Goal: Communication & Community: Answer question/provide support

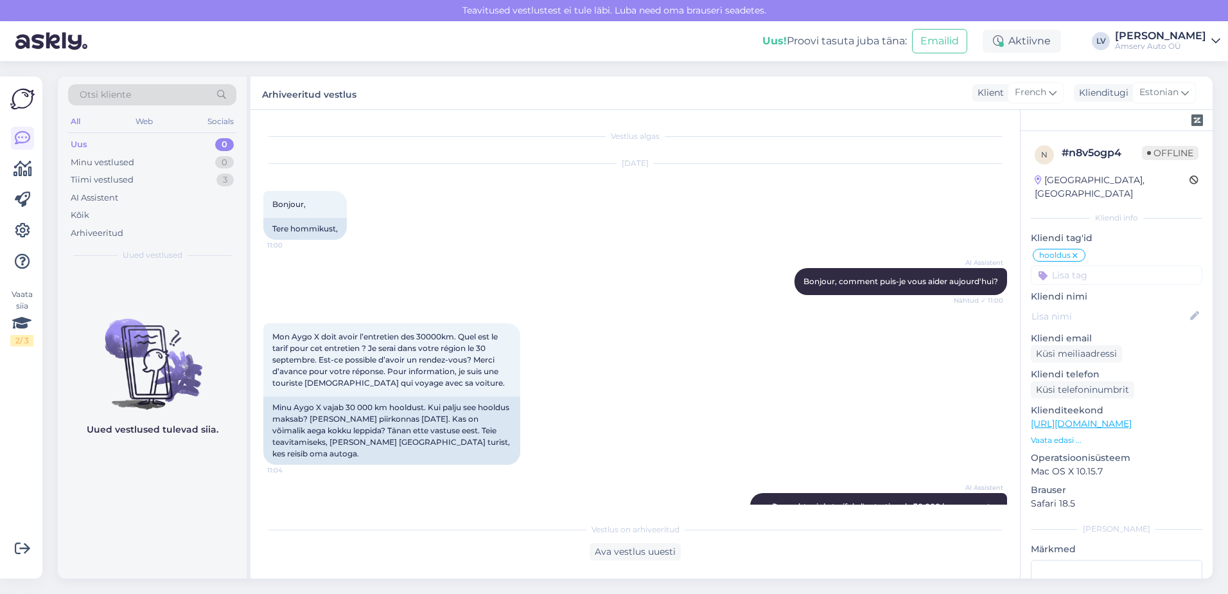
scroll to position [840, 0]
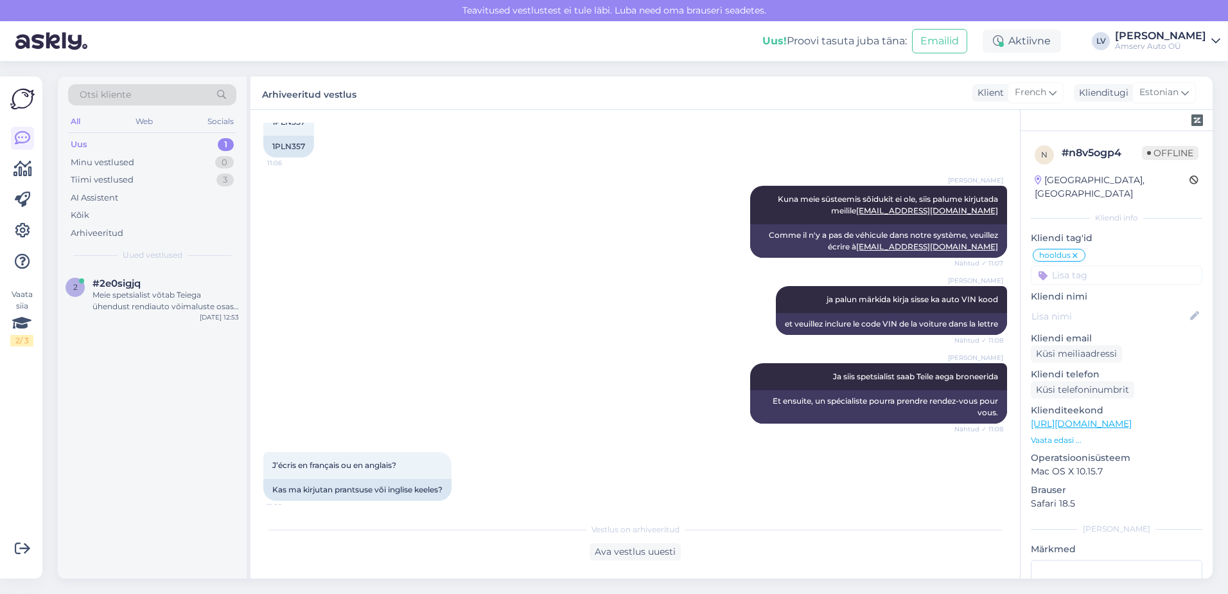
click at [221, 143] on div "1" at bounding box center [226, 144] width 16 height 13
drag, startPoint x: 162, startPoint y: 296, endPoint x: 247, endPoint y: 310, distance: 86.0
click at [163, 296] on div "Meie spetsialist võtab Teiega ühendust rendiauto võimaluste osas kaheks päevaks…" at bounding box center [166, 300] width 146 height 23
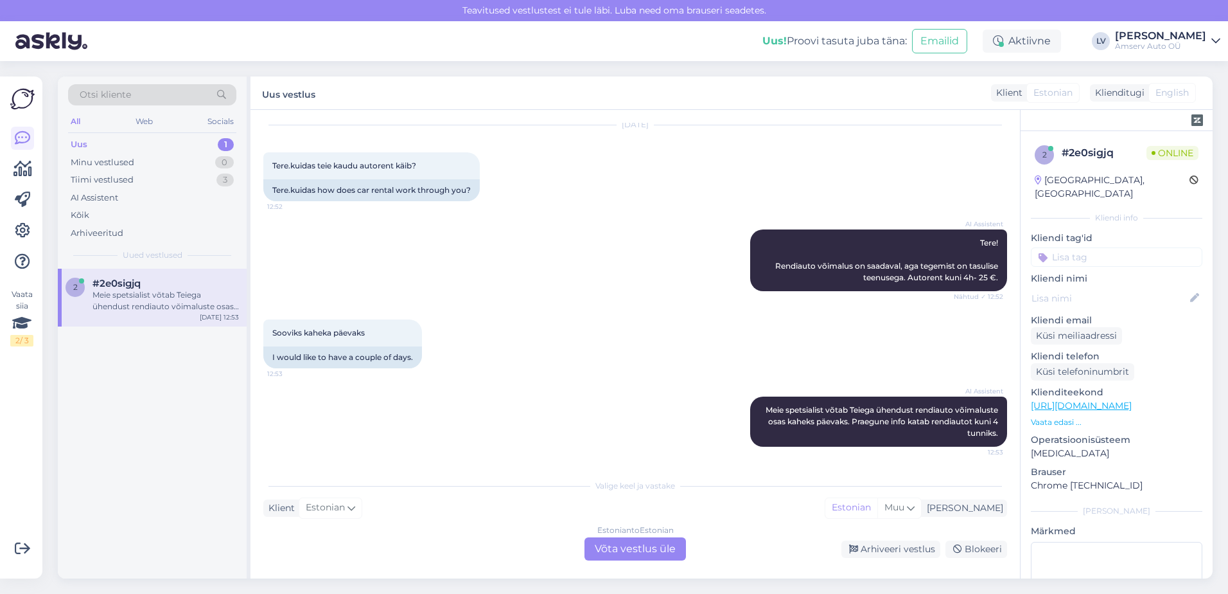
click at [629, 539] on div "Estonian to Estonian Võta vestlus üle" at bounding box center [635, 548] width 101 height 23
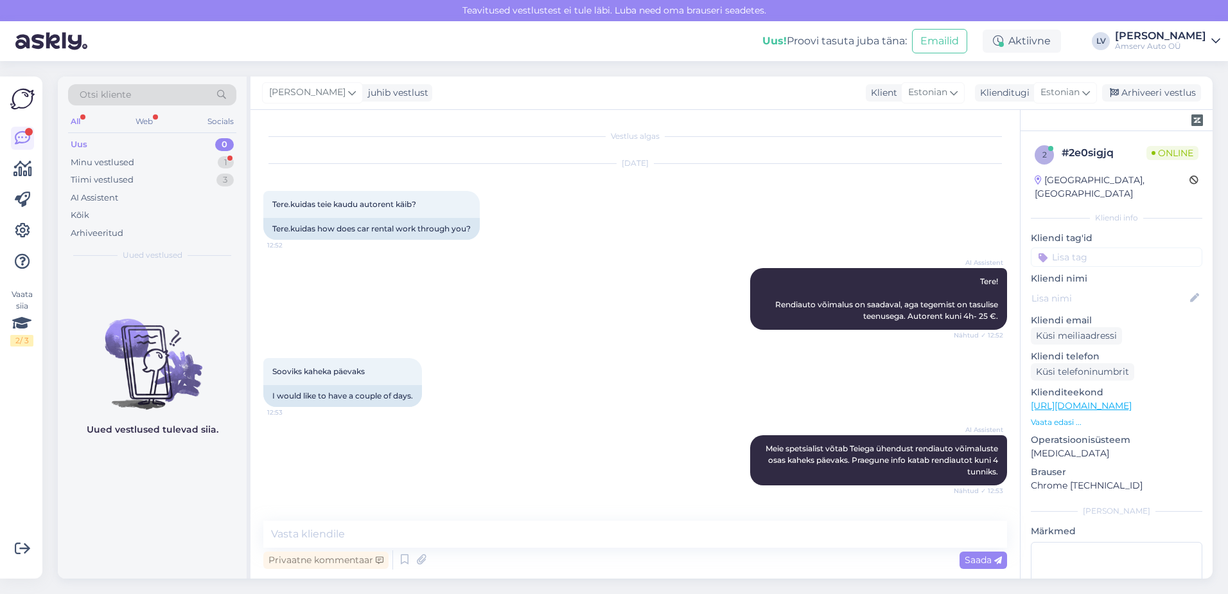
scroll to position [46, 0]
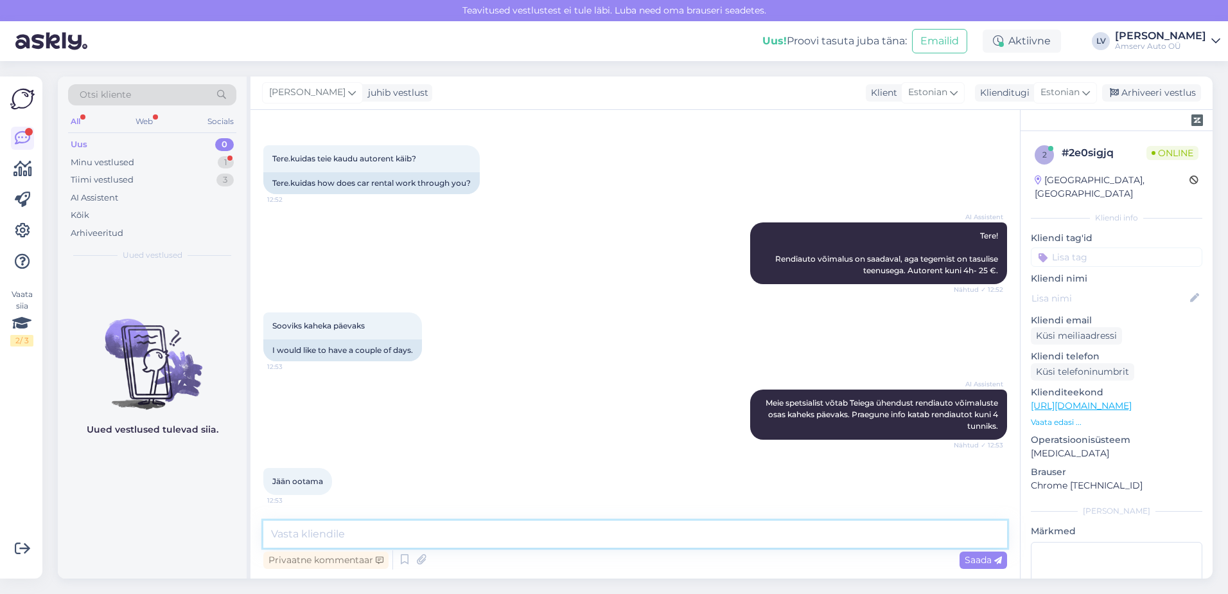
click at [346, 534] on textarea at bounding box center [635, 533] width 744 height 27
click at [347, 533] on textarea at bounding box center [635, 533] width 744 height 27
type textarea "Tere"
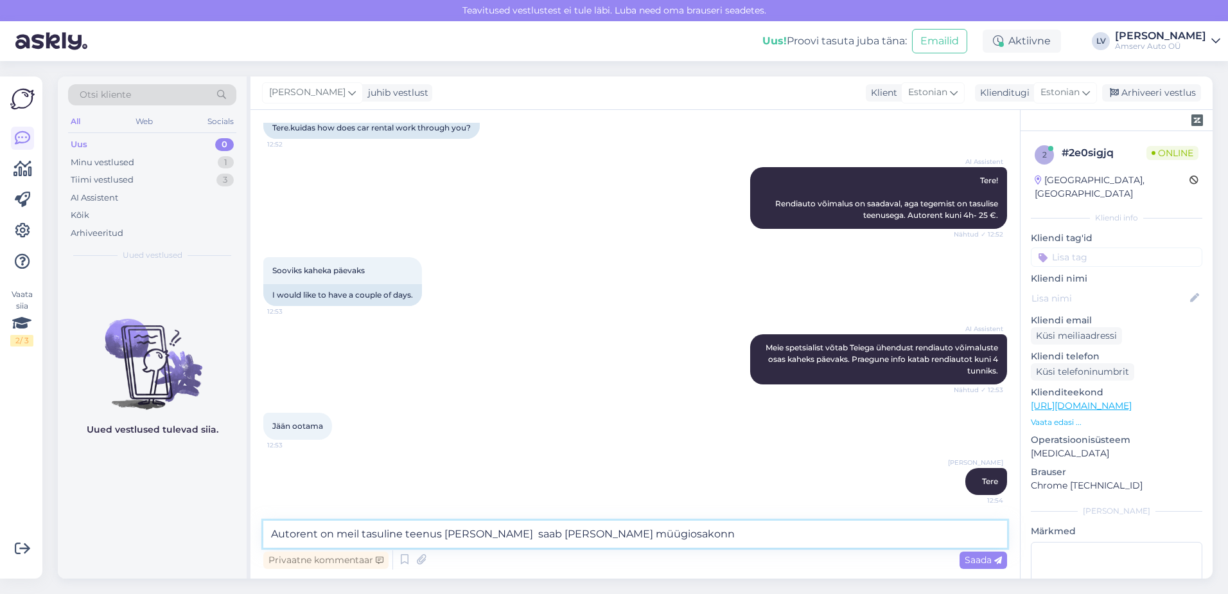
type textarea "Autorent on meil tasuline teenus [PERSON_NAME] saab [PERSON_NAME] müügiosakonna"
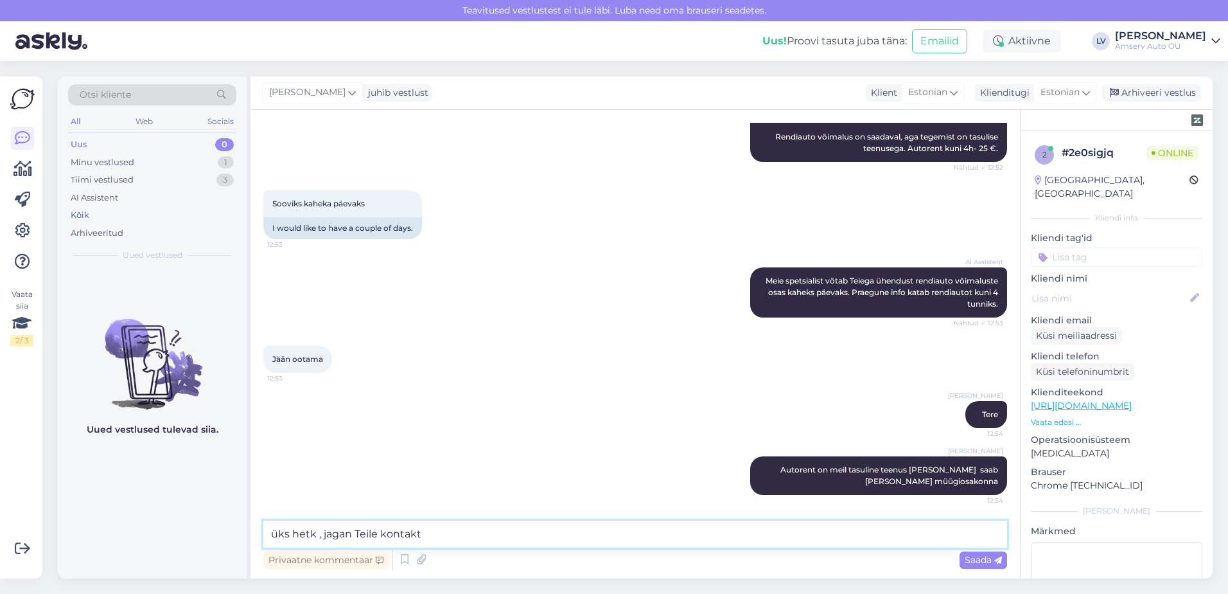
type textarea "üks hetk , jagan Teile kontakti"
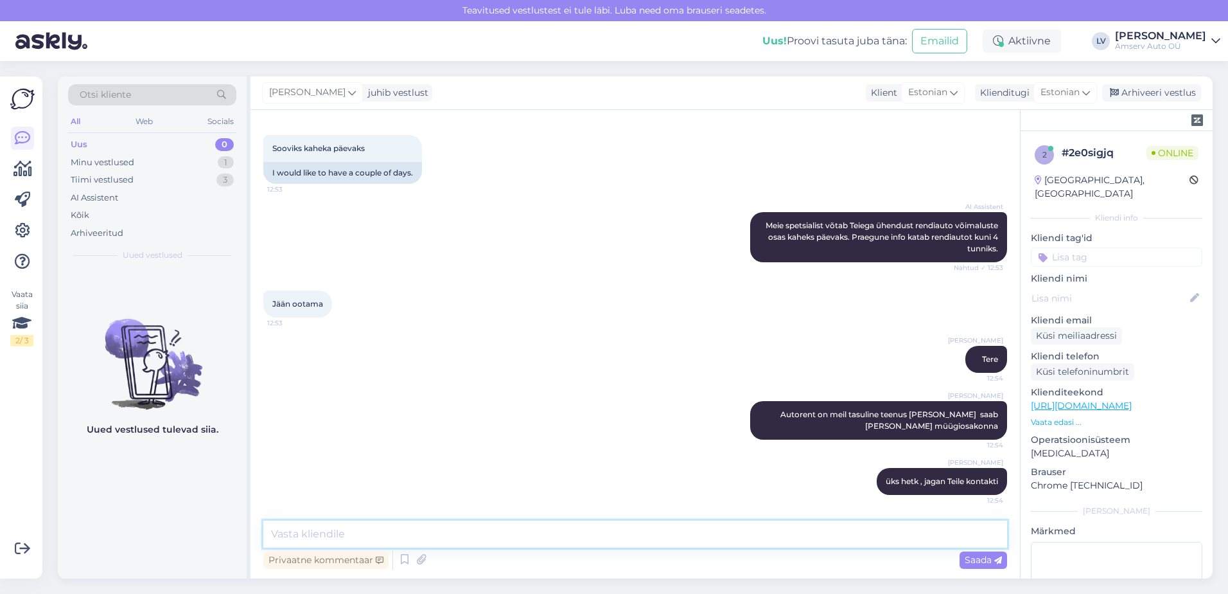
click at [322, 542] on textarea at bounding box center [635, 533] width 744 height 27
type textarea "Kas Tallinna esindus?"
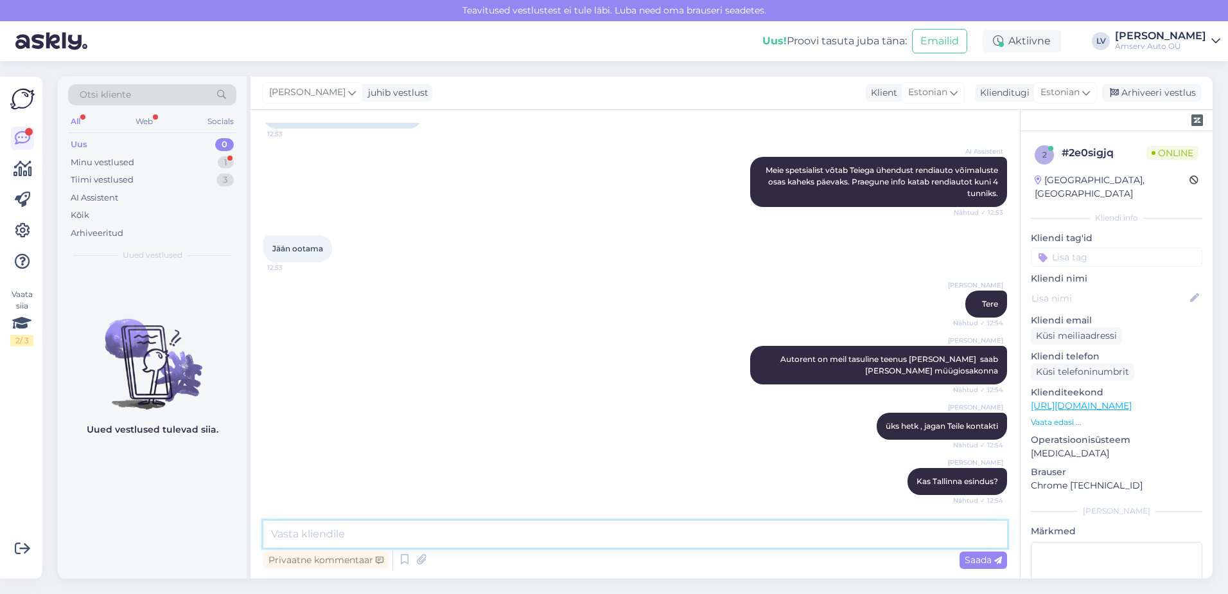
scroll to position [333, 0]
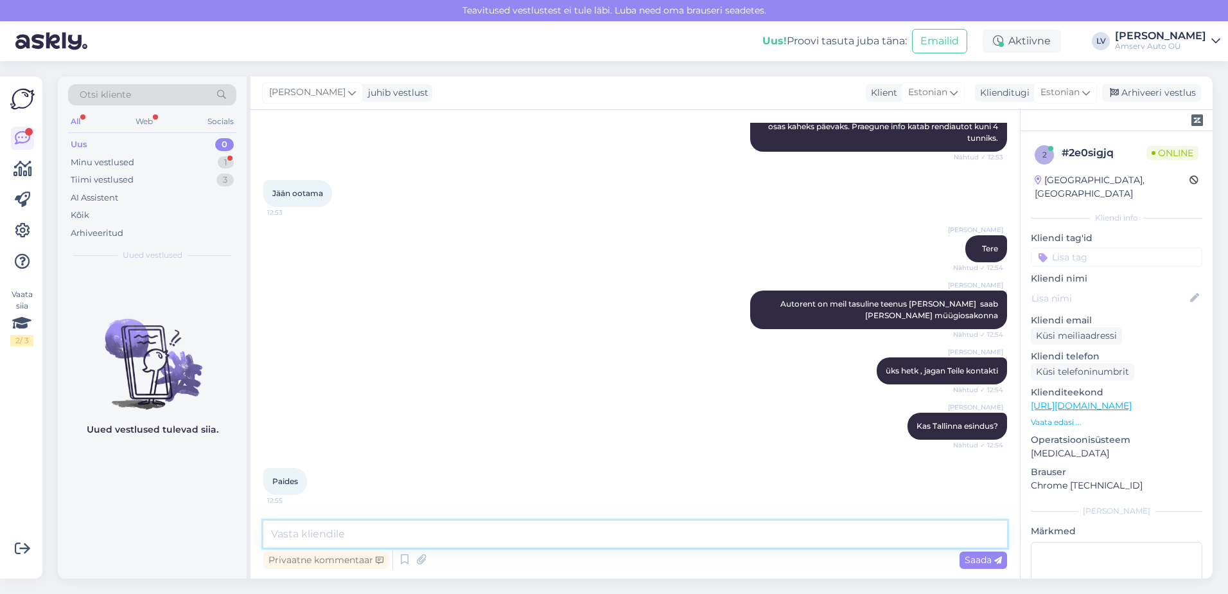
click at [333, 527] on textarea at bounding box center [635, 533] width 744 height 27
paste textarea "650 2131"
type textarea "650 2131"
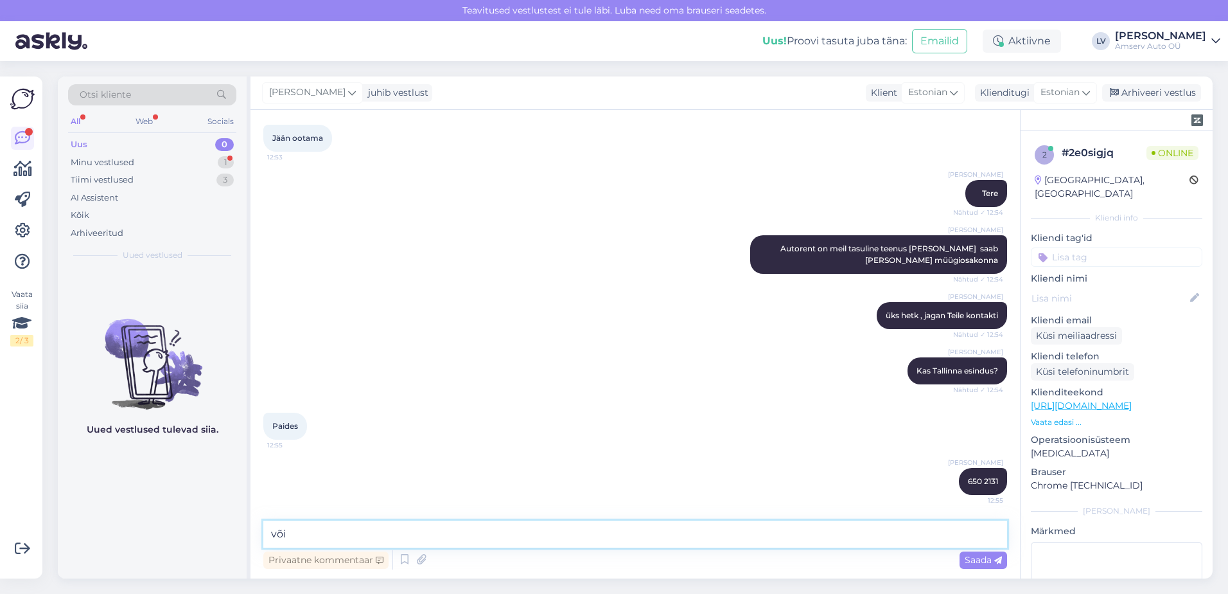
paste textarea "[EMAIL_ADDRESS][DOMAIN_NAME]"
type textarea "või [EMAIL_ADDRESS][DOMAIN_NAME]"
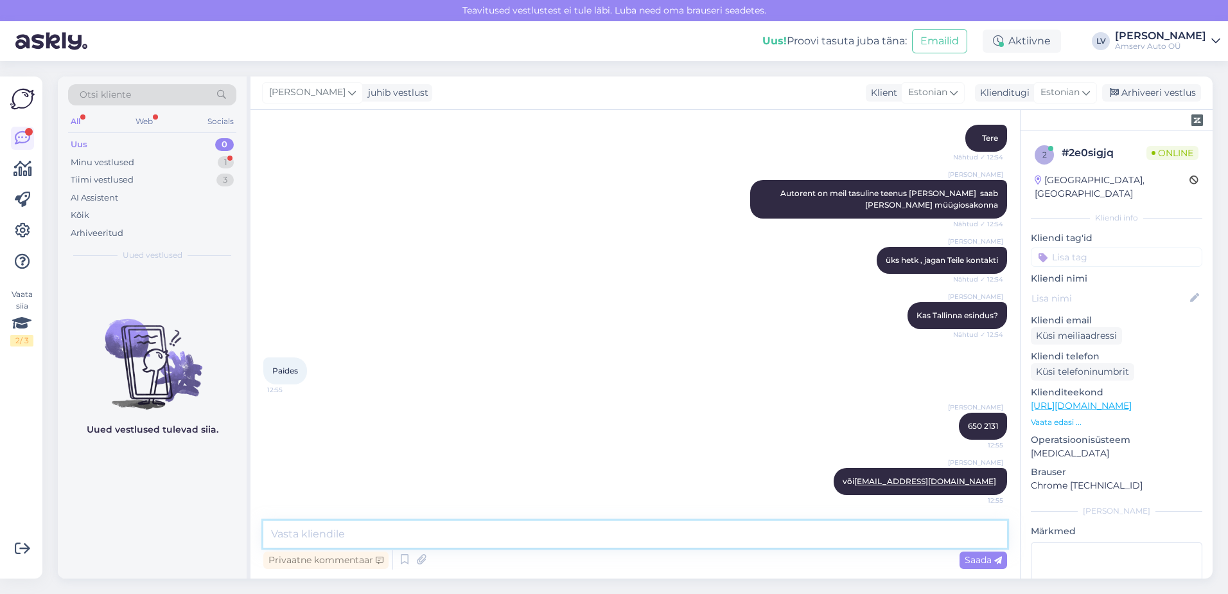
click at [441, 523] on textarea at bounding box center [635, 533] width 744 height 27
paste textarea "[URL][DOMAIN_NAME]"
type textarea "[URL][DOMAIN_NAME]"
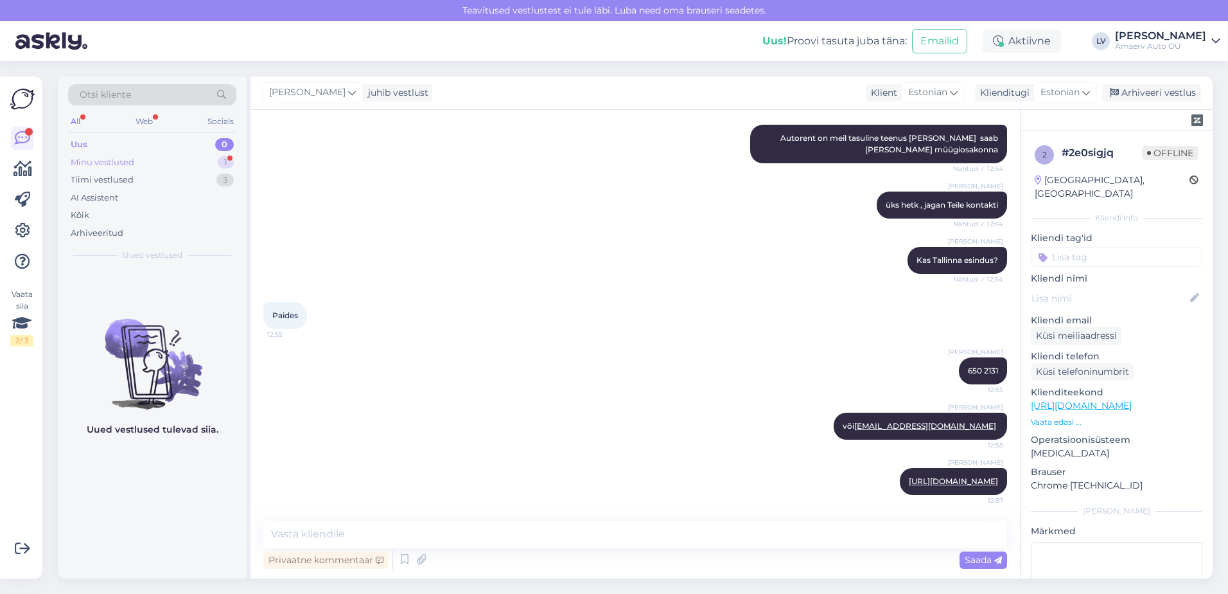
click at [132, 161] on div "Minu vestlused" at bounding box center [103, 162] width 64 height 13
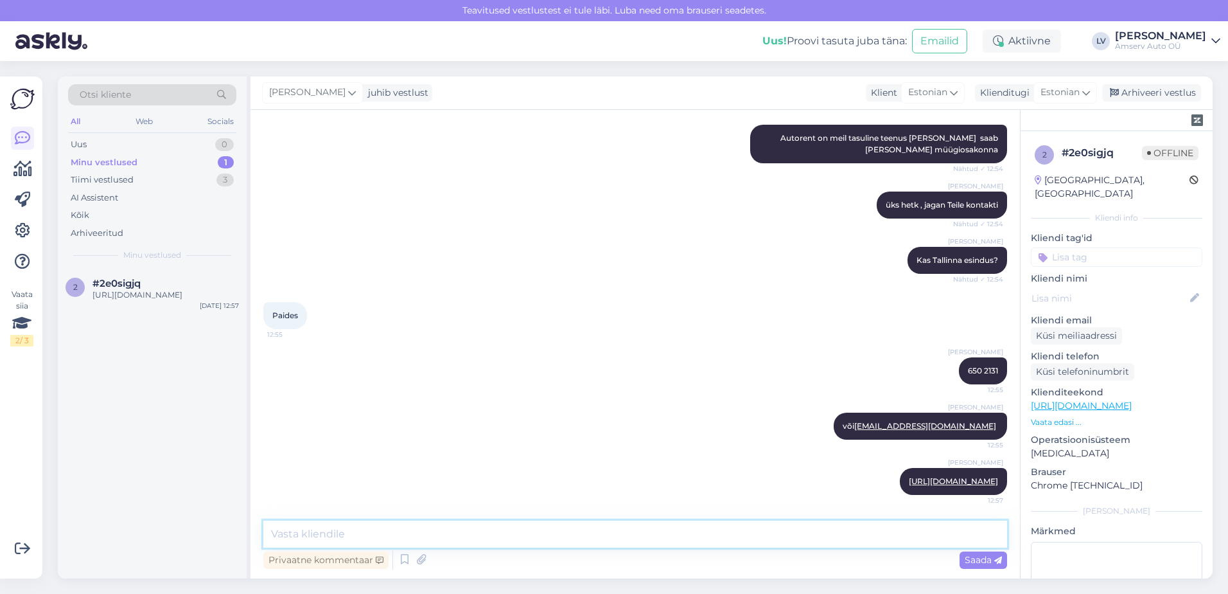
click at [420, 542] on textarea at bounding box center [635, 533] width 744 height 27
type textarea "Kas saan veel abiks olla?"
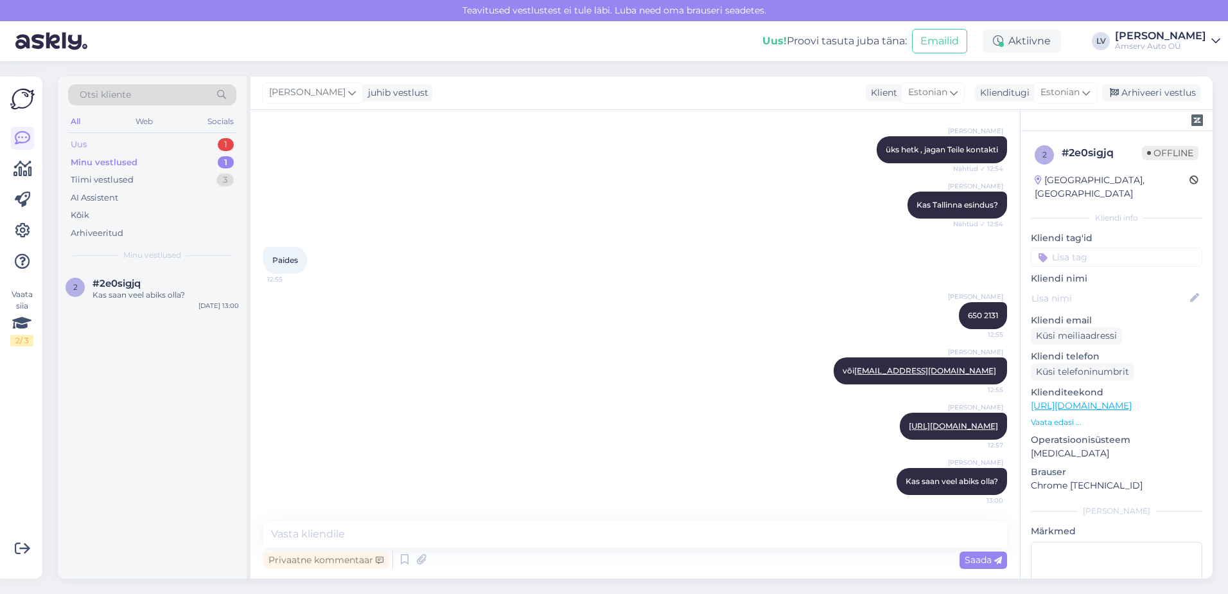
click at [146, 145] on div "Uus 1" at bounding box center [152, 145] width 168 height 18
click at [137, 310] on div "Tere! Edastame info meie hooldusnõunikule. Meie spetsialist vaatab sõiduki üle …" at bounding box center [166, 300] width 146 height 23
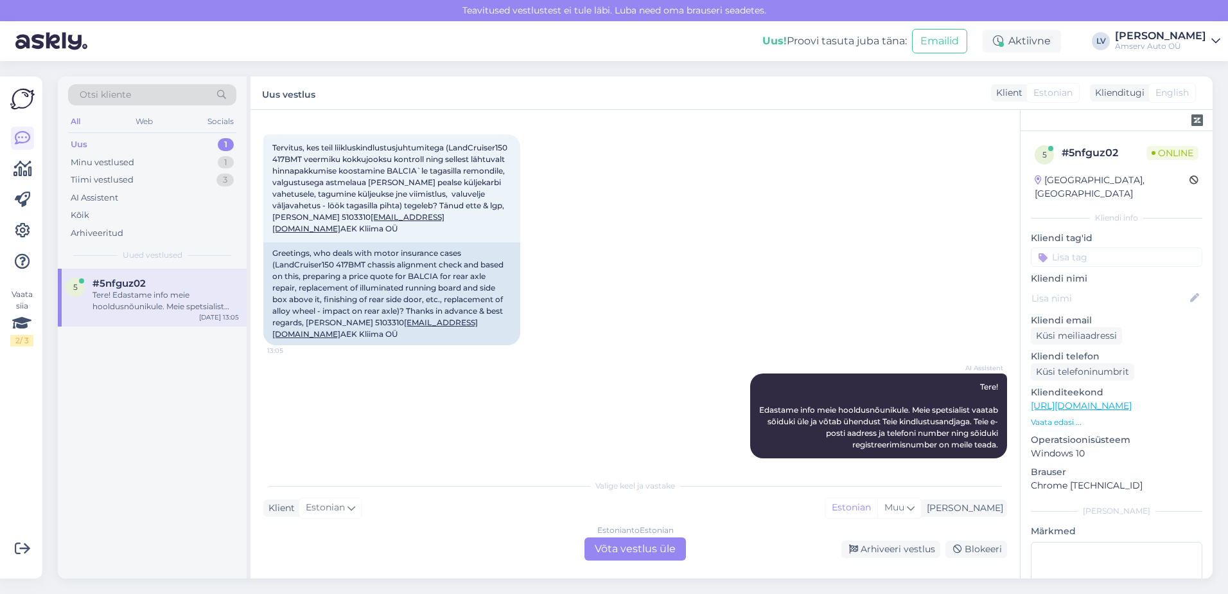
click at [513, 402] on div "AI Assistent Tere! Edastame info meie hooldusnõunikule. Meie spetsialist vaatab…" at bounding box center [635, 415] width 744 height 113
click at [624, 550] on div "Estonian to Estonian Võta vestlus üle" at bounding box center [635, 548] width 101 height 23
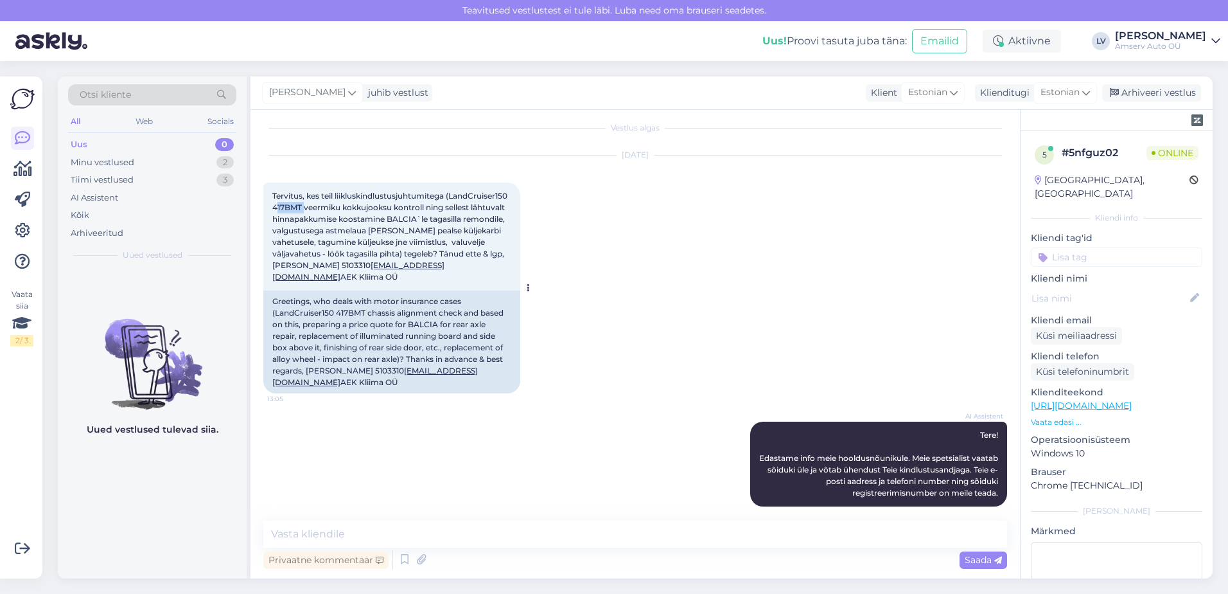
drag, startPoint x: 367, startPoint y: 205, endPoint x: 340, endPoint y: 206, distance: 27.7
click at [340, 206] on span "Tervitus, kes teil liikluskindlustusjuhtumitega (LandCruiser150 417BMT veermiku…" at bounding box center [390, 236] width 237 height 91
click at [414, 524] on textarea at bounding box center [635, 533] width 744 height 27
type textarea "Tere"
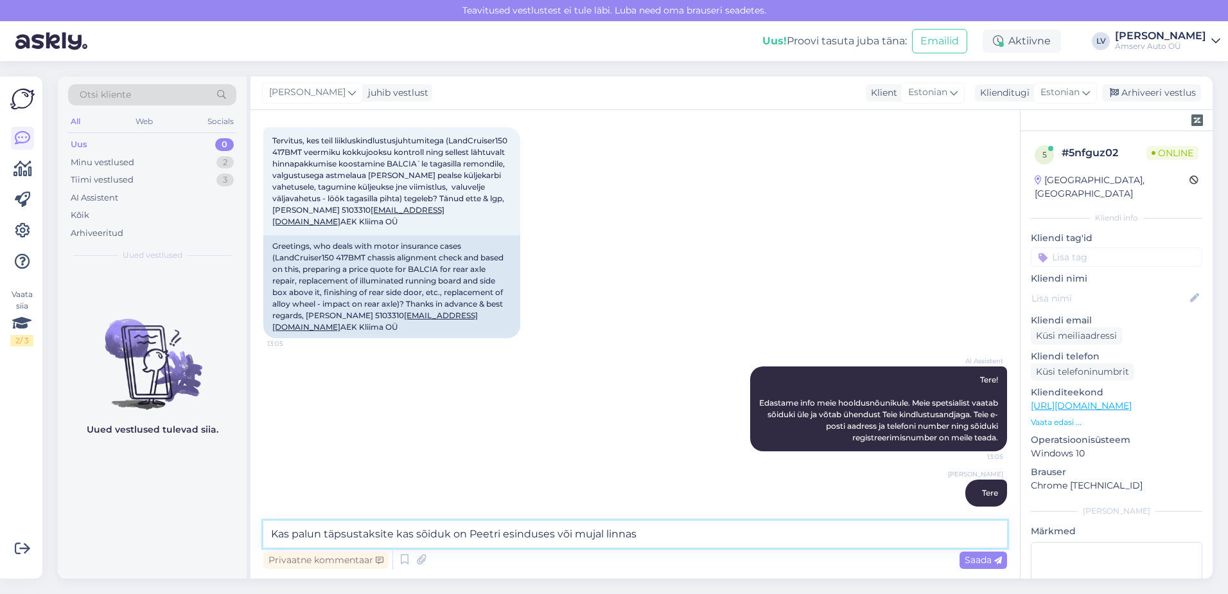
type textarea "Kas palun täpsustaksite kas sõiduk on Peetri esinduses või mujal linnas?"
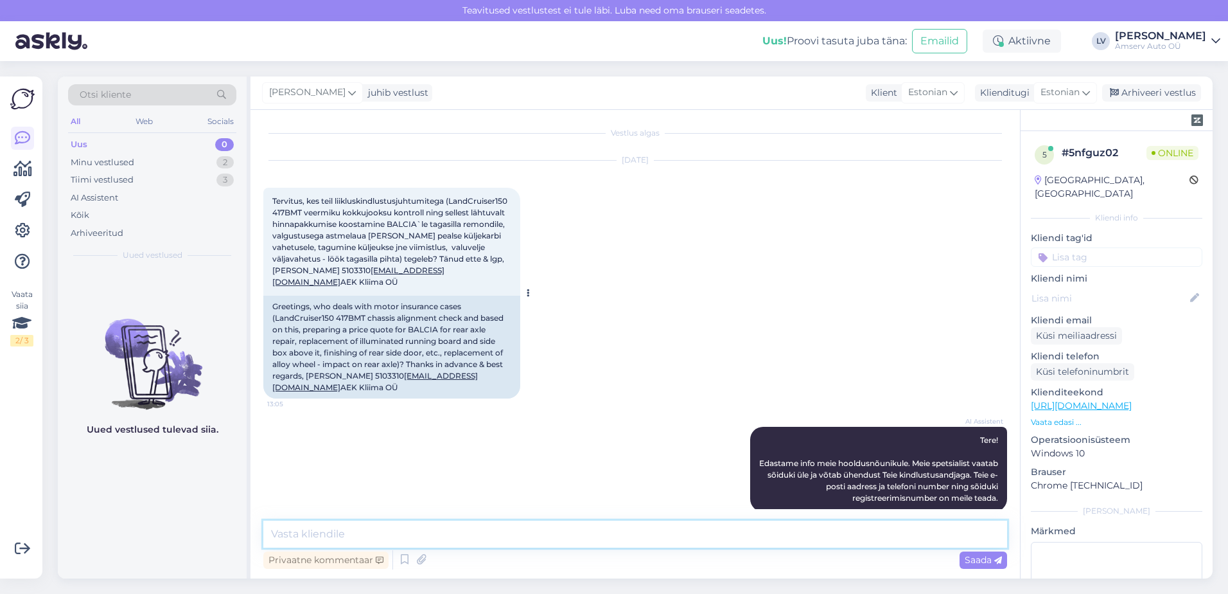
scroll to position [2, 0]
drag, startPoint x: 366, startPoint y: 212, endPoint x: 337, endPoint y: 217, distance: 29.4
click at [337, 217] on span "Tervitus, kes teil liikluskindlustusjuhtumitega (LandCruiser150 417BMT veermiku…" at bounding box center [390, 242] width 237 height 91
copy span "417BMT"
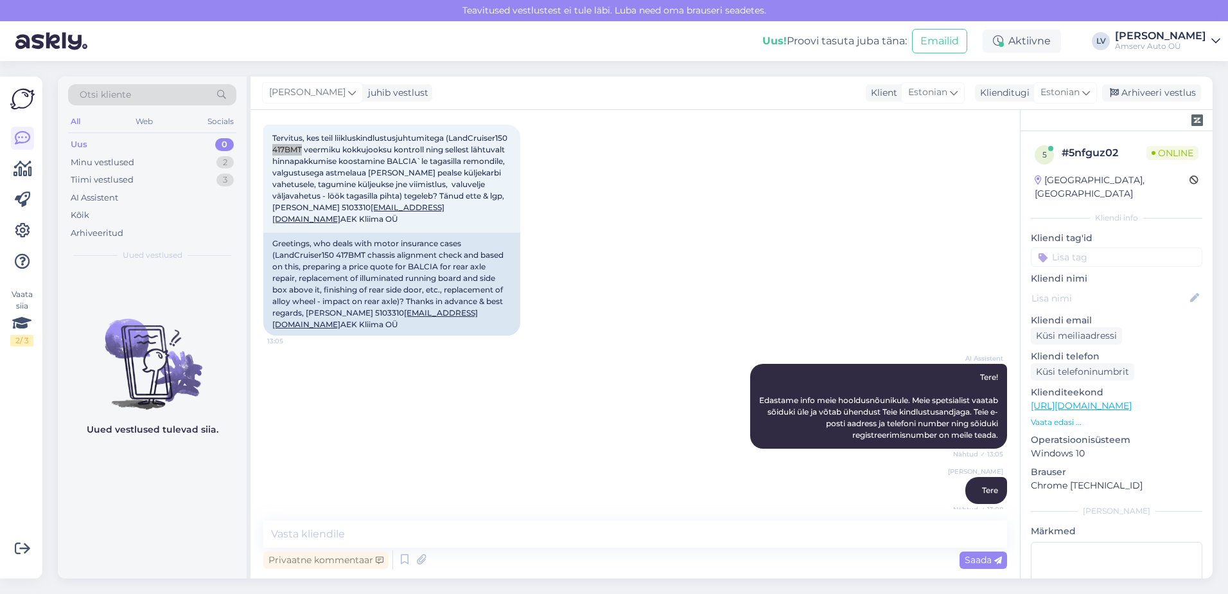
scroll to position [130, 0]
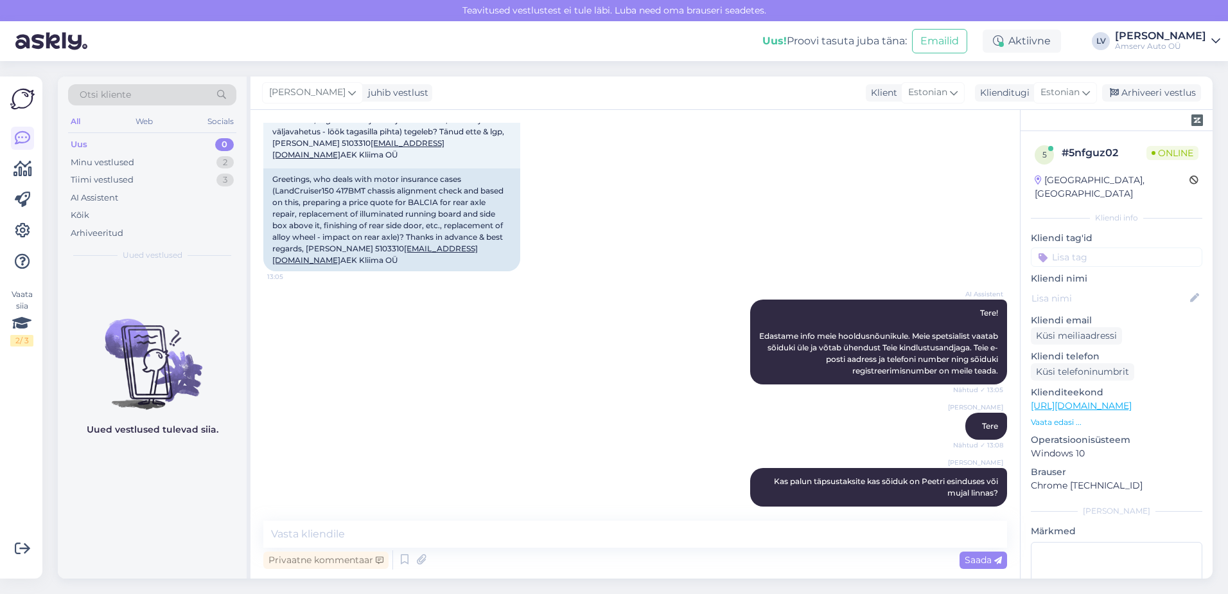
click at [385, 518] on div "Vestlus algas [DATE] Tervitus, kes teil liikluskindlustusjuhtumitega (LandCruis…" at bounding box center [636, 344] width 770 height 468
click at [384, 520] on div "Vestlus algas [DATE] Tervitus, kes teil liikluskindlustusjuhtumitega (LandCruis…" at bounding box center [636, 344] width 770 height 468
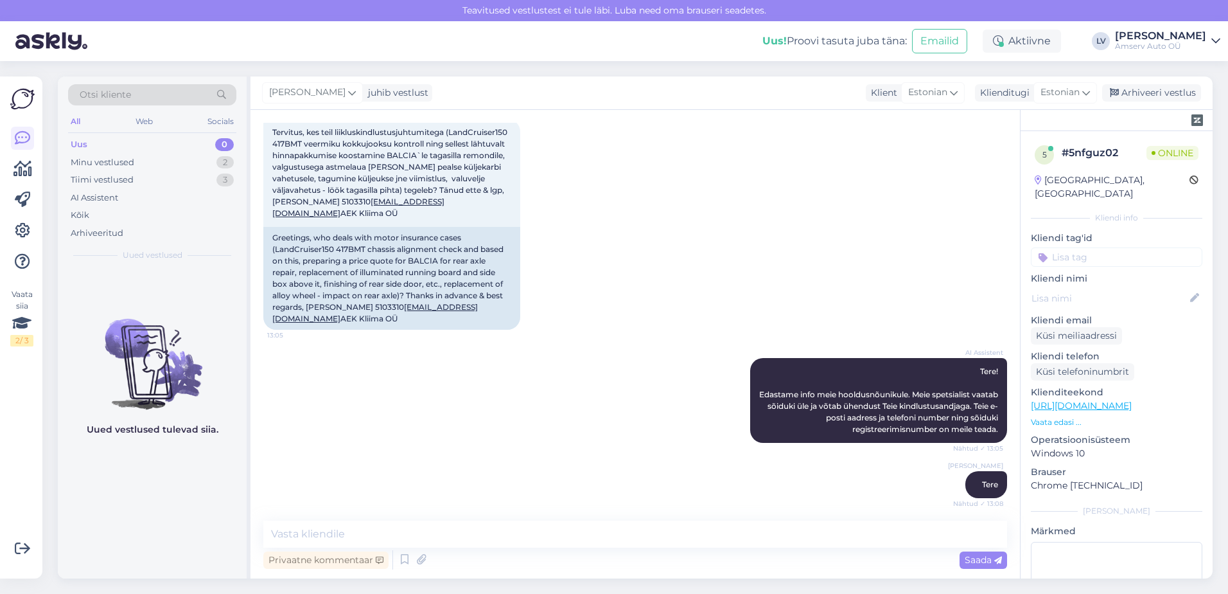
scroll to position [0, 0]
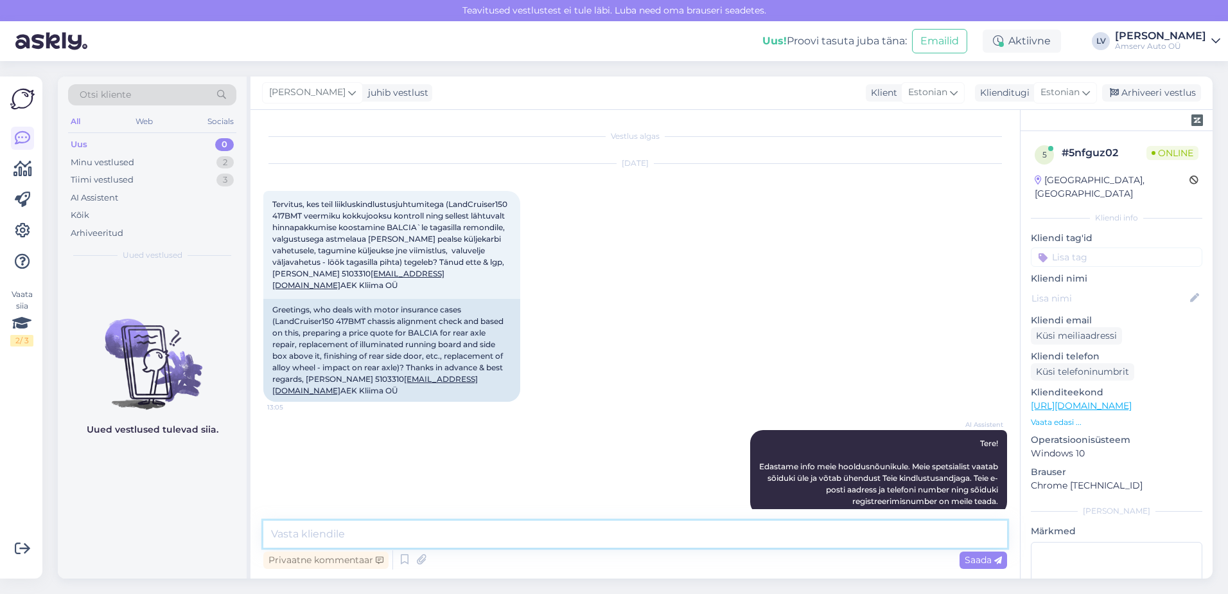
click at [524, 524] on textarea at bounding box center [635, 533] width 744 height 27
type textarea "V"
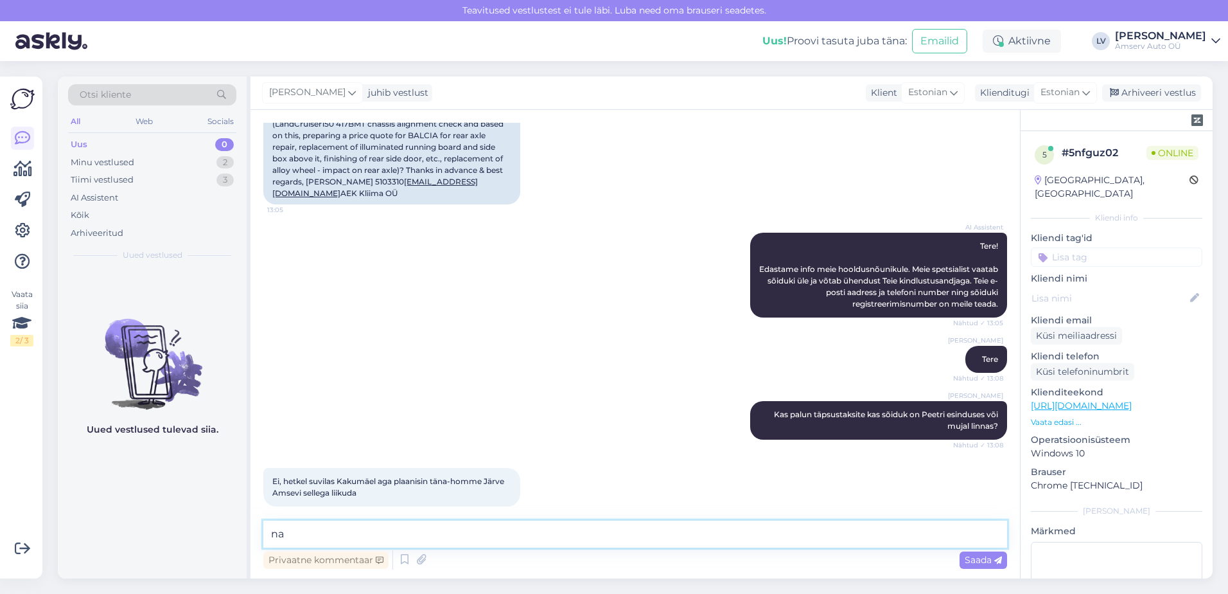
type textarea "n"
click at [459, 542] on textarea at bounding box center [635, 533] width 744 height 27
type textarea "V"
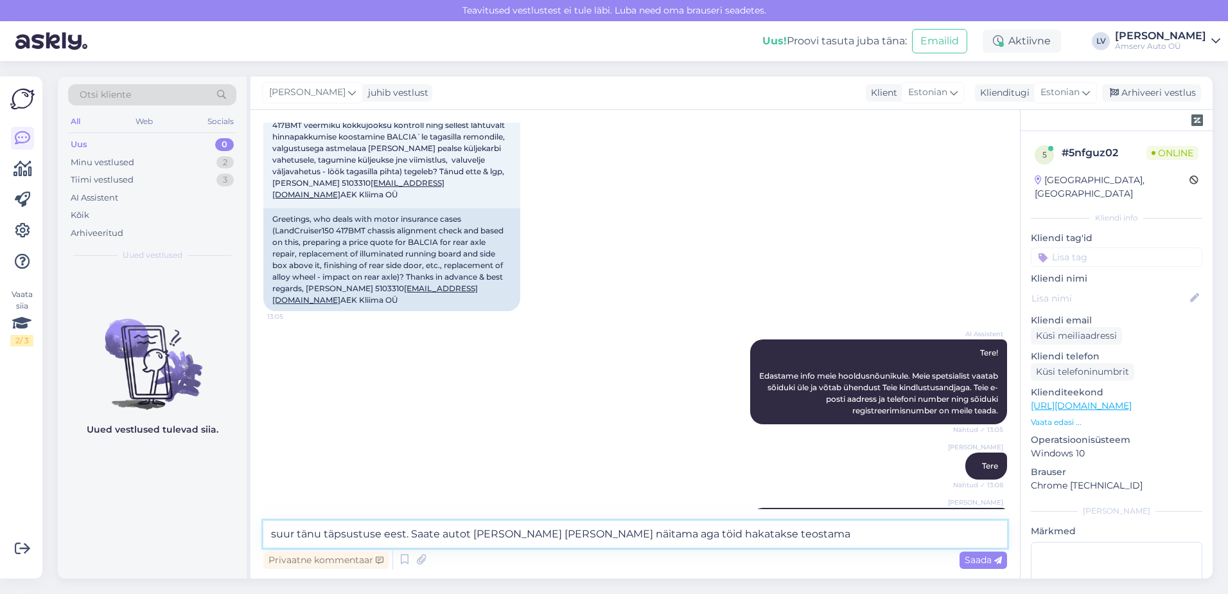
scroll to position [0, 0]
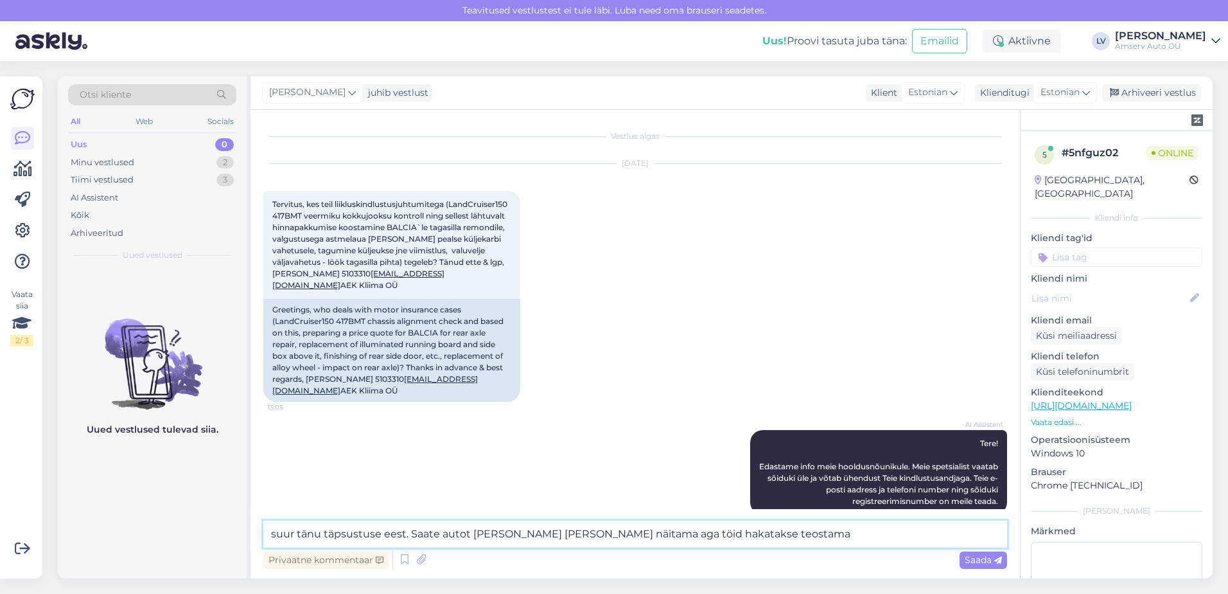
drag, startPoint x: 788, startPoint y: 533, endPoint x: 619, endPoint y: 543, distance: 169.2
click at [619, 543] on textarea "suur tänu täpsustuse eest. Saate autot [PERSON_NAME] [PERSON_NAME] näitama aga …" at bounding box center [635, 533] width 744 height 27
type textarea "suur tänu täpsustuse eest. Saate ja homme Järve Amservi tulla autot näitama"
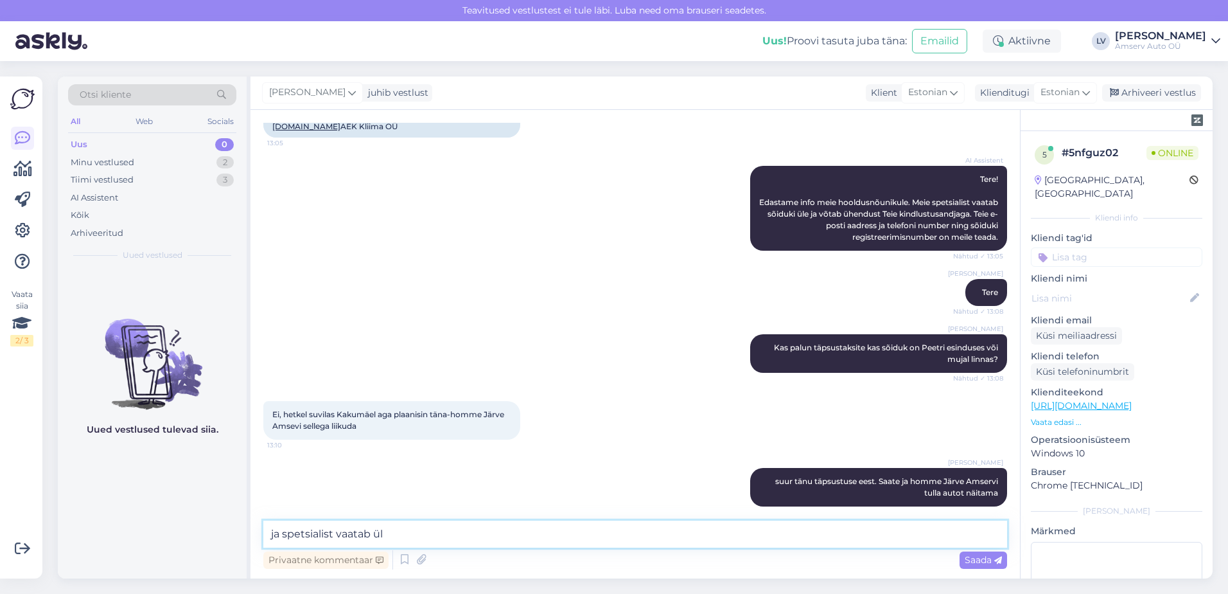
type textarea "ja spetsialist vaatab üle"
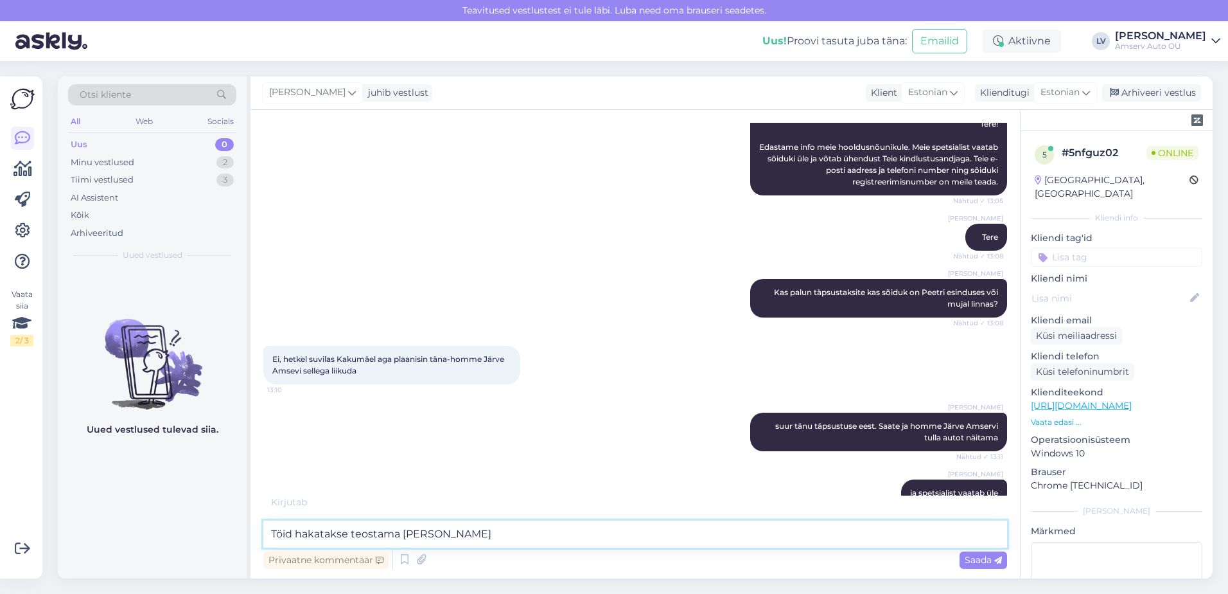
type textarea "Töid hakatakse teostama [PERSON_NAME]"
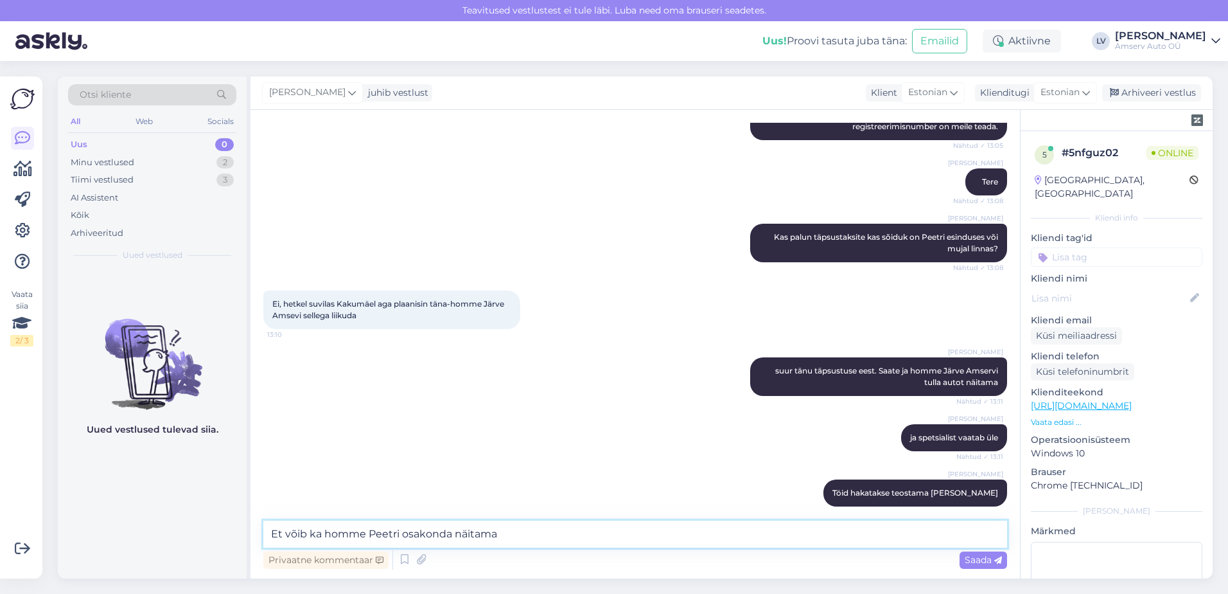
scroll to position [388, 0]
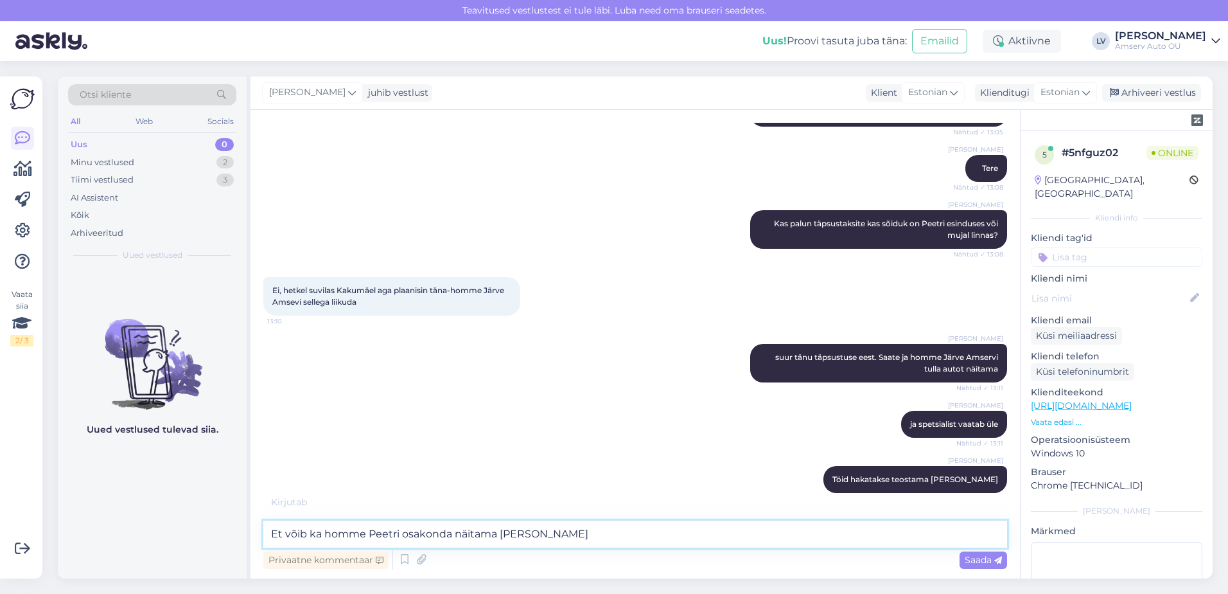
type textarea "Et võib ka homme Peetri osakonda näitama tulla"
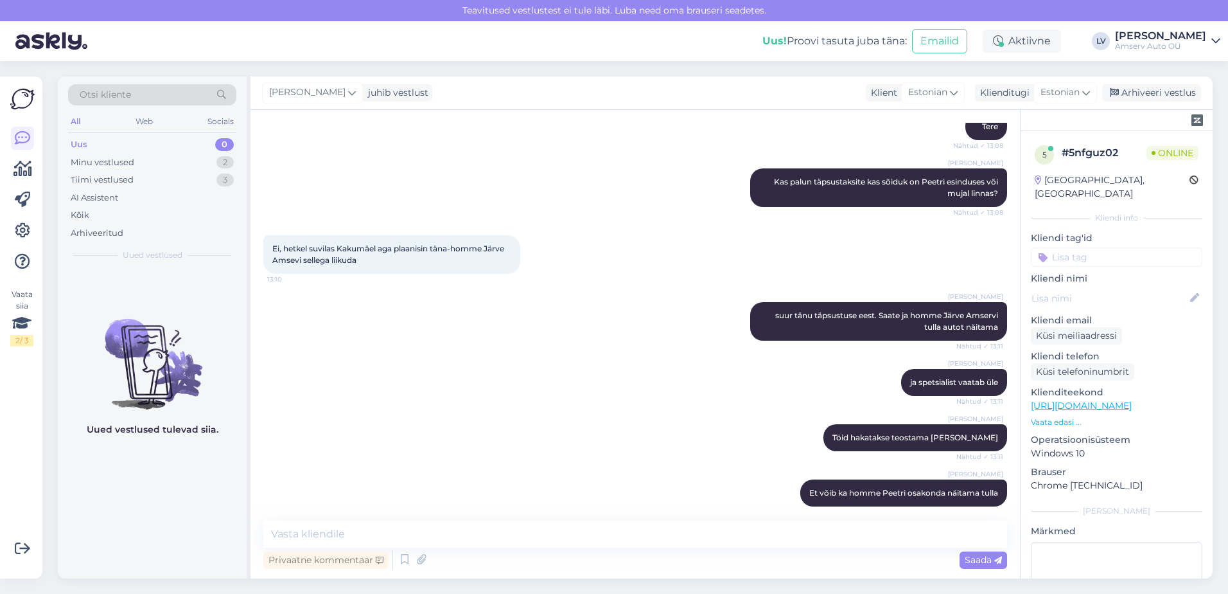
scroll to position [443, 0]
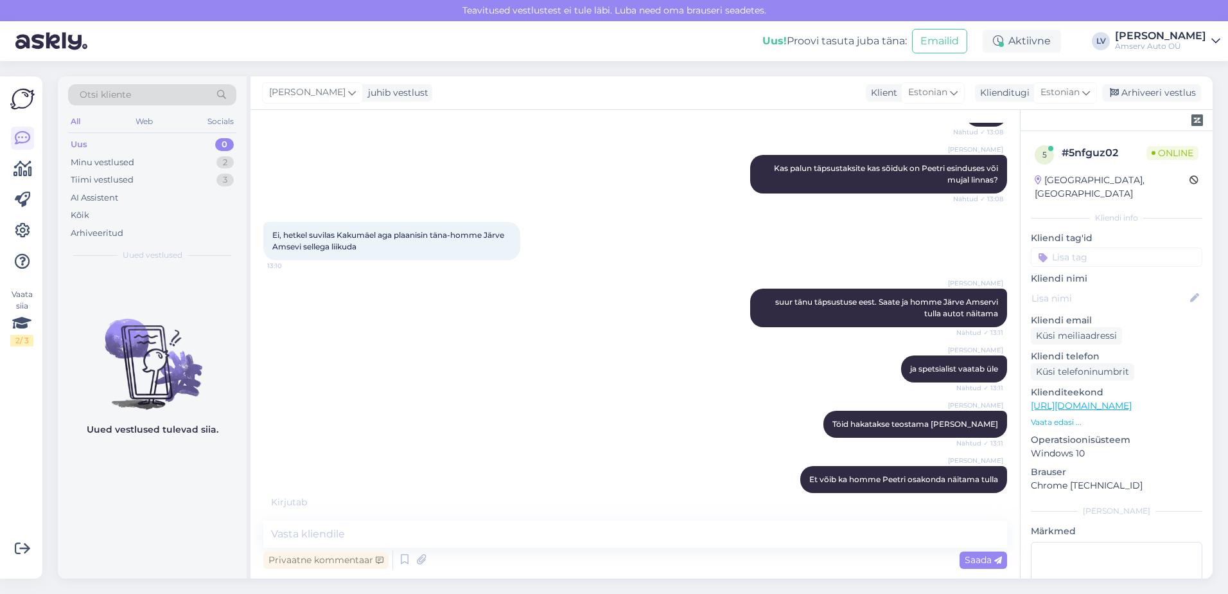
click at [490, 380] on div "[PERSON_NAME] ja spetsialist vaatab üle Nähtud ✓ 13:11" at bounding box center [635, 368] width 744 height 55
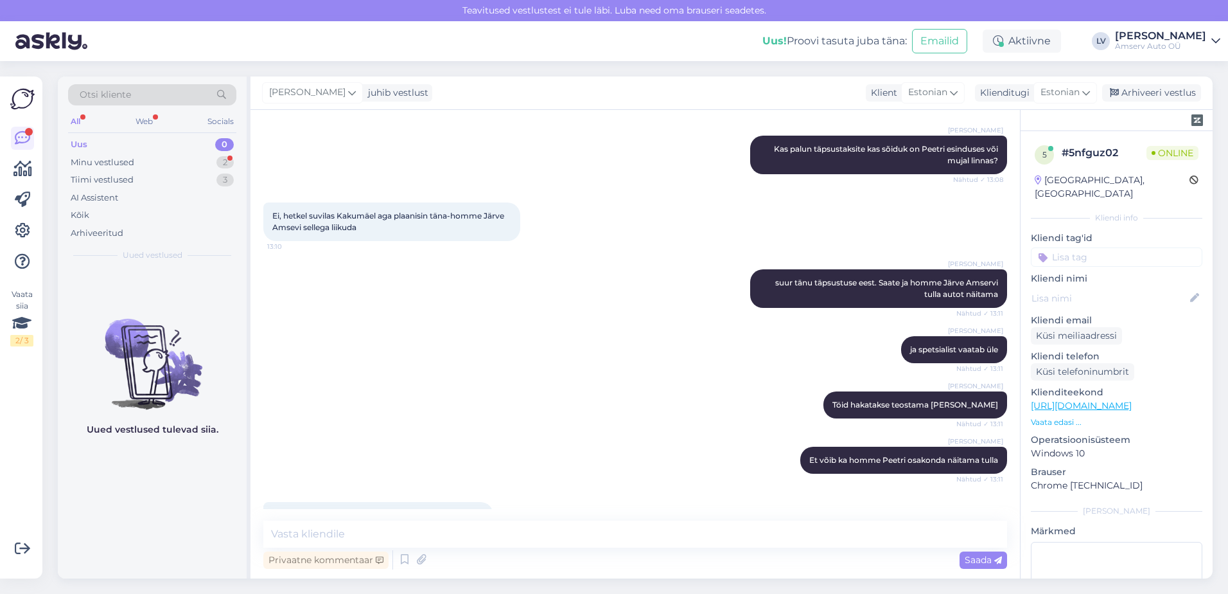
scroll to position [485, 0]
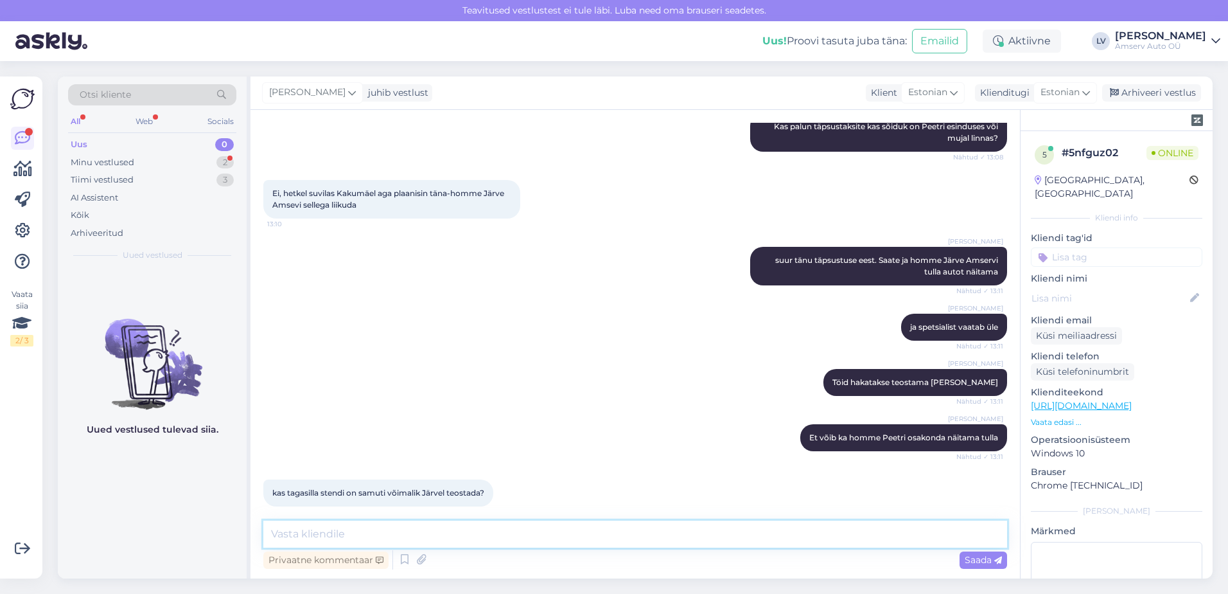
click at [356, 528] on textarea at bounding box center [635, 533] width 744 height 27
type textarea "s"
type textarea "on võimalik, aga spetsialist peab üle vaatama ja kinnitama"
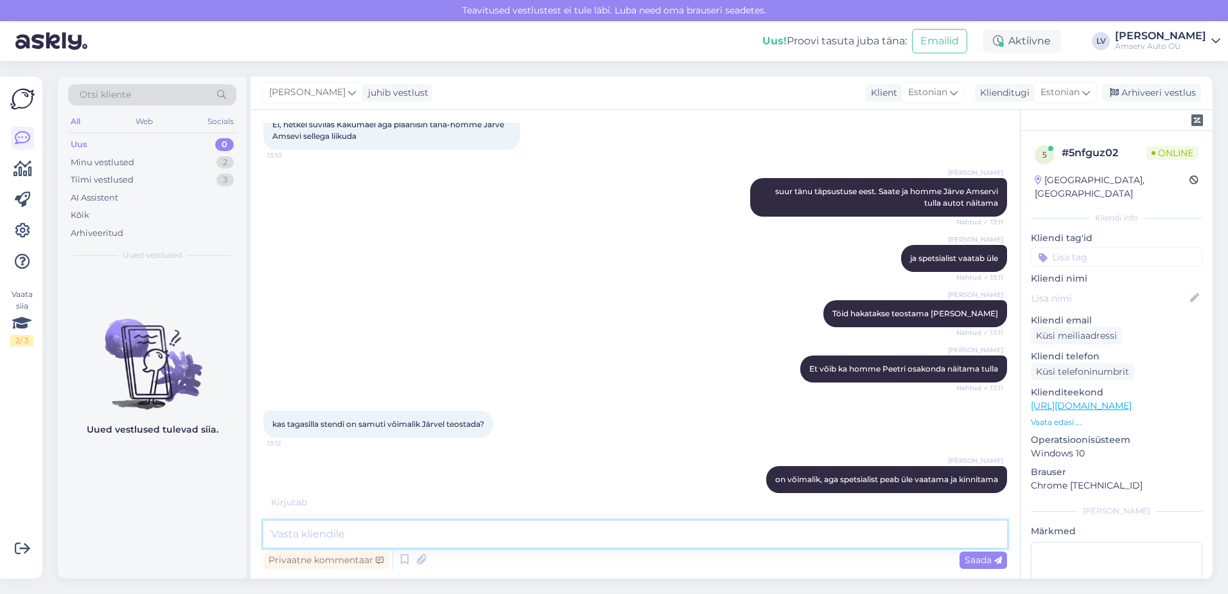
scroll to position [619, 0]
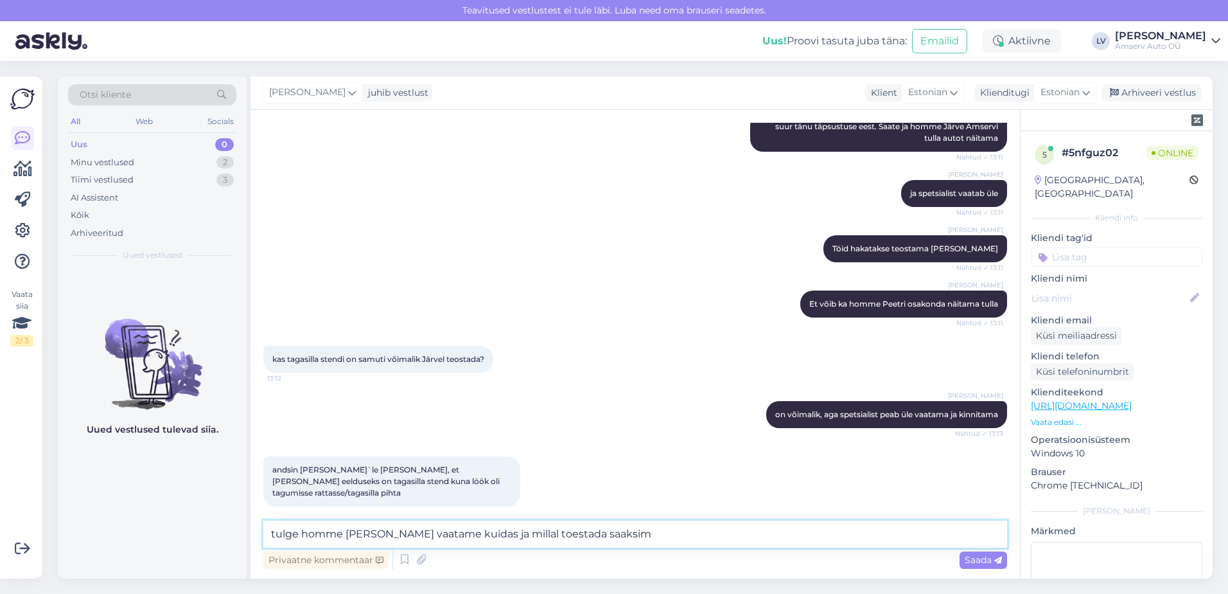
type textarea "tulge homme kohale ja vaatame kuidas ja millal toestada saaksime"
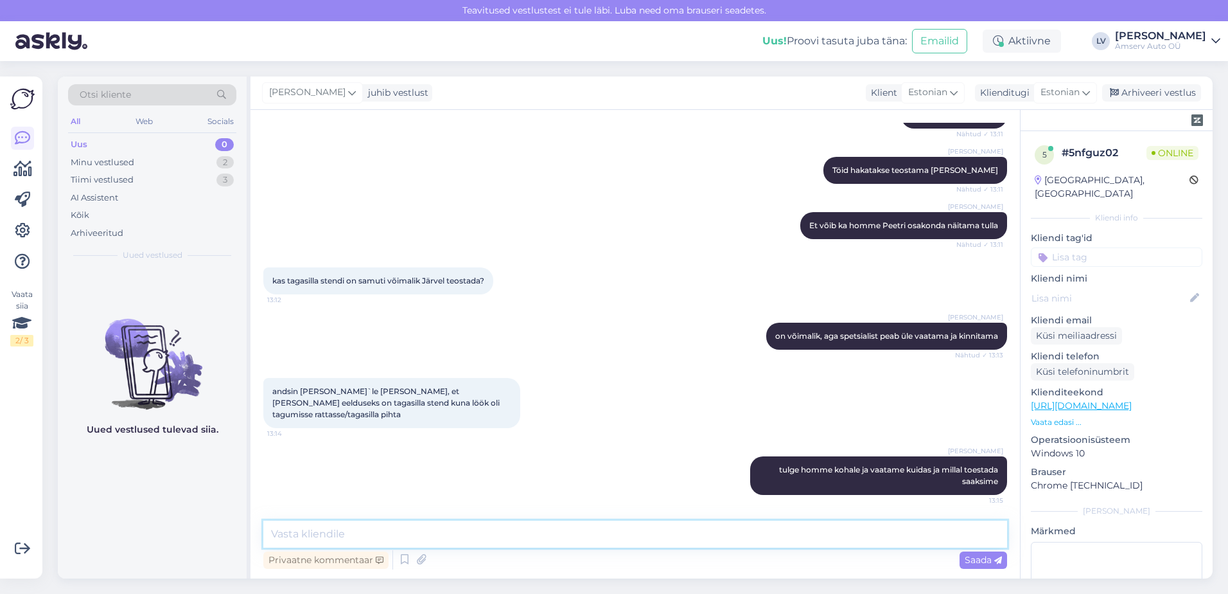
scroll to position [685, 0]
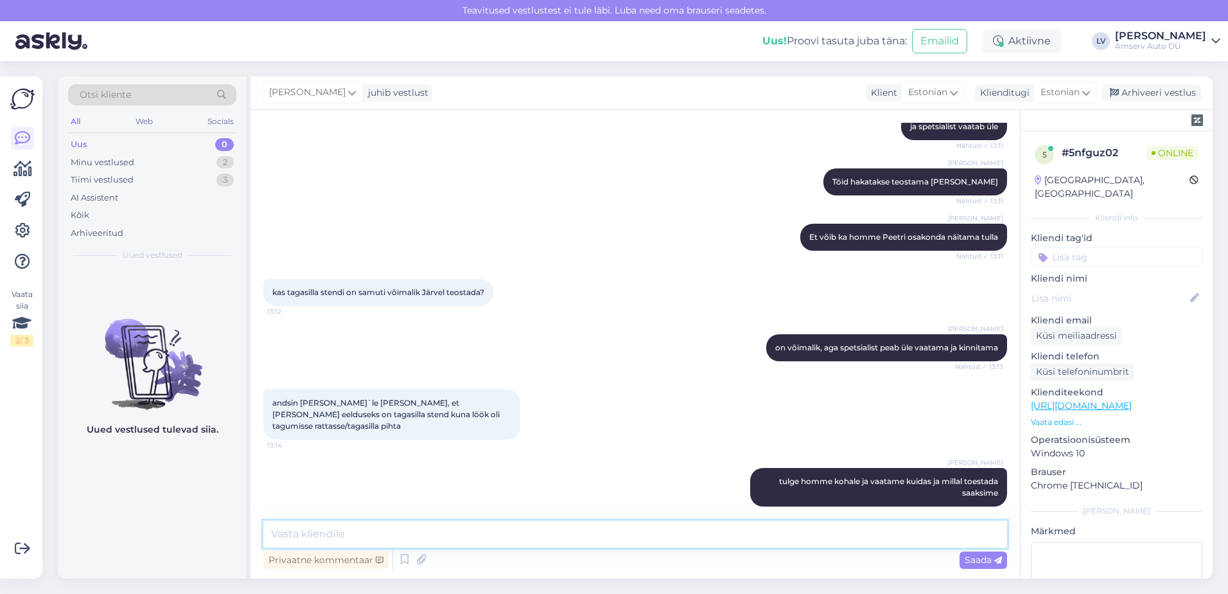
click at [541, 532] on textarea at bounding box center [635, 533] width 744 height 27
type textarea "Kas saame veel kuidagi abiks olla?"
click at [976, 558] on span "Saada" at bounding box center [983, 560] width 37 height 12
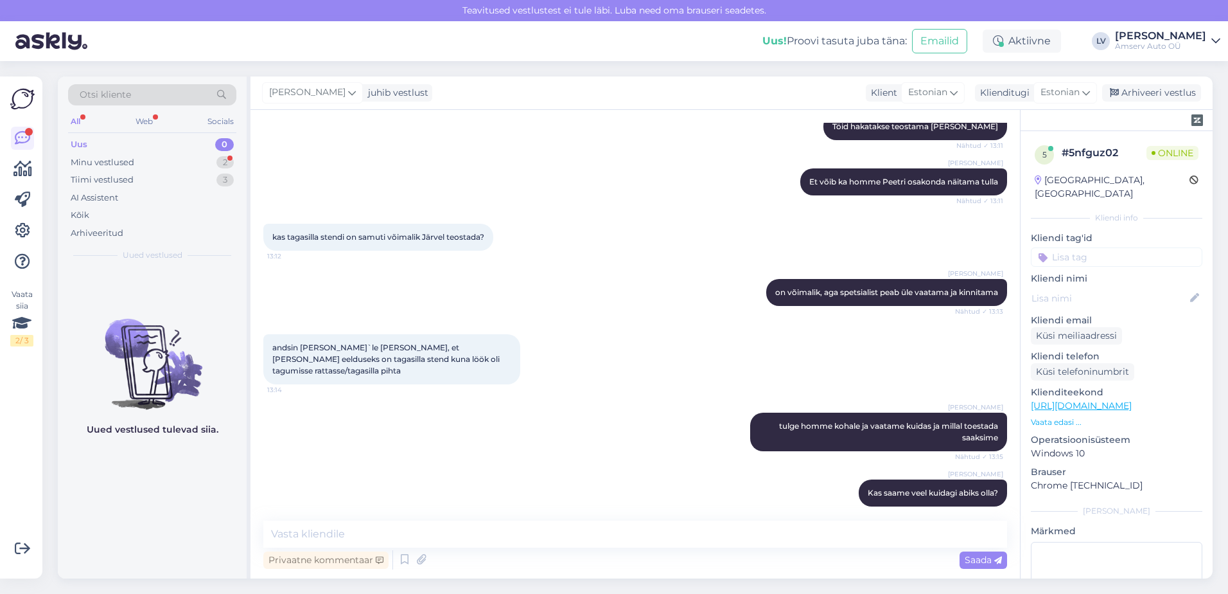
scroll to position [807, 0]
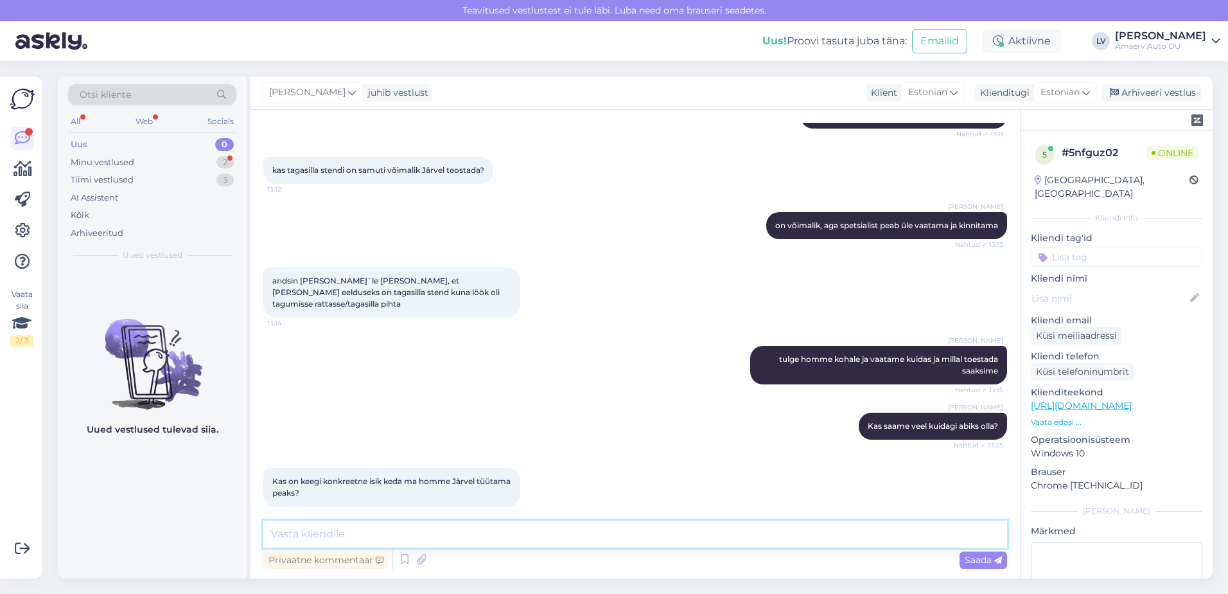
click at [310, 533] on textarea at bounding box center [635, 533] width 744 height 27
type textarea "P"
type textarea "A"
type textarea "Teid võtab vastu administraator ja ta saab Teid edasi suunata"
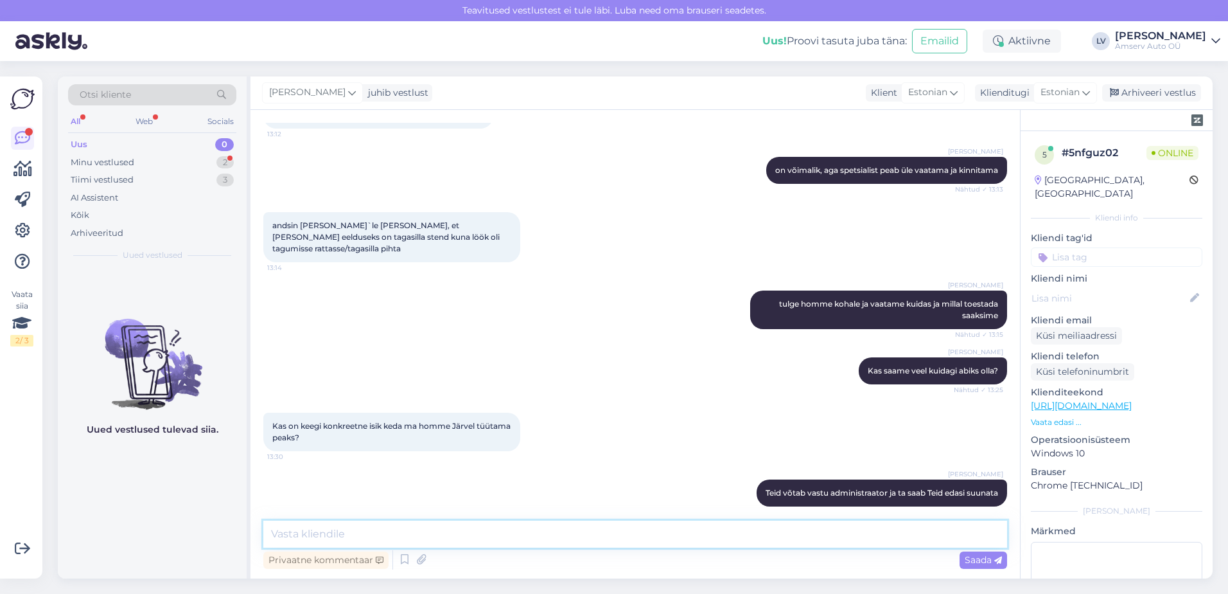
scroll to position [918, 0]
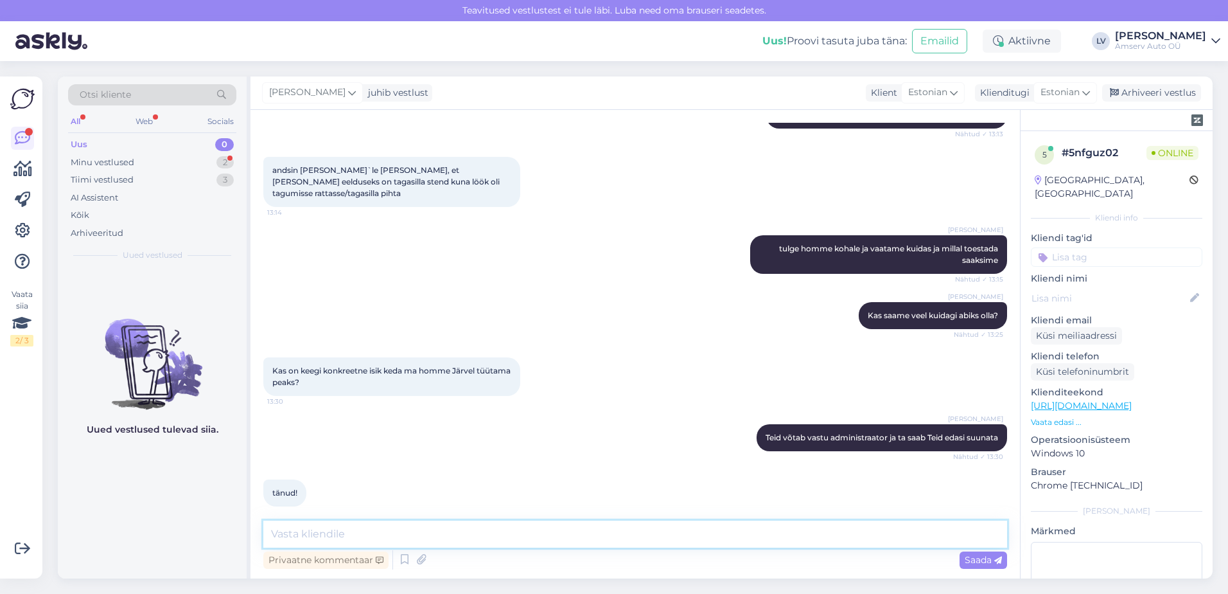
click at [476, 533] on textarea at bounding box center [635, 533] width 744 height 27
type textarea "Aitäh pöördumise eest ja ilusat päeva jätku Teile"
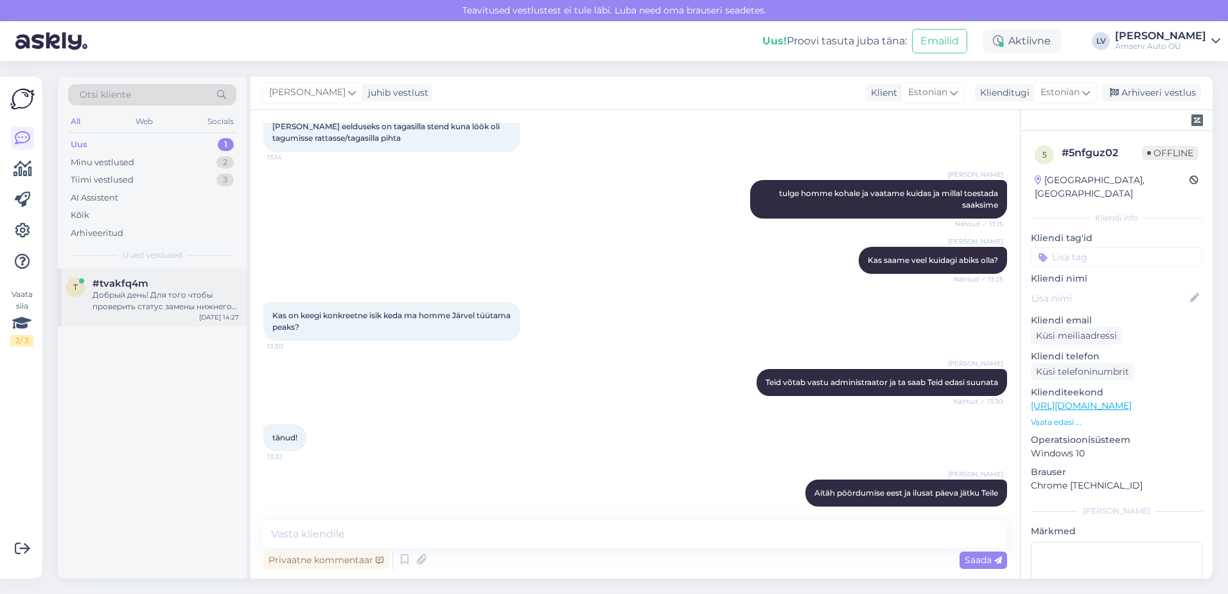
click at [161, 306] on div "Добрый день! Для того чтобы проверить статус замены нижнего дверного молдинга д…" at bounding box center [166, 300] width 146 height 23
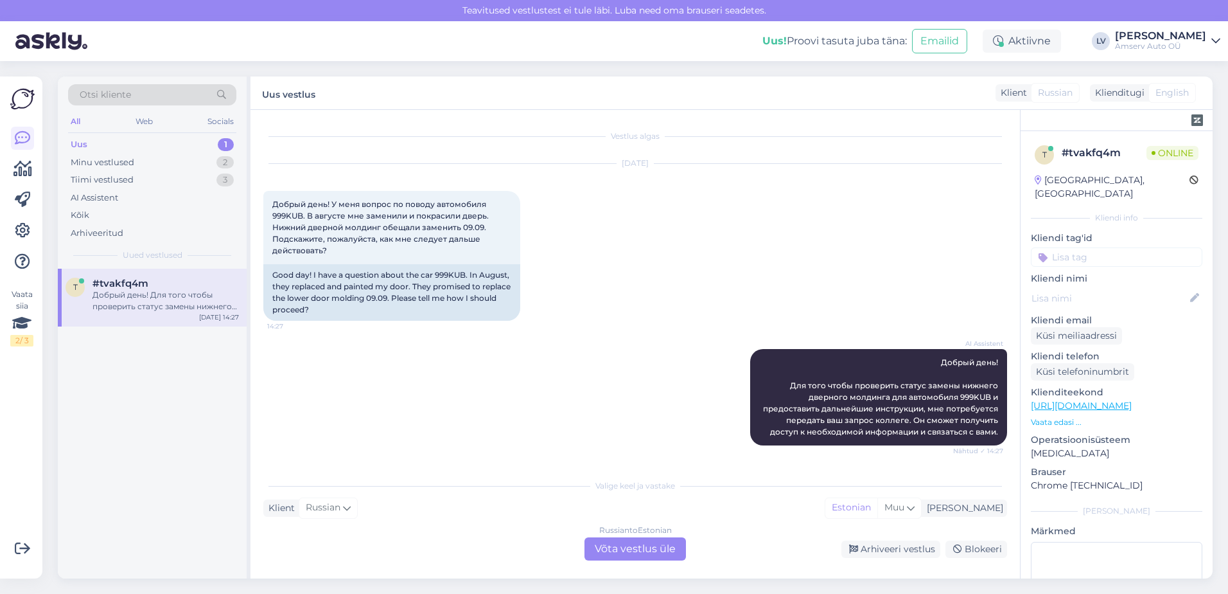
scroll to position [33, 0]
click at [666, 546] on div "Russian to Estonian Võta vestlus üle" at bounding box center [635, 548] width 101 height 23
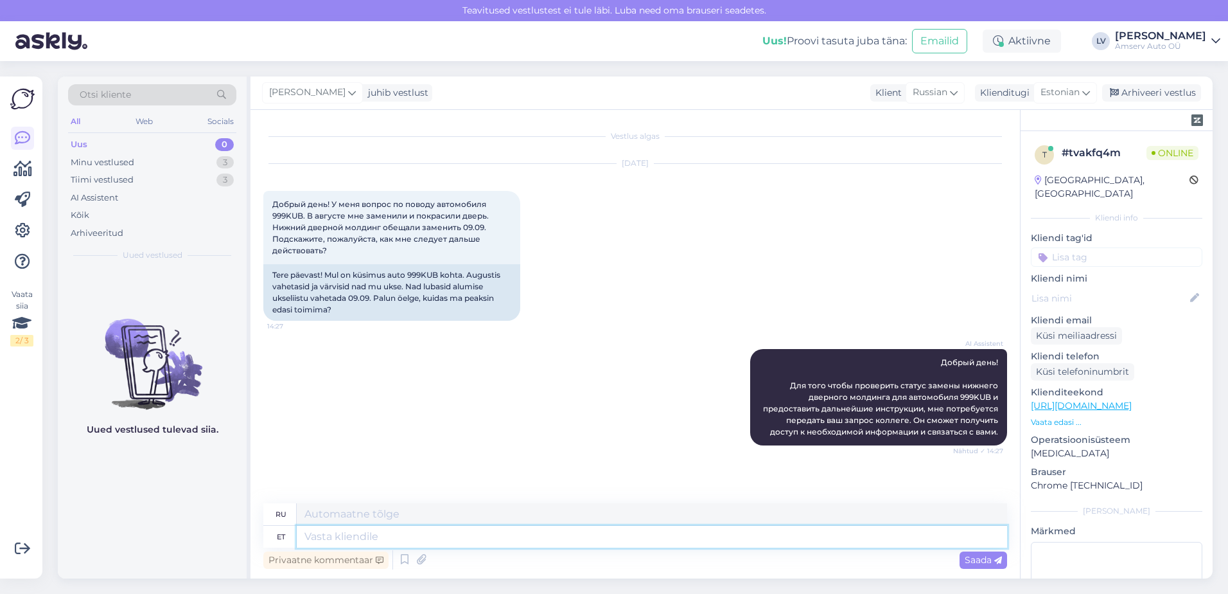
click at [530, 532] on textarea at bounding box center [652, 536] width 710 height 22
type textarea "Tere"
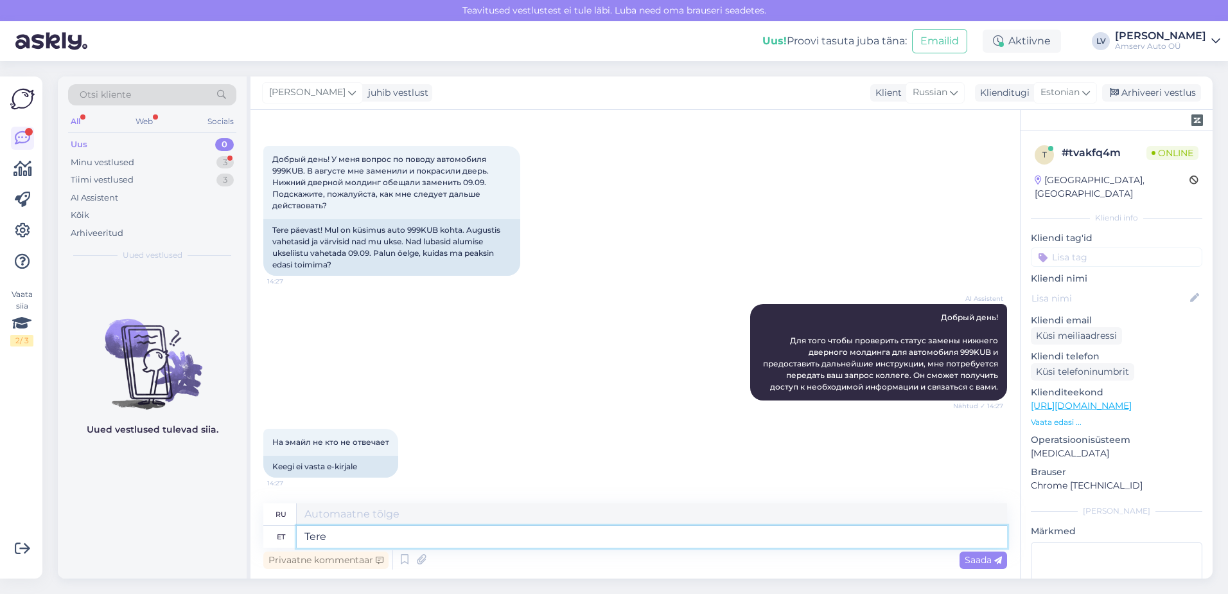
type textarea "Привет"
drag, startPoint x: 373, startPoint y: 536, endPoint x: 200, endPoint y: 538, distance: 172.2
click at [201, 538] on div "Otsi kliente All Web Socials Uus 0 Minu vestlused 3 Tiimi vestlused 3 AI Assist…" at bounding box center [635, 327] width 1155 height 502
drag, startPoint x: 975, startPoint y: 316, endPoint x: 932, endPoint y: 318, distance: 42.4
click at [932, 318] on div "AI Assistent Добрый день! Для того чтобы проверить статус замены нижнего дверно…" at bounding box center [878, 352] width 257 height 96
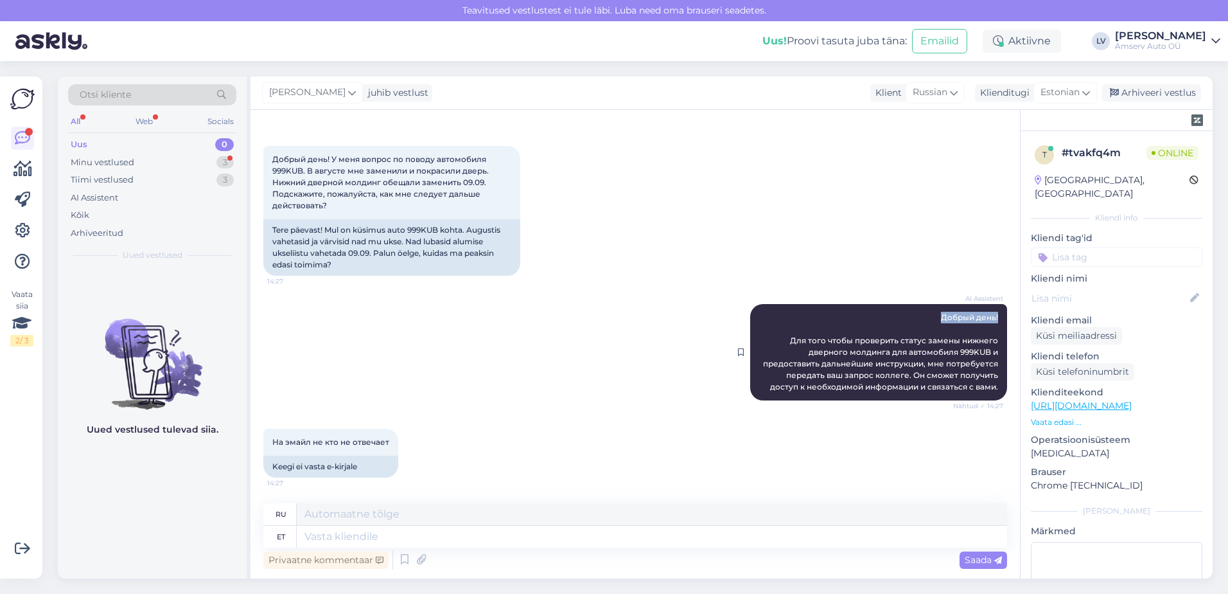
drag, startPoint x: 932, startPoint y: 318, endPoint x: 940, endPoint y: 318, distance: 8.4
copy span "Добрый день!"
click at [364, 537] on textarea at bounding box center [652, 536] width 710 height 22
paste textarea "Добрый день!"
type textarea "Добрый день!"
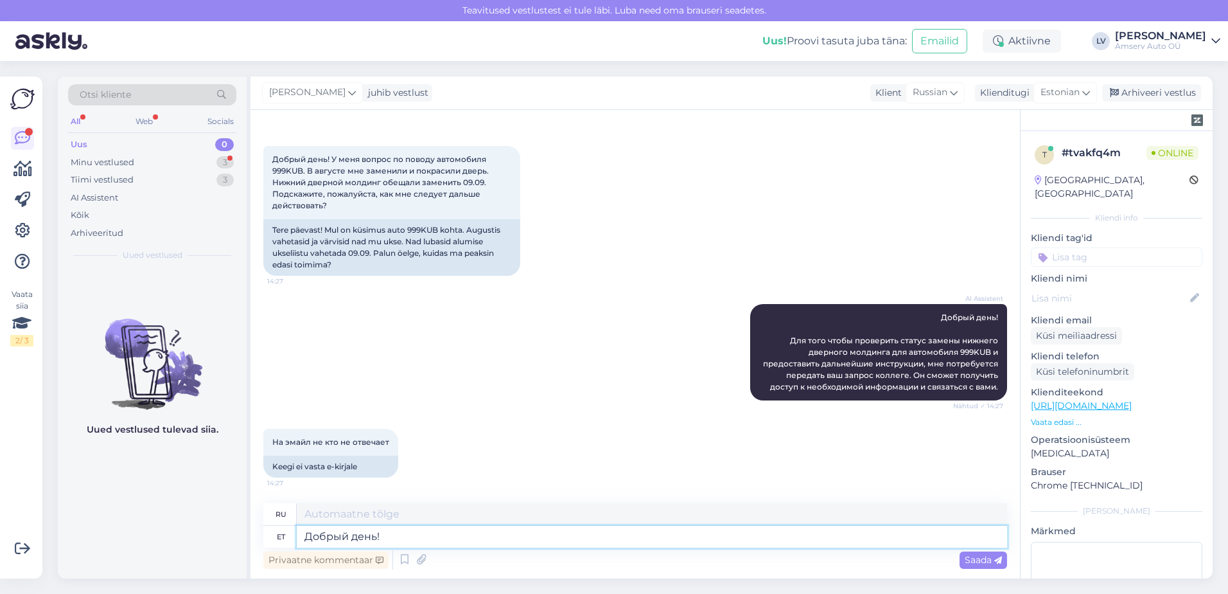
type textarea "Добрый день!"
click at [974, 561] on span "Saada" at bounding box center [983, 560] width 37 height 12
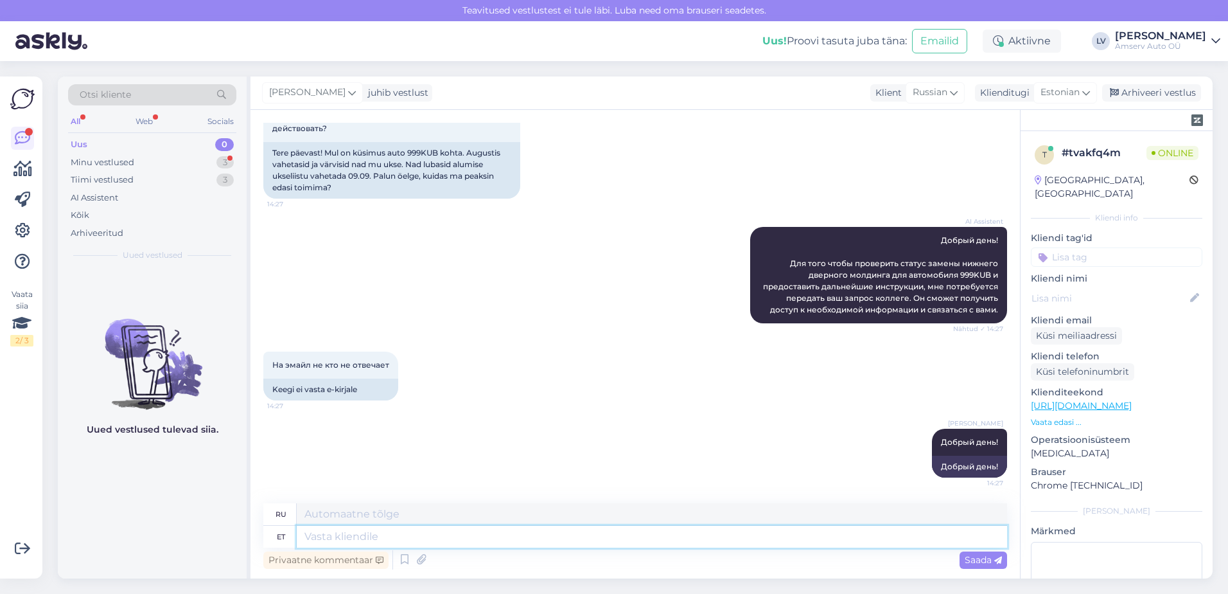
click at [500, 538] on textarea at bounding box center [652, 536] width 710 height 22
type textarea "Kas t"
type textarea "Является"
type textarea "Kas teostasite Pe"
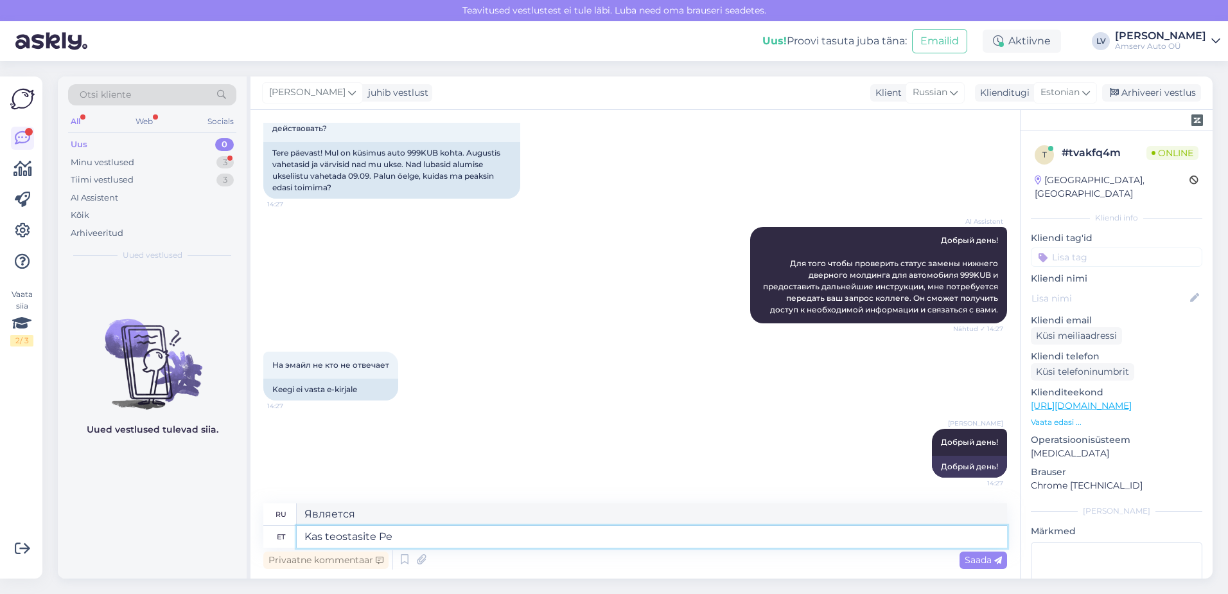
type textarea "Вы выступали?"
type textarea "Kas teostasite [PERSON_NAME] esi"
type textarea "Вы играли [PERSON_NAME]?"
type textarea "Kas teostasite [PERSON_NAME] esinduses?"
type textarea "Вы выступали в офисе Пеэтри?"
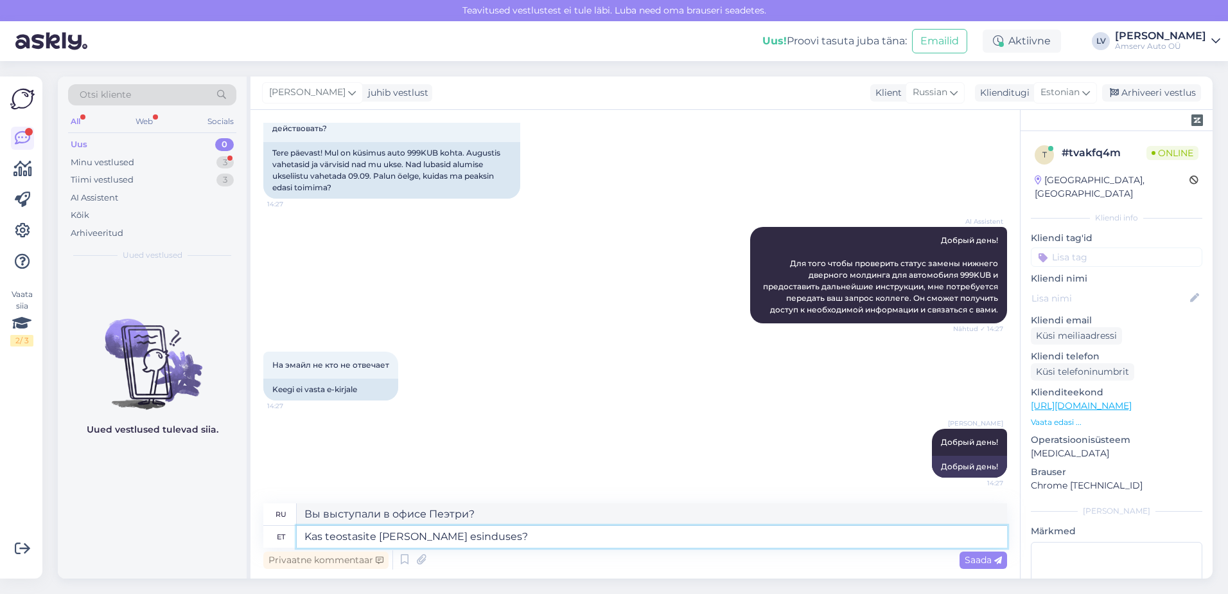
drag, startPoint x: 495, startPoint y: 538, endPoint x: 78, endPoint y: 558, distance: 418.0
click at [78, 557] on div "Otsi kliente All Web Socials Uus 0 Minu vestlused 3 Tiimi vestlused 3 AI Assist…" at bounding box center [635, 327] width 1155 height 502
type textarea "Kas teostasite [PERSON_NAME] esinduses?"
click at [78, 558] on div "Uued vestlused tulevad siia." at bounding box center [152, 424] width 189 height 310
drag, startPoint x: 482, startPoint y: 534, endPoint x: 168, endPoint y: 540, distance: 314.8
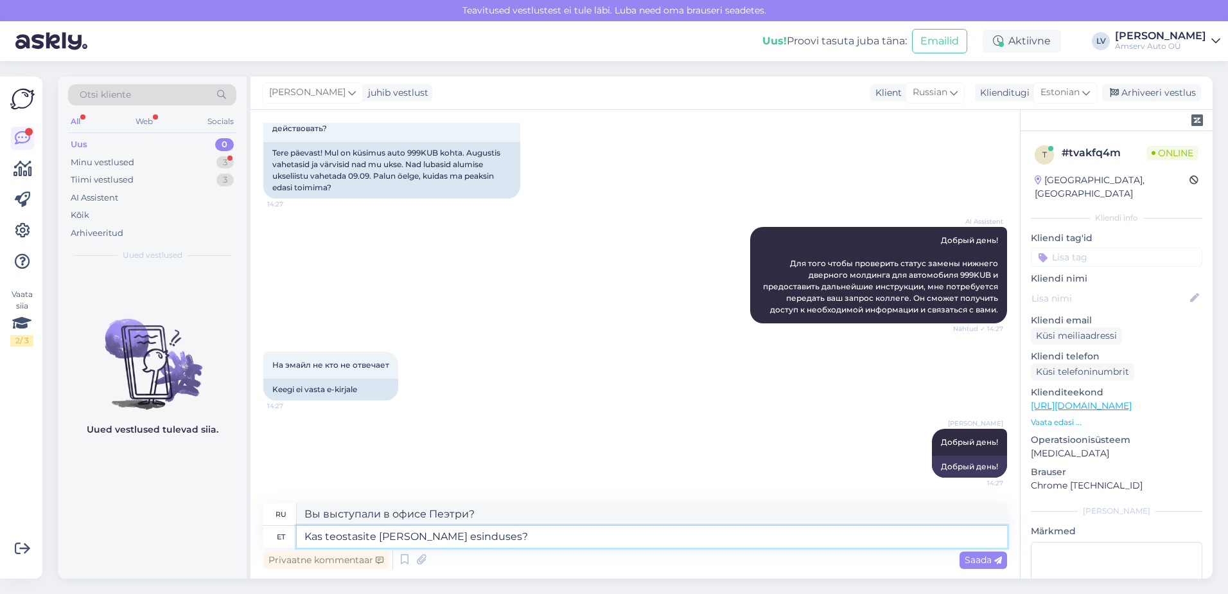
click at [168, 540] on div "Otsi kliente All Web Socials Uus 0 Minu vestlused 3 Tiimi vestlused 3 AI Assist…" at bounding box center [635, 327] width 1155 height 502
click at [168, 540] on div "Uued vestlused tulevad siia." at bounding box center [152, 424] width 189 height 310
drag, startPoint x: 479, startPoint y: 538, endPoint x: 115, endPoint y: 558, distance: 364.2
click at [115, 558] on div "Otsi kliente All Web Socials Uus 0 Minu vestlused 3 Tiimi vestlused 3 AI Assist…" at bounding box center [635, 327] width 1155 height 502
type textarea "Ka"
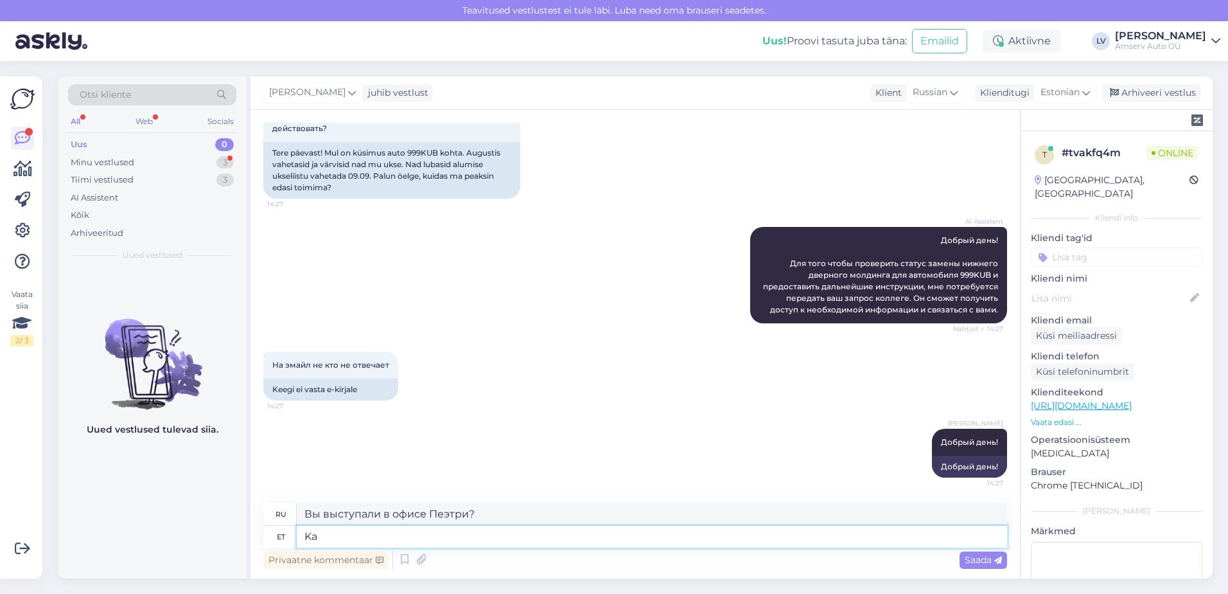
type textarea "Также"
type textarea "Kas au"
type textarea "Является"
type textarea "Kas aug"
type textarea "Это дыра?"
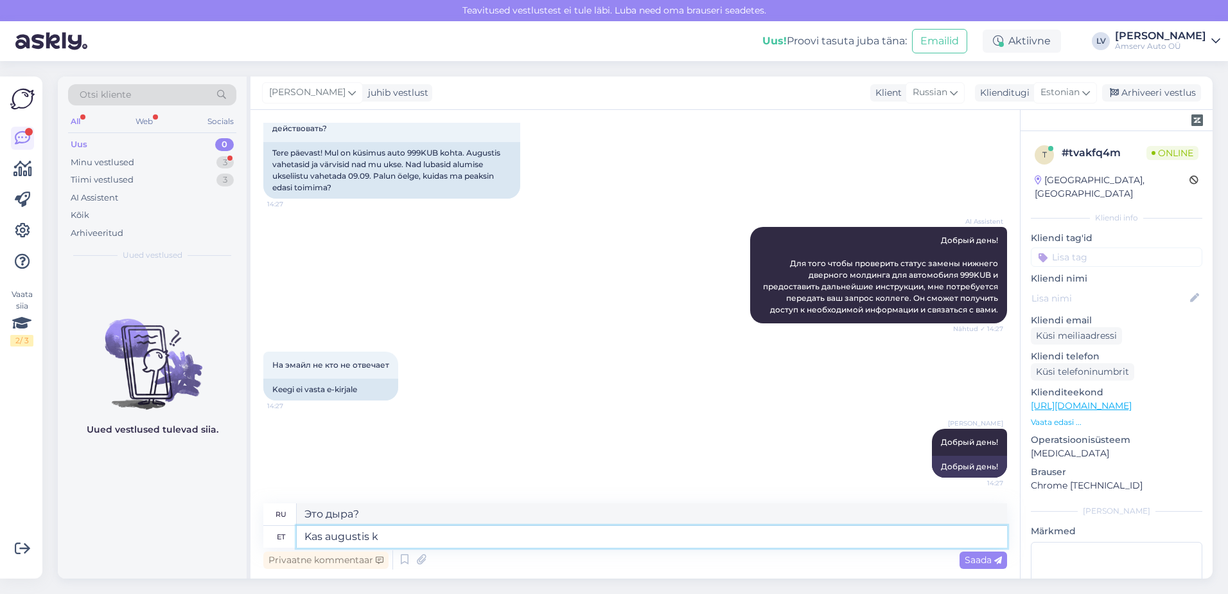
type textarea "Kas augustis kä"
type textarea "Это в августе?"
type textarea "Kas augustis käisite Pe"
type textarea "Вы были в августе?"
type textarea "Kas augustis käisite Peetri osakon"
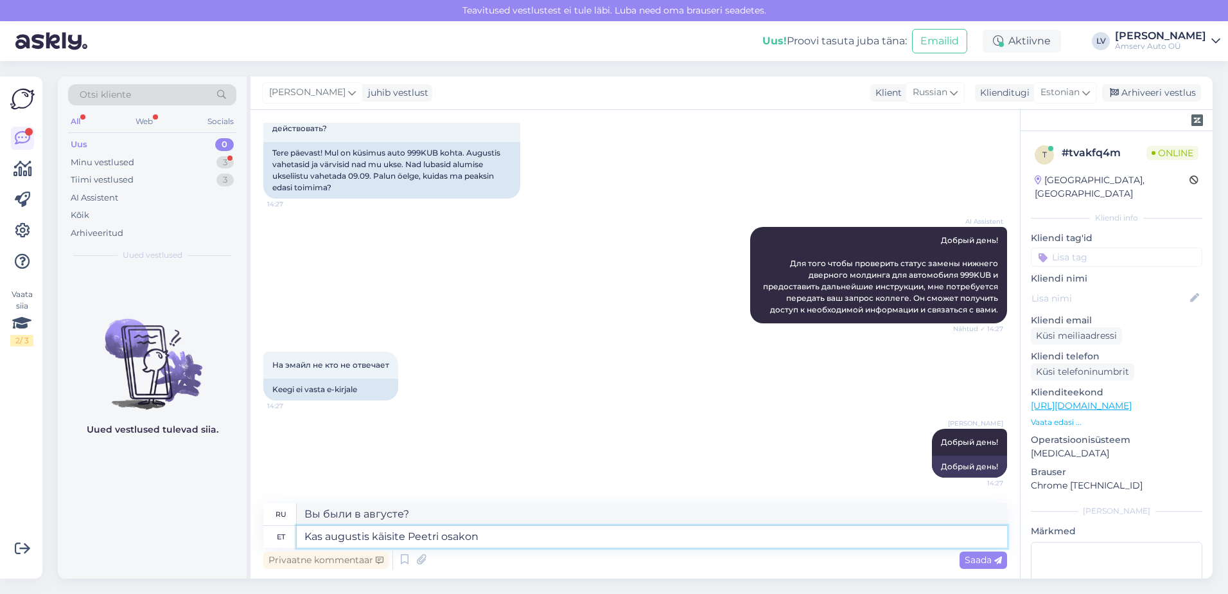
type textarea "Вы были в Питере в августе?"
type textarea "Kas augustis käisite Peetri osakonnas?"
type textarea "Вы посещали отделение Пеэтри в августе?"
type textarea "Kas augustis käisite Peetri osakonnas?"
click at [479, 516] on textarea "Вы посещали отделение Пеэтри в августе?" at bounding box center [652, 514] width 710 height 22
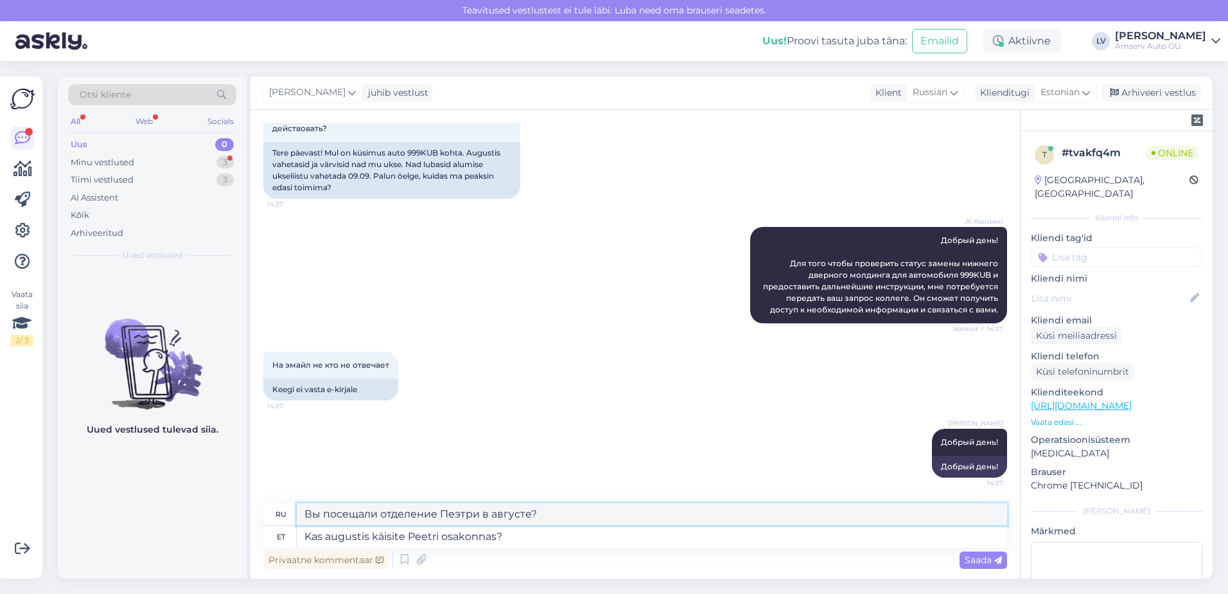
click at [488, 510] on textarea "Вы посещали отделение Пеэтри в августе?" at bounding box center [652, 514] width 710 height 22
type textarea "Вы посещали отделение [GEOGRAPHIC_DATA] августе?"
drag, startPoint x: 515, startPoint y: 537, endPoint x: -3, endPoint y: 570, distance: 518.8
click at [0, 570] on html "Teavitused vestlustest [PERSON_NAME] läbi. Luba need oma brauseri seadetes. Uus…" at bounding box center [614, 297] width 1228 height 594
drag, startPoint x: 565, startPoint y: 513, endPoint x: 53, endPoint y: 540, distance: 512.7
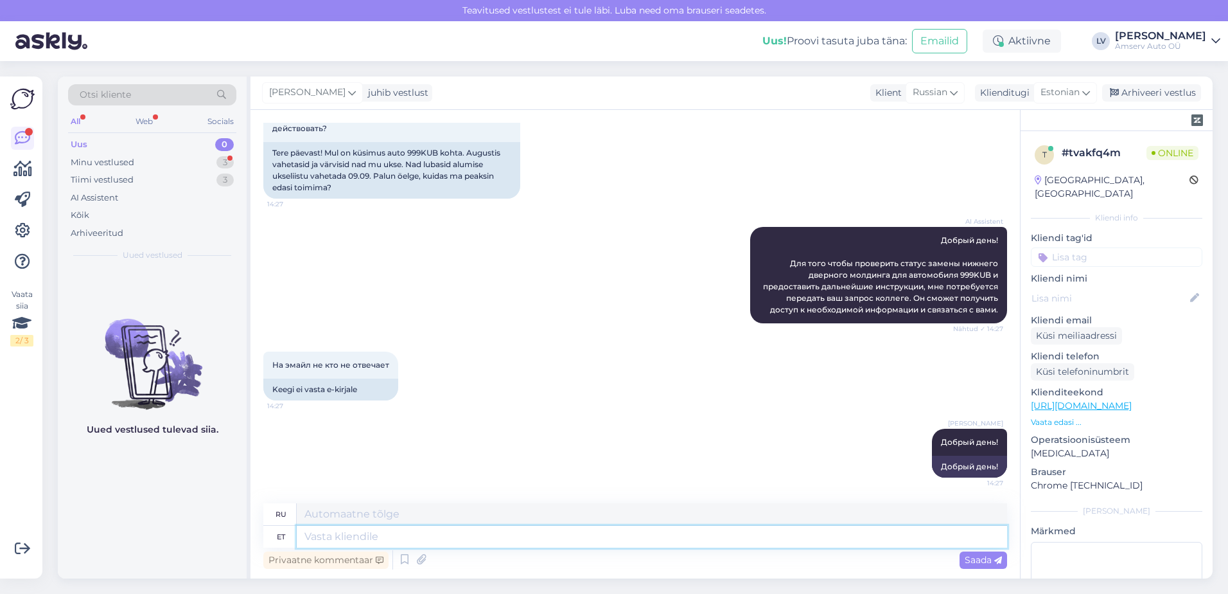
click at [352, 531] on textarea at bounding box center [652, 536] width 710 height 22
type textarea "[PERSON_NAME]?"
click at [358, 511] on textarea "[PERSON_NAME]?" at bounding box center [652, 514] width 710 height 22
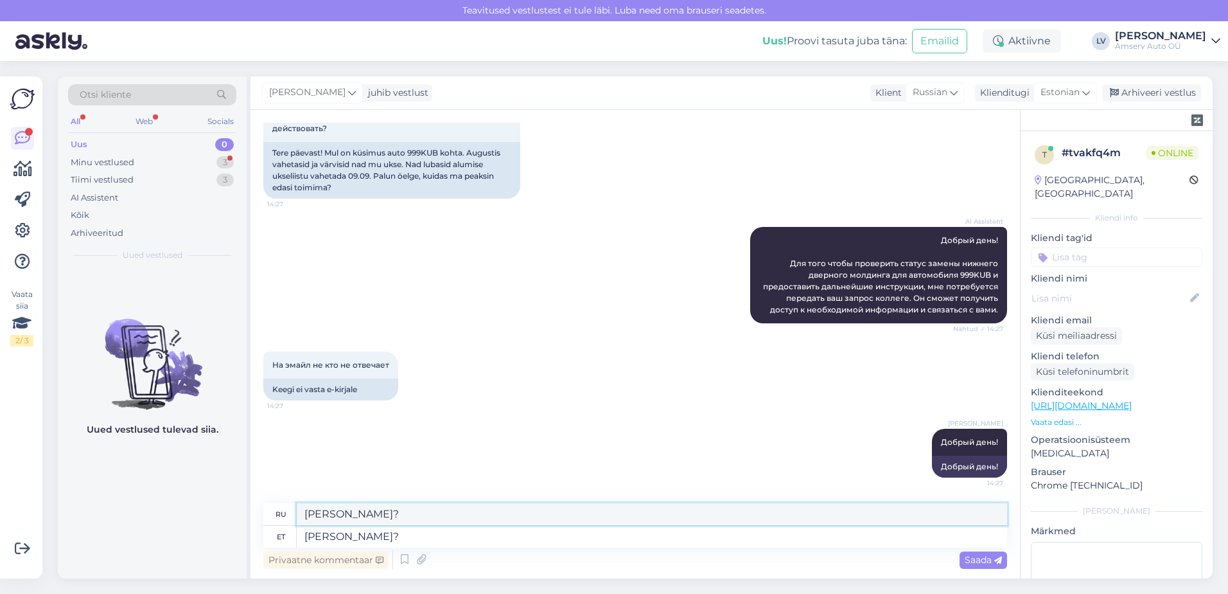
click at [358, 511] on textarea "[PERSON_NAME]?" at bounding box center [652, 514] width 710 height 22
drag, startPoint x: 364, startPoint y: 534, endPoint x: 234, endPoint y: 534, distance: 129.8
click at [234, 534] on div "Otsi kliente All Web Socials Uus 0 Minu vestlused 3 Tiimi vestlused 3 AI Assist…" at bounding box center [635, 327] width 1155 height 502
drag, startPoint x: 367, startPoint y: 511, endPoint x: 188, endPoint y: 521, distance: 178.9
click at [202, 520] on div "Otsi kliente All Web Socials Uus 0 Minu vestlused 3 Tiimi vestlused 3 AI Assist…" at bounding box center [635, 327] width 1155 height 502
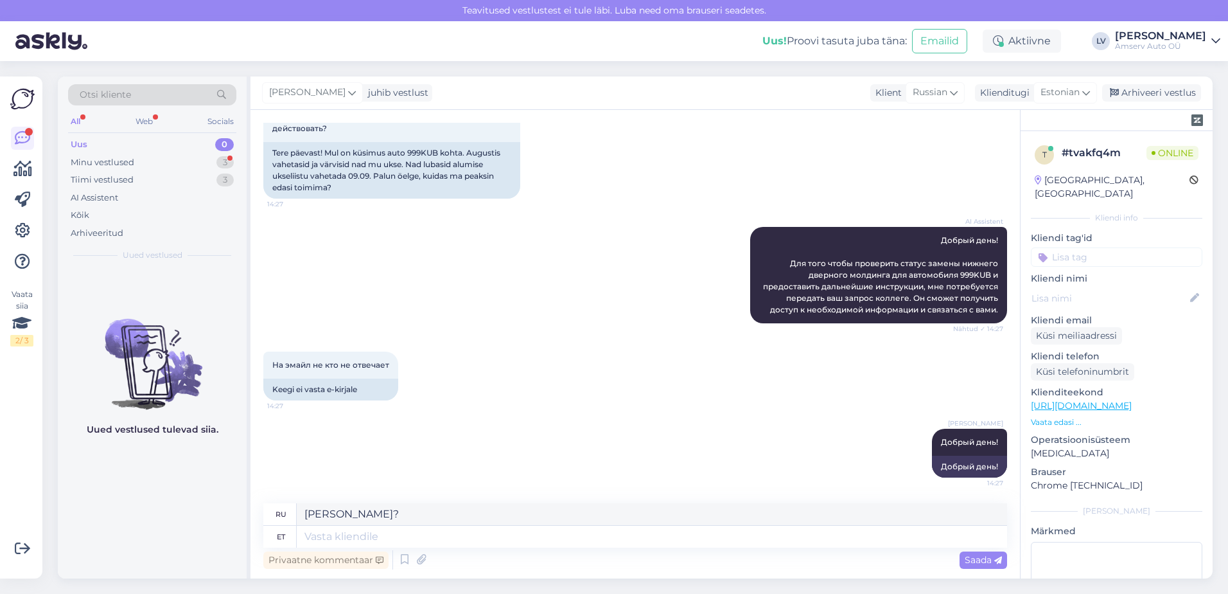
click at [188, 521] on div "Uued vestlused tulevad siia." at bounding box center [152, 424] width 189 height 310
click at [949, 92] on div "Russian" at bounding box center [935, 92] width 59 height 21
type input "esto"
drag, startPoint x: 899, startPoint y: 155, endPoint x: 797, endPoint y: 227, distance: 124.9
click at [899, 155] on link "Estonian" at bounding box center [917, 149] width 141 height 21
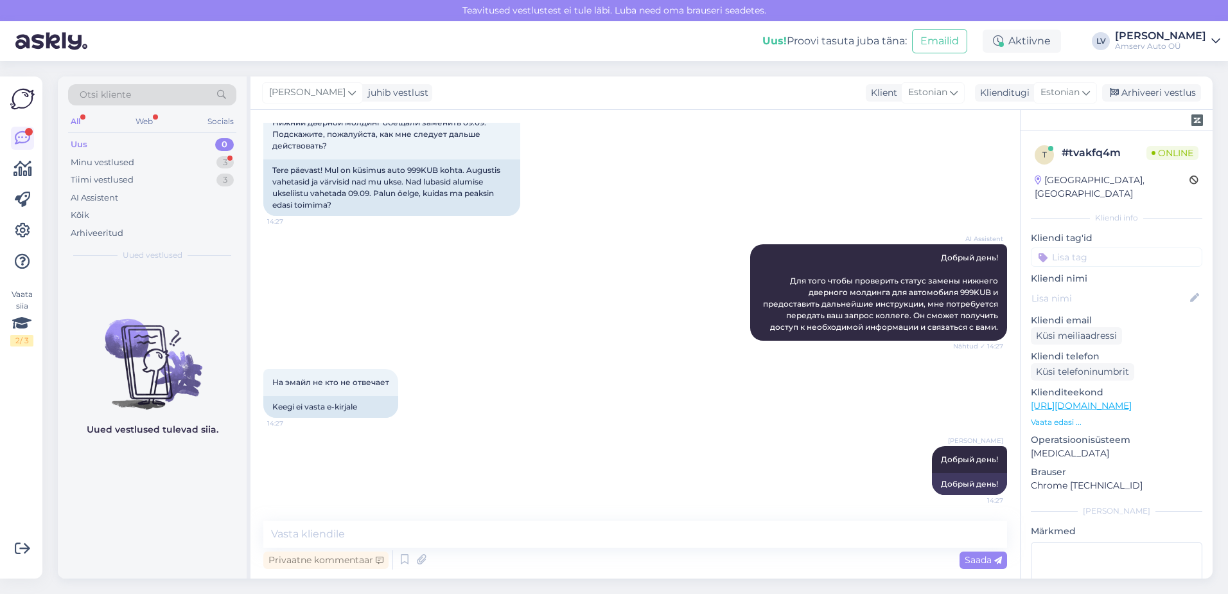
scroll to position [139, 0]
click at [437, 522] on textarea at bounding box center [635, 533] width 744 height 27
type textarea "[PERSON_NAME]?"
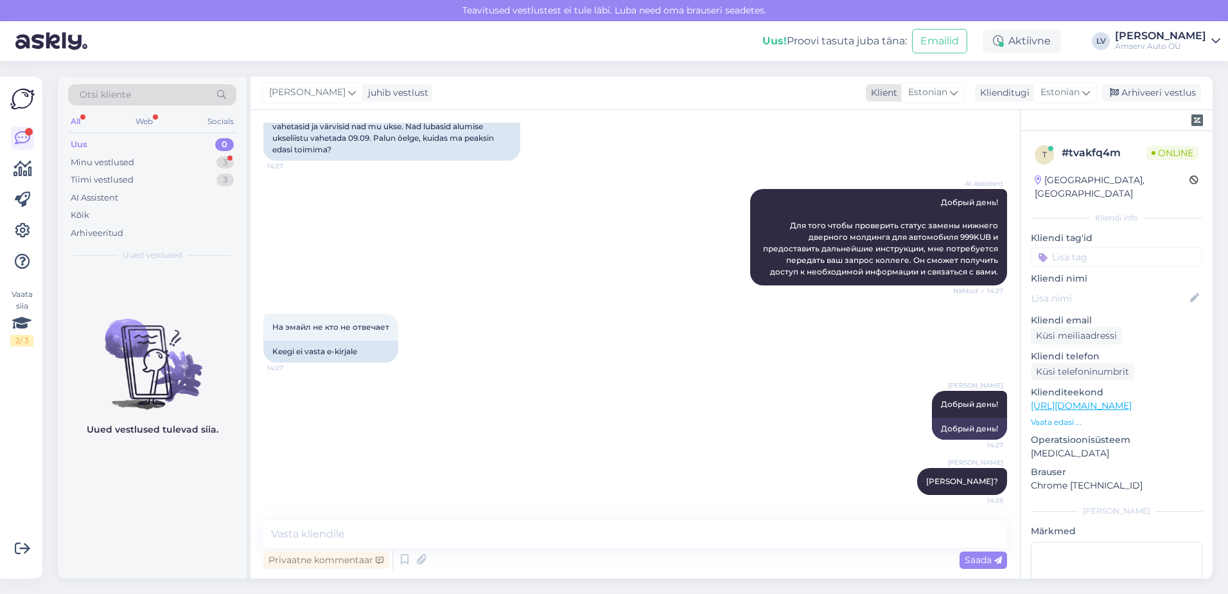
click at [953, 98] on icon at bounding box center [954, 92] width 8 height 14
drag, startPoint x: 815, startPoint y: 123, endPoint x: 704, endPoint y: 145, distance: 113.3
click at [709, 137] on div "[PERSON_NAME] juhib vestlust Klient Estonian esto Estonian Klienditugi Estonian…" at bounding box center [732, 327] width 962 height 502
click at [943, 93] on span "Estonian" at bounding box center [927, 92] width 39 height 14
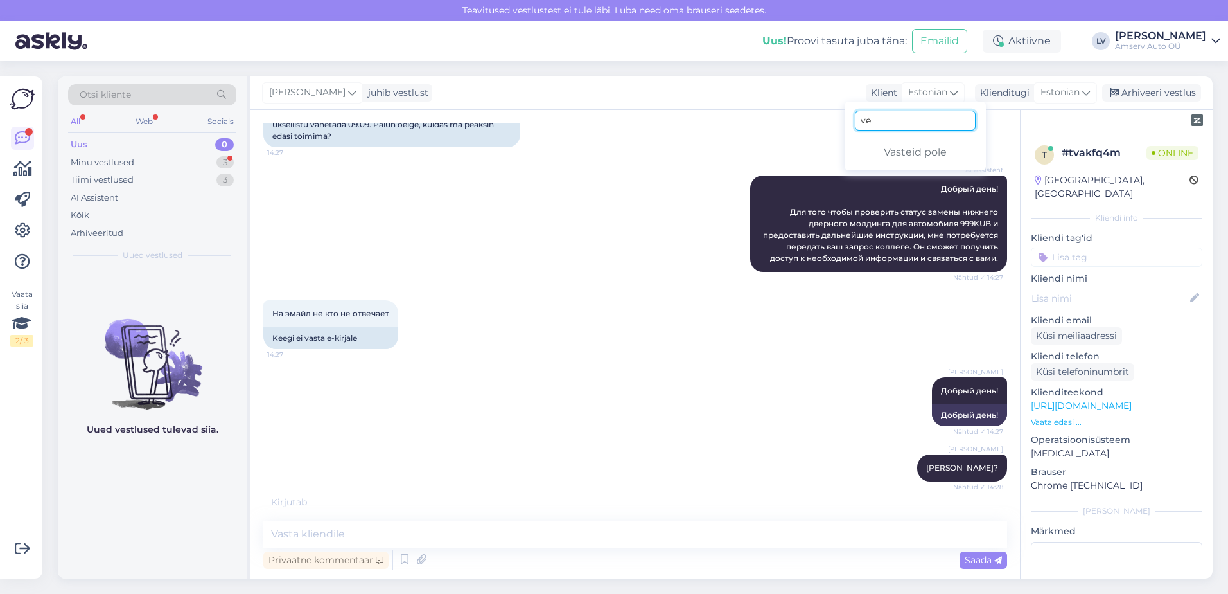
type input "v"
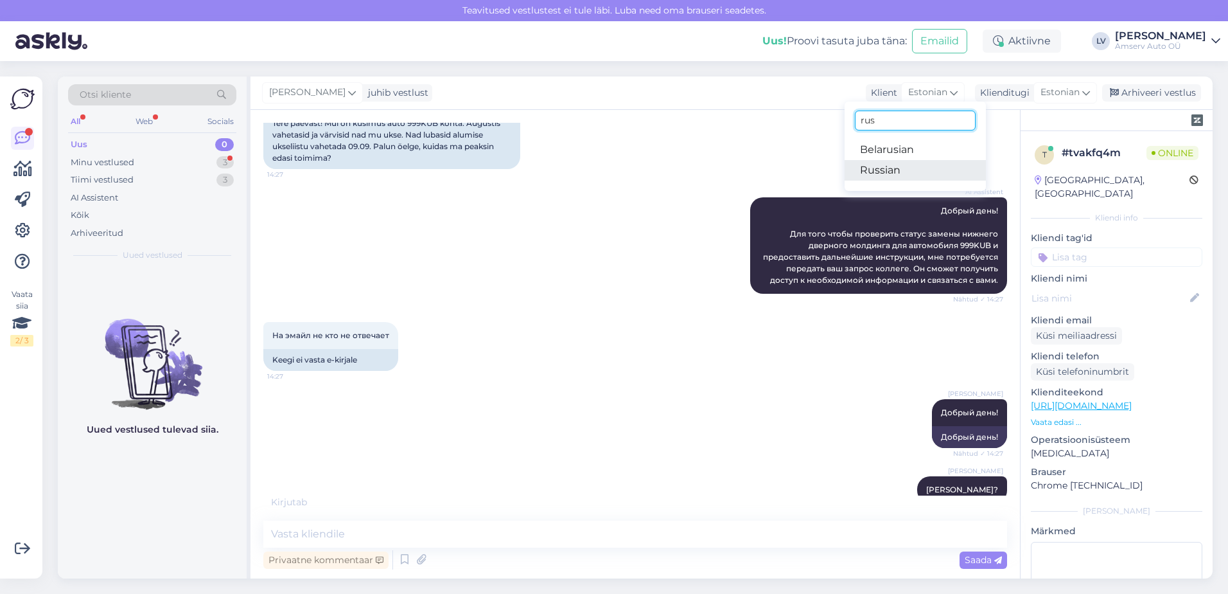
scroll to position [130, 0]
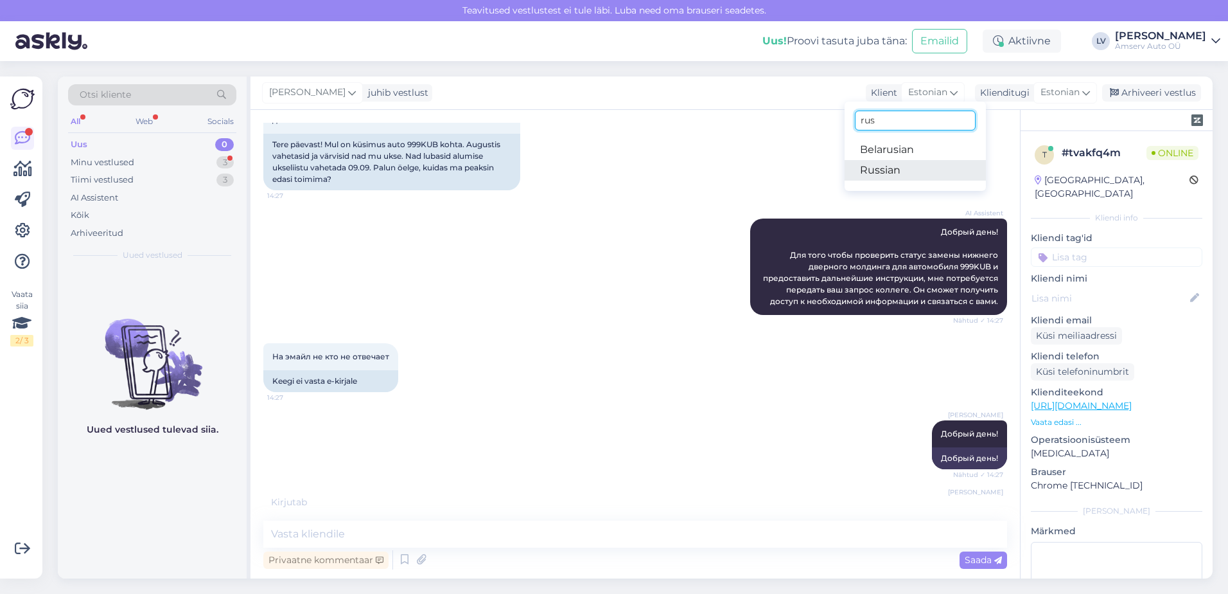
type input "rus"
click at [890, 166] on link "Russian" at bounding box center [915, 170] width 141 height 21
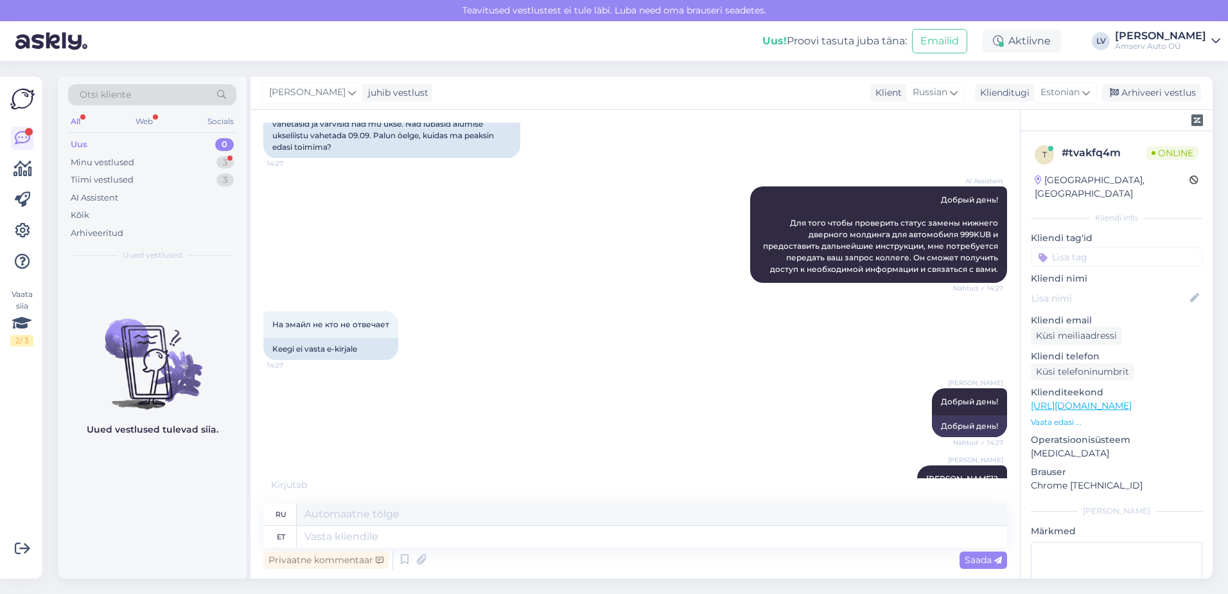
scroll to position [303, 0]
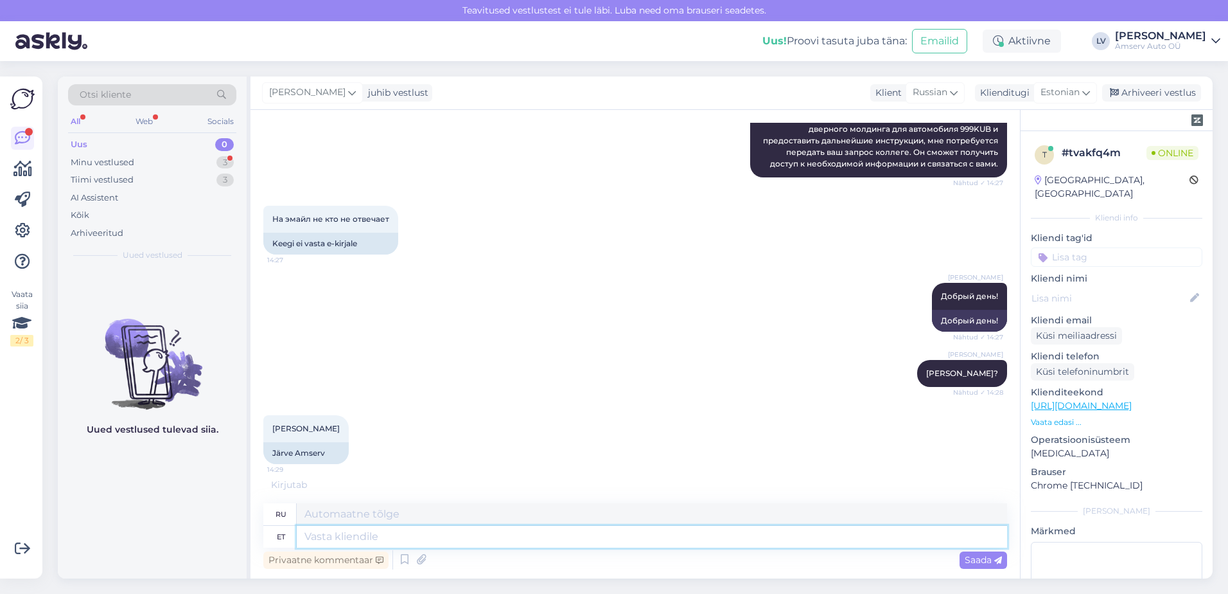
click at [581, 536] on textarea at bounding box center [652, 536] width 710 height 22
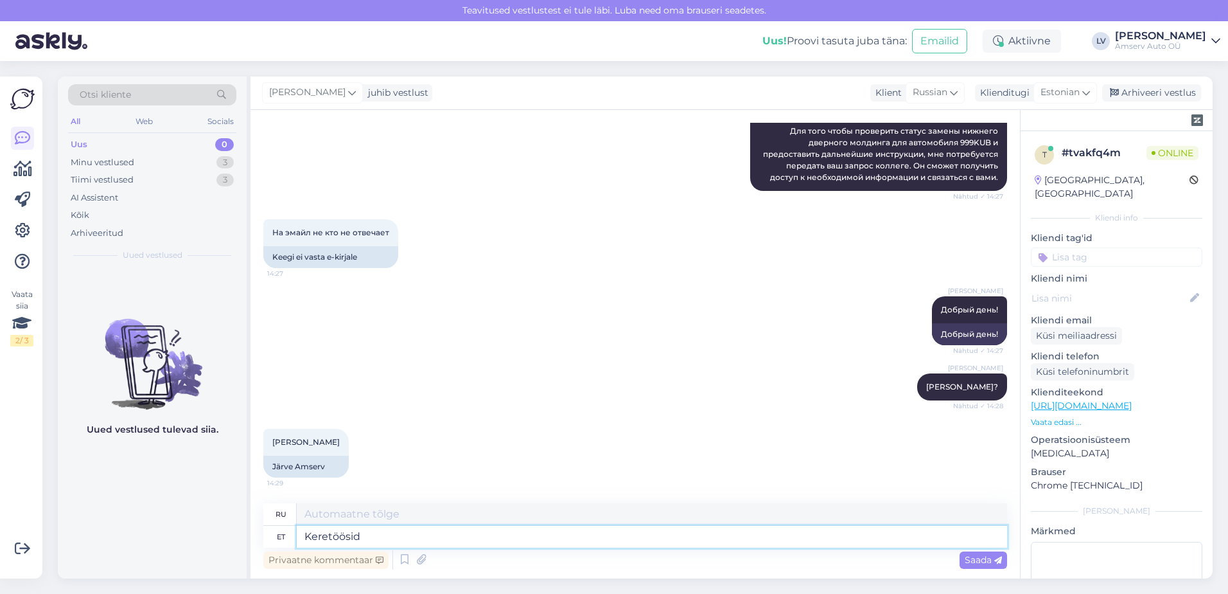
type textarea "Keretöösid"
type textarea "[PERSON_NAME]"
type textarea "Keretöösid teostatakse P"
type textarea "Кузовные работы проводятся"
type textarea "Keretöösid teostatakse Peetris, pal"
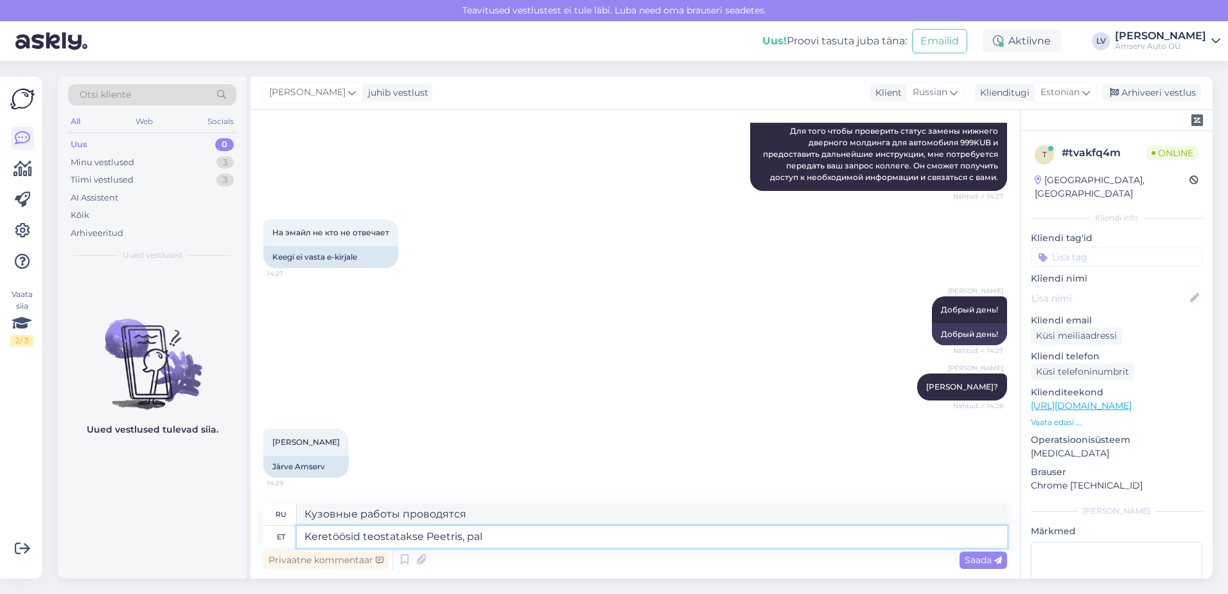
type textarea "Кузовные работы выполняются в [GEOGRAPHIC_DATA],"
type textarea "Keretöösid teostatakse Peetris, palume võ"
type textarea "Кузовные работы выполняются в [GEOGRAPHIC_DATA], пожалуйста."
type textarea "Keretöösid teostatakse Peetris, palume [PERSON_NAME] üh"
type textarea "Кузовные работы выполняются в [GEOGRAPHIC_DATA], пожалуйста, примите во внимание"
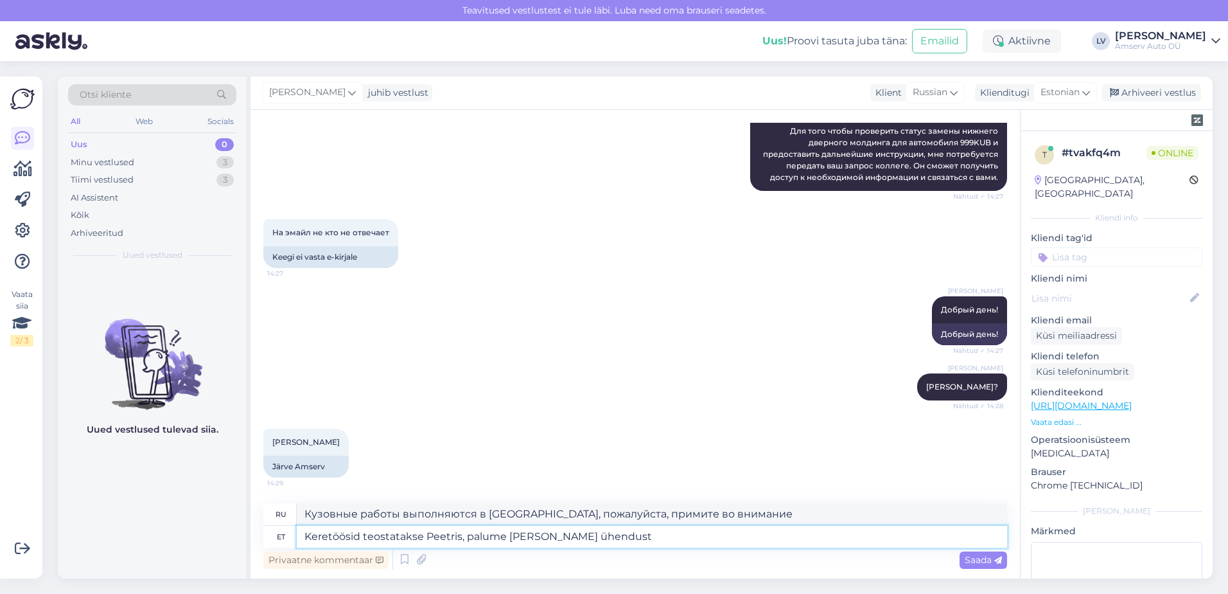
type textarea "Keretöösid teostatakse Peetris, palume [PERSON_NAME] ühendust"
type textarea "Кузовные работы выполняются в Пеэтри, свяжитесь с нами."
type textarea "Keretöösid teostatakse Peetris, palume [PERSON_NAME] ühendust numbril"
type textarea "Кузовные работы проводятся в Пеэтри, свяжитесь с нами по адресу"
click at [590, 536] on textarea "Keretöösid teostatakse Peetris, palume [PERSON_NAME] ühendust numbril" at bounding box center [652, 536] width 710 height 22
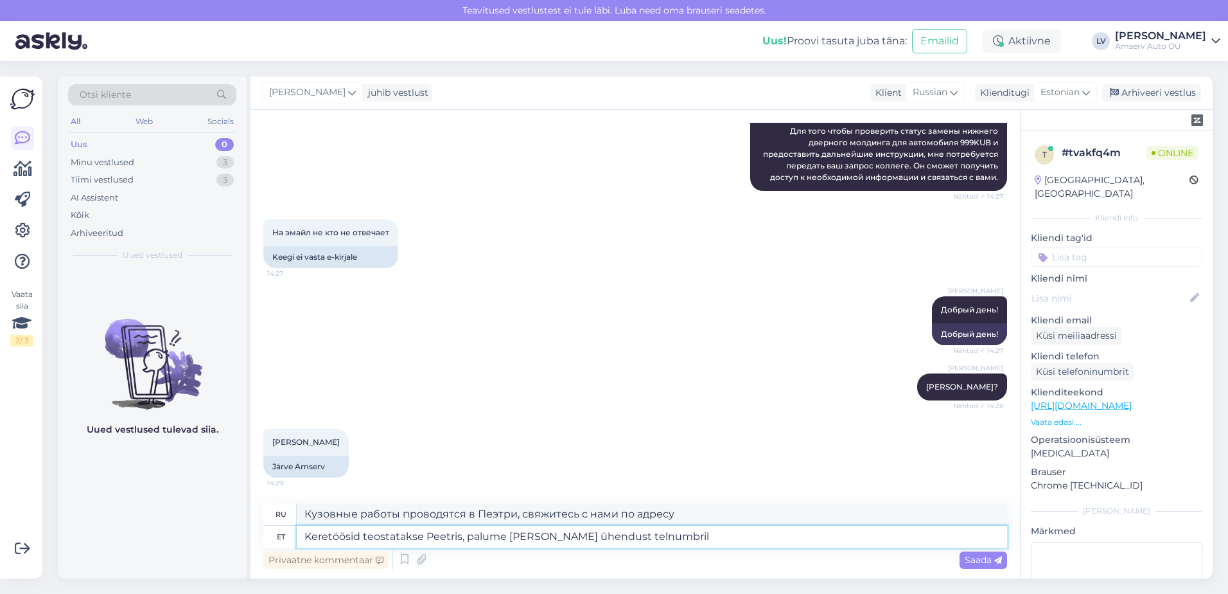
type textarea "Keretöösid teostatakse Peetris, palume [PERSON_NAME] ühendust telenumbril"
type textarea "Кузовные работы выполняются в Пеэтри, свяжитесь с нами по адресу"
type textarea "Keretöösid teostatakse Peetris, palume [PERSON_NAME] ühendust telefonumbril"
type textarea "Кузовные работы производятся в Пеэтри, свяжитесь с нами по номеру телефона"
type textarea "Keretöösid teostatakse Peetris, palume [PERSON_NAME] ühendust telefoninumbril"
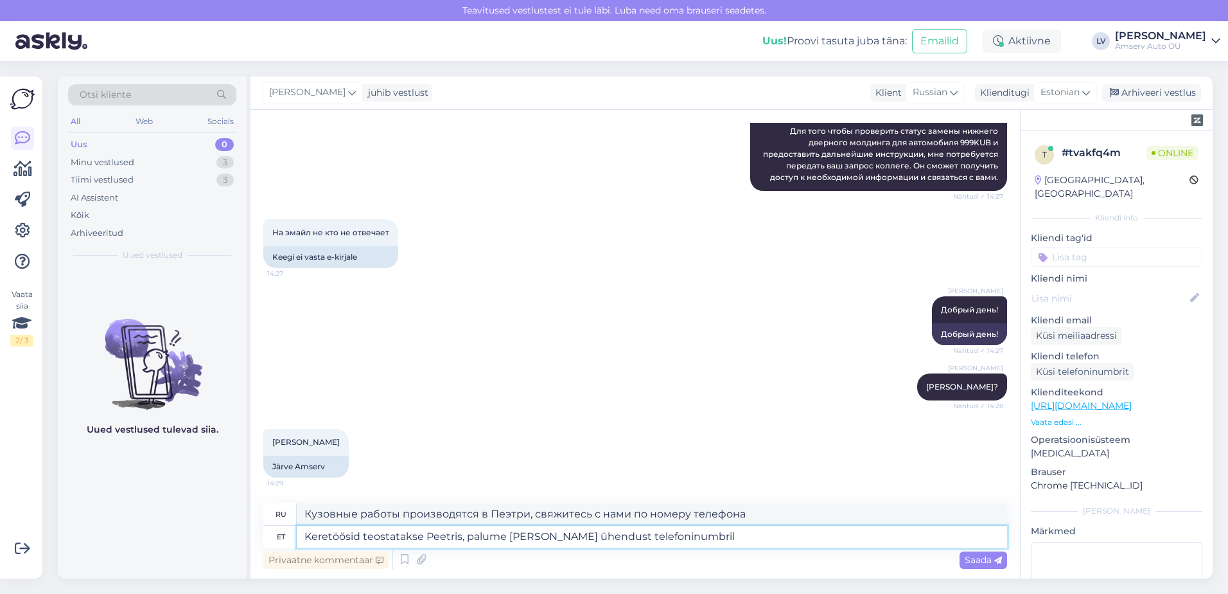
scroll to position [366, 0]
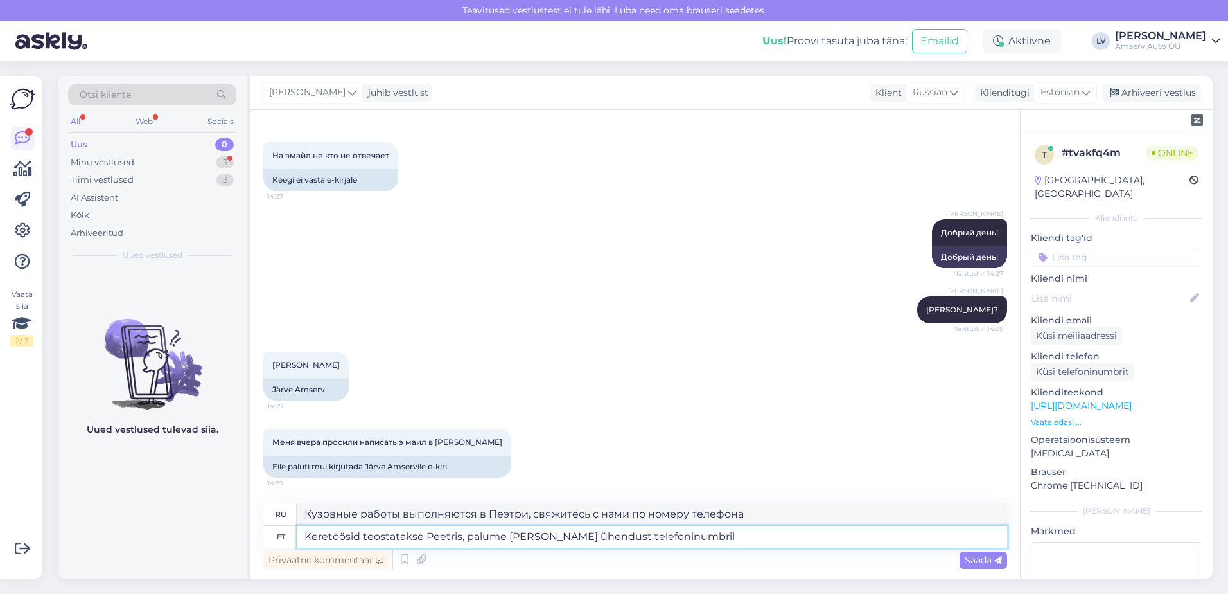
type textarea "Кузовные работы производятся в Пеэтри, свяжитесь с нами по номеру телефона"
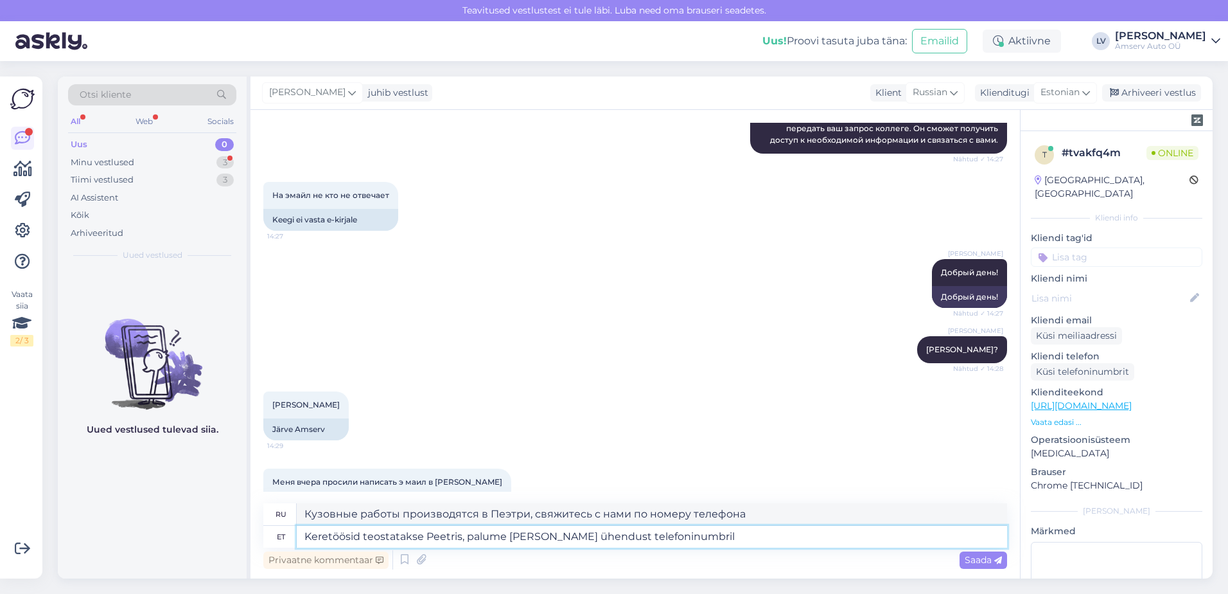
scroll to position [302, 0]
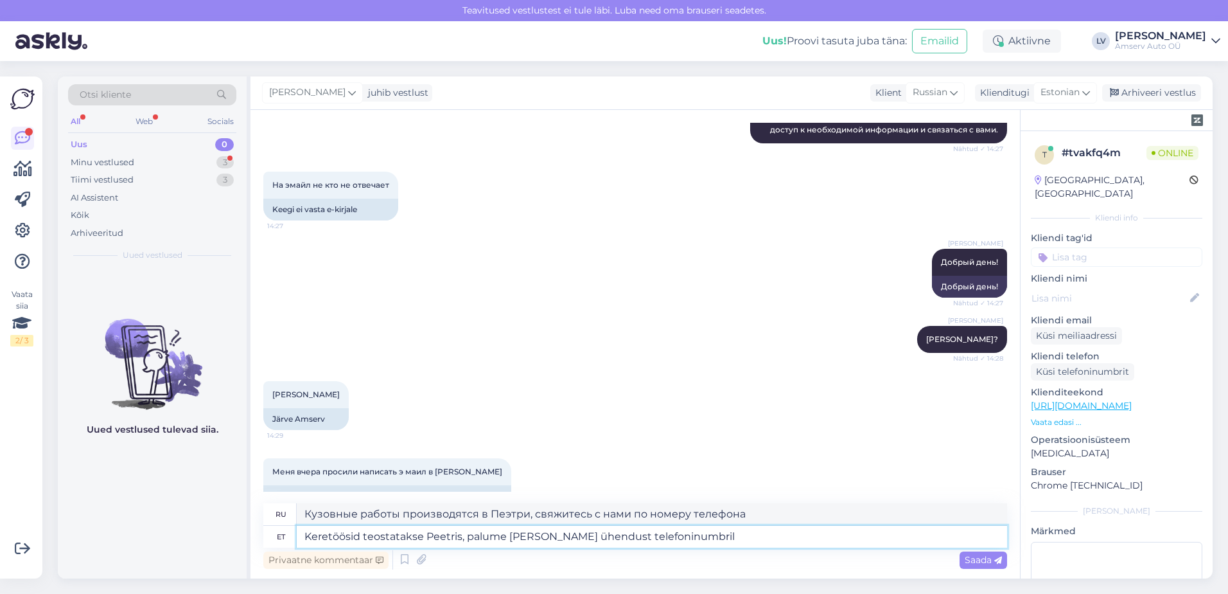
drag, startPoint x: 693, startPoint y: 539, endPoint x: 240, endPoint y: 549, distance: 453.0
click at [240, 549] on div "Otsi kliente All Web Socials Uus 0 Minu vestlused 3 Tiimi vestlused 3 AI Assist…" at bounding box center [635, 327] width 1155 height 502
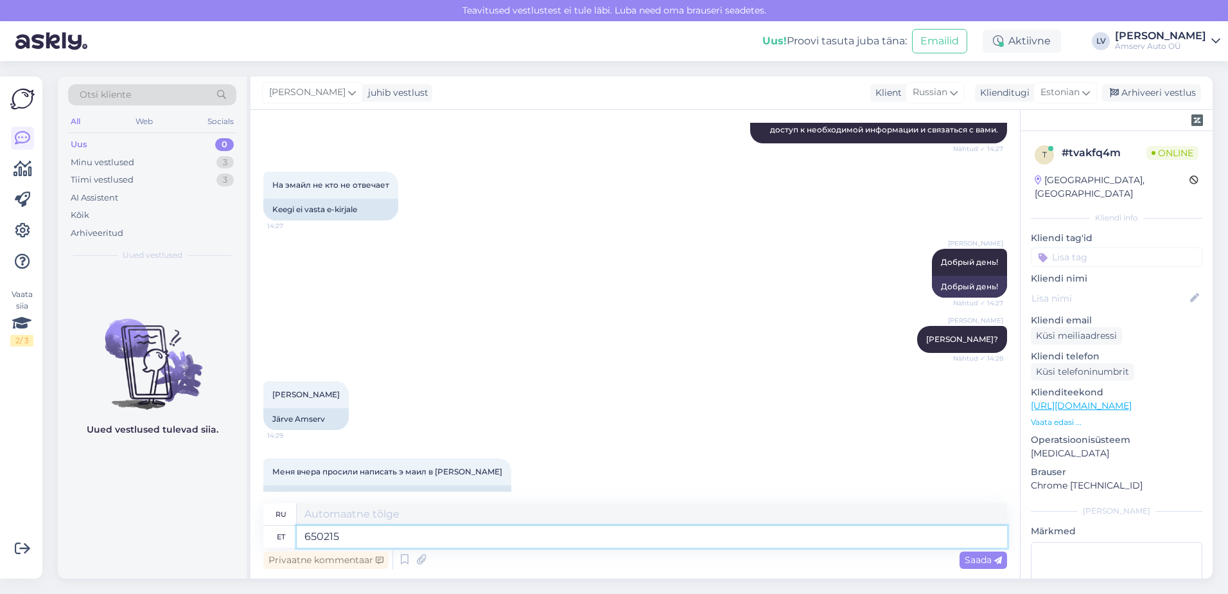
type textarea "6502153"
click at [303, 534] on textarea "6502153" at bounding box center [652, 536] width 710 height 22
type textarea "Heli6502153"
type textarea "Он6502153"
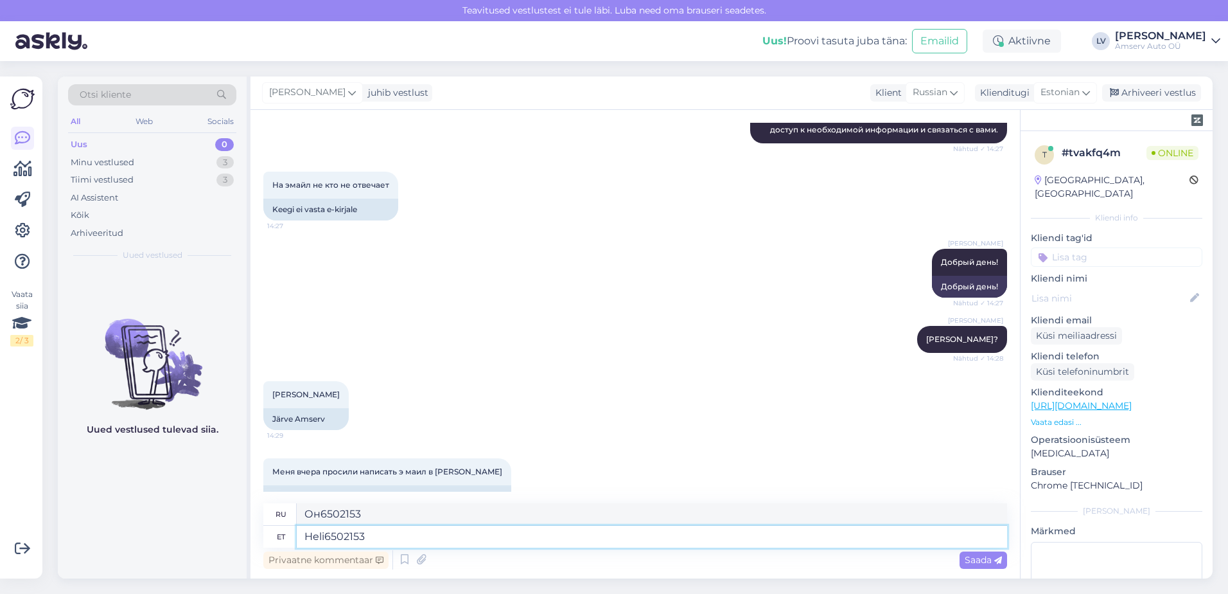
type textarea "Helis6502153"
type textarea "H6502153"
type textarea "Helist6502153"
type textarea "Hel6502153"
type textarea "Helistag6502153"
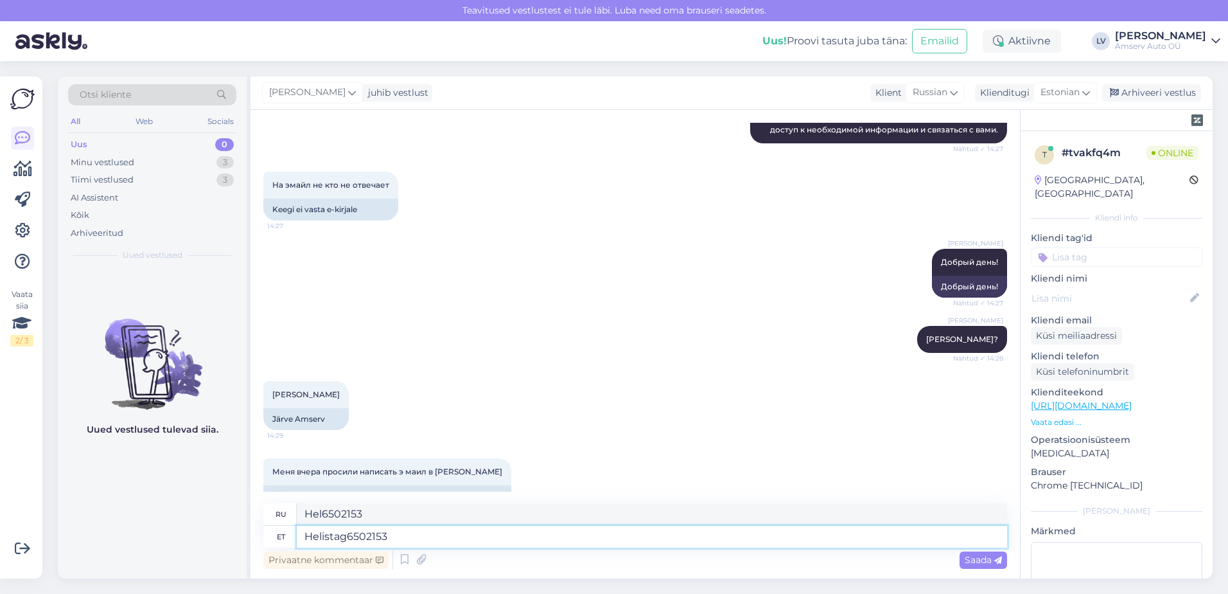
type textarea "Helis6502153"
type textarea "Helistage 6502153"
type textarea "Звоните [PHONE_NUMBER]"
type textarea "Helistage op6502153"
type textarea "Звоните по номеру 6502153"
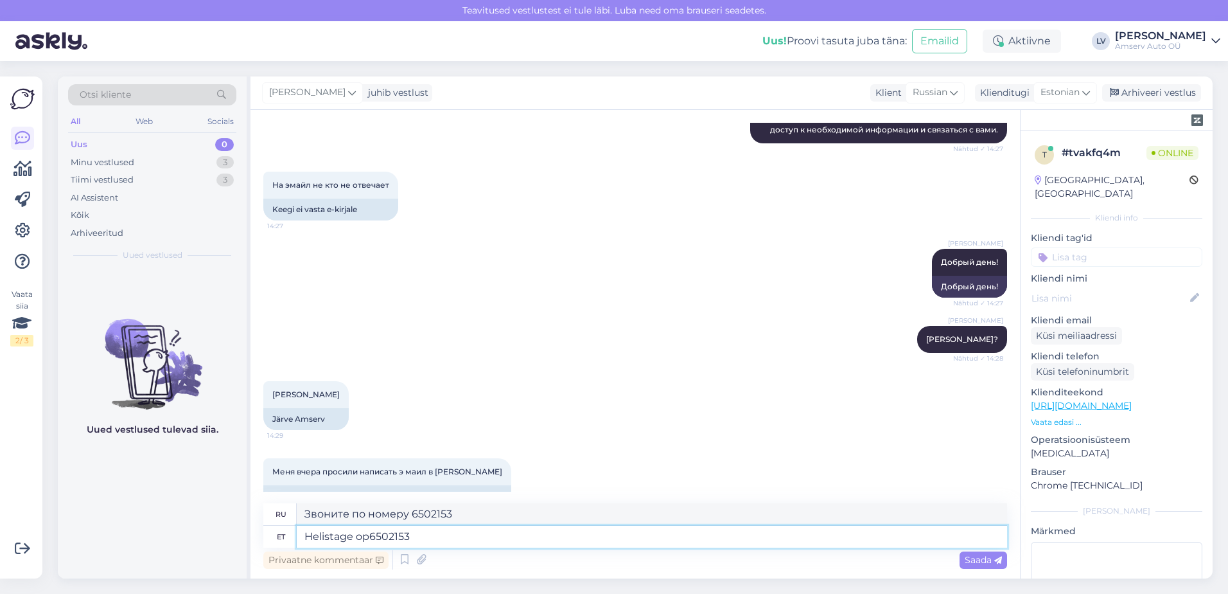
type textarea "Helistage opa6502153"
type textarea "Звоните op6502153"
type textarea "Helistage op6502153"
type textarea "Звоните opa6502153"
type textarea "Helistage o6502153"
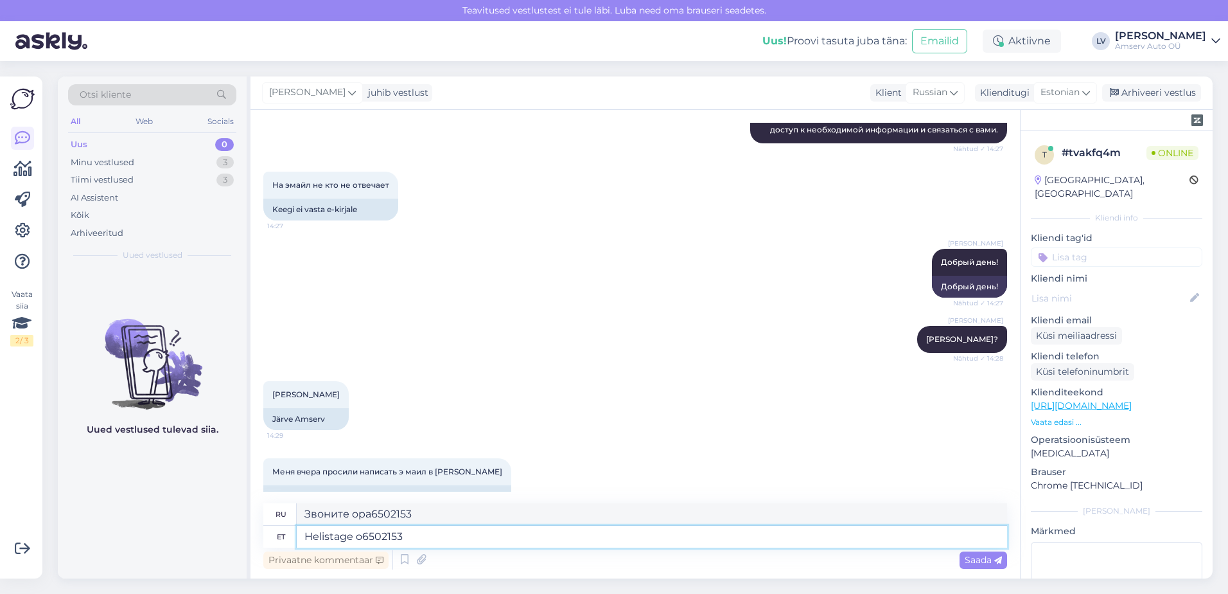
type textarea "Звоните op6502153"
type textarea "Helistage 6502153"
type textarea "Звоните по номеру o6502153"
type textarea "Helistage a6502153"
type textarea "Позвоните по номеру a6502153"
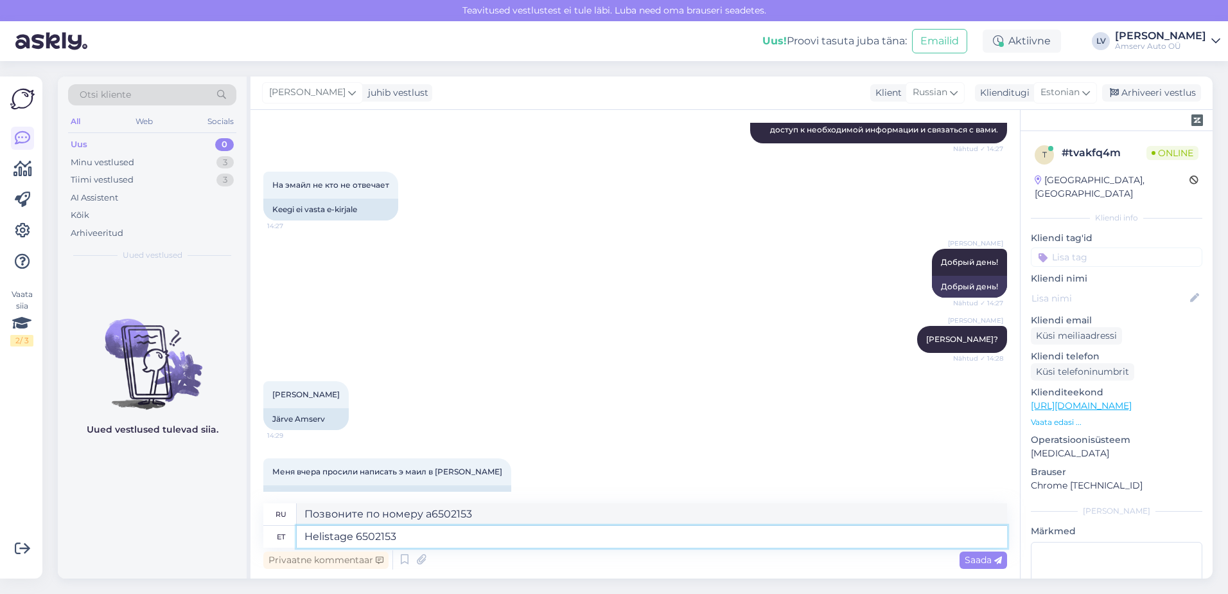
type textarea "Helistage p6502153"
type textarea "Звоните [PHONE_NUMBER]"
type textarea "Helistage palu6502153"
type textarea "Звоните p6502153"
type textarea "Helistage palun6502153"
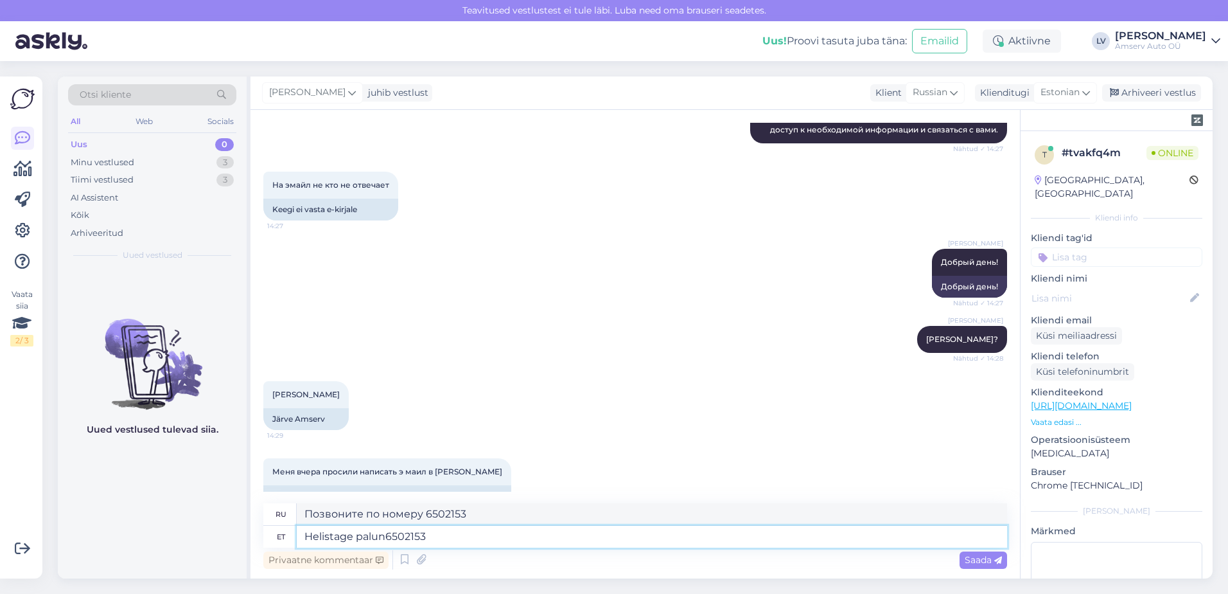
type textarea "Пожалуйста, позвоните по номеру 6502153"
type textarea "Helistage palun nu6502153"
type textarea "Пожалуйста, позвоните по номеру n6502153"
type textarea "Helistage palun numb6502153"
type textarea "Пожалуйста, позвоните по номеру 6502153"
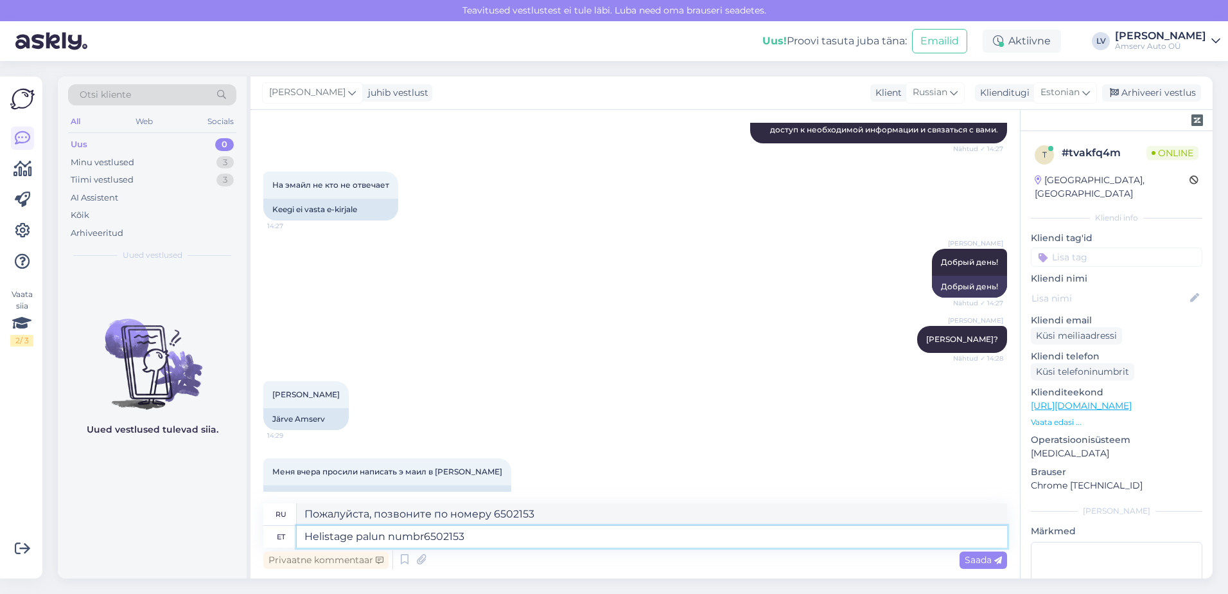
type textarea "Helistage palun numbri6502153"
type textarea "Пожалуйста, позвоните по номеру 6502153."
type textarea "Helistage palun numbril 6502153"
type textarea "Пожалуйста, позвоните по номеру 6502153"
click at [526, 540] on textarea "Helistage palun numbril 6502153" at bounding box center [652, 536] width 710 height 22
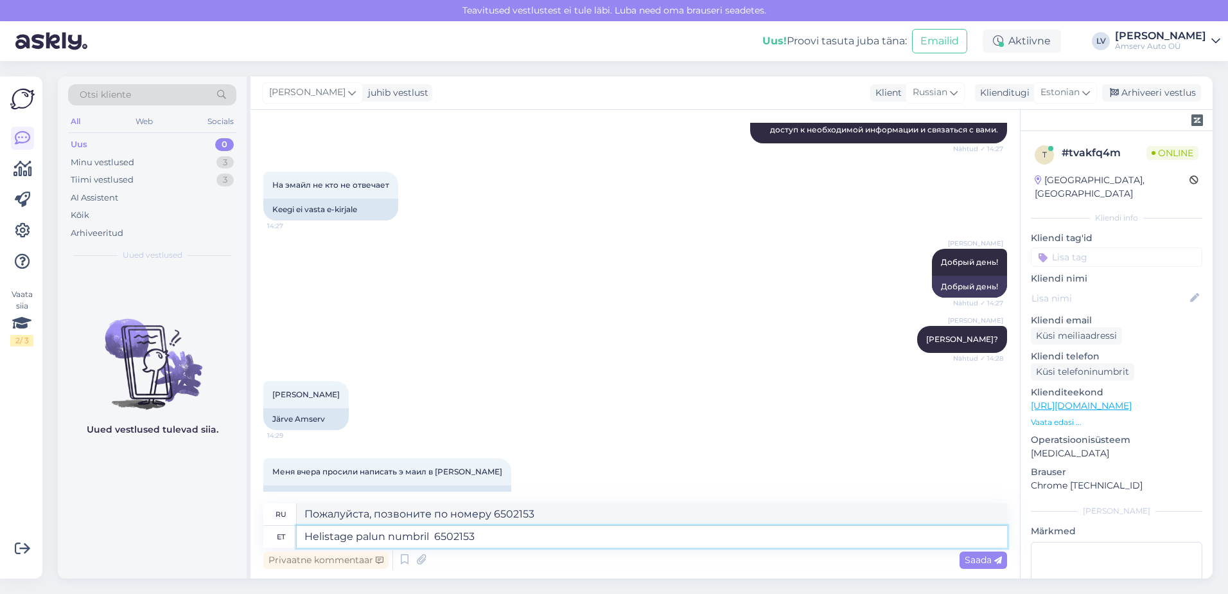
click at [515, 543] on textarea "Helistage palun numbril 6502153" at bounding box center [652, 536] width 710 height 22
click at [491, 538] on textarea "Helistage palun numbril 6502153" at bounding box center [652, 536] width 710 height 22
type textarea "Helistage palun numbril 6502142"
type textarea "Пожалуйста, позвоните по номеру 6502142."
type textarea "Helistage palun numbril 6502142"
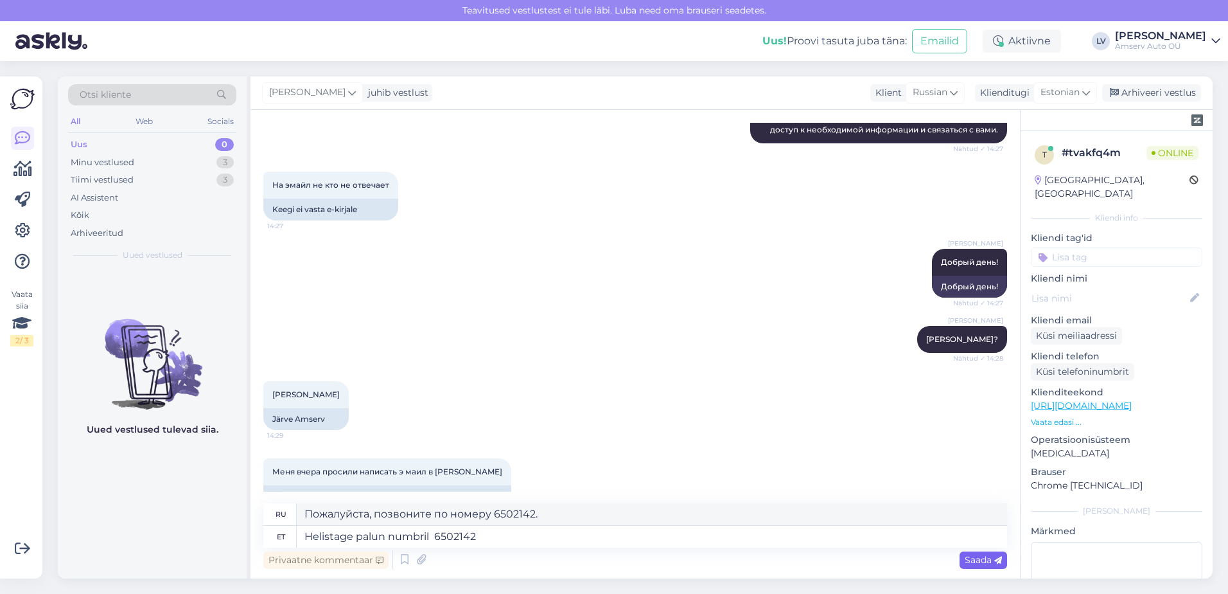
click at [960, 558] on div "Saada" at bounding box center [984, 559] width 48 height 17
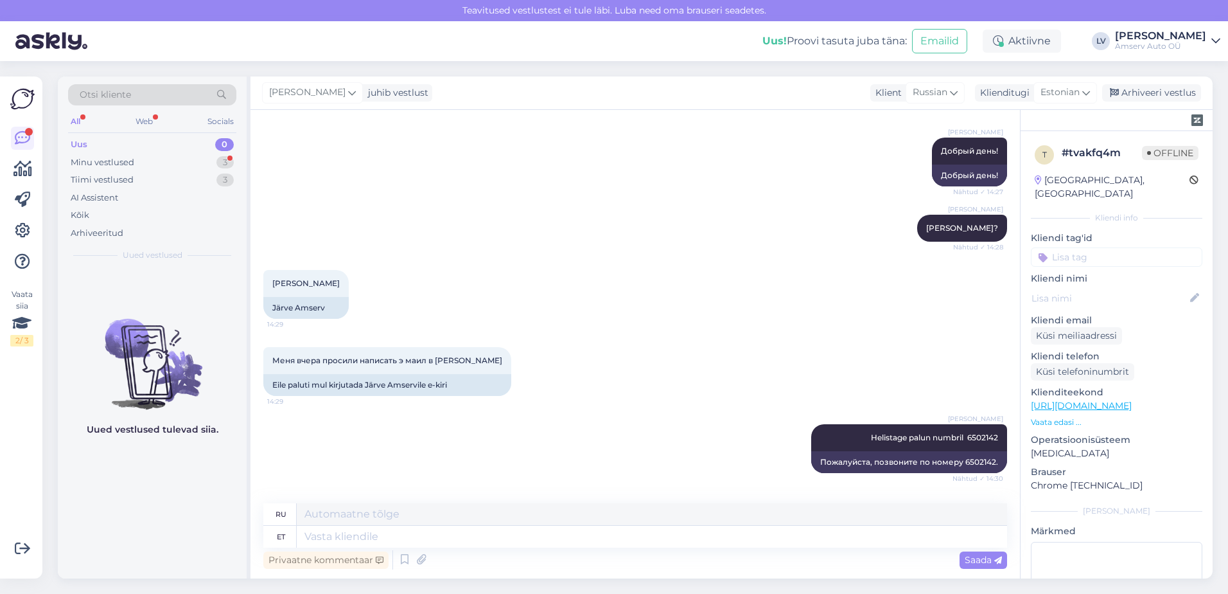
scroll to position [520, 0]
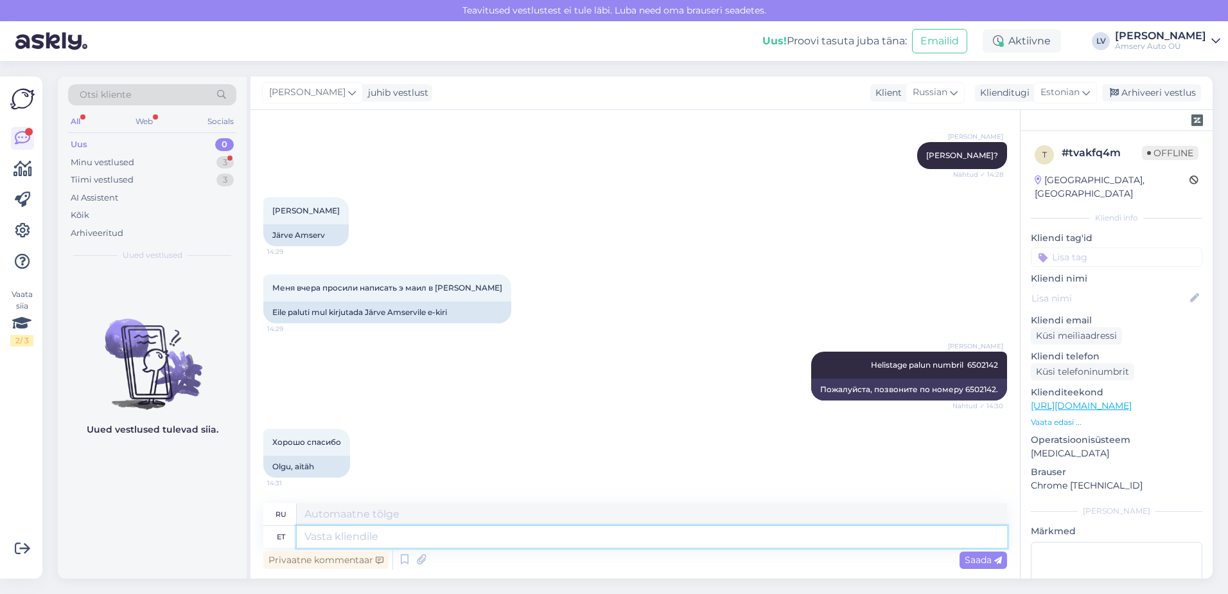
click at [516, 544] on textarea at bounding box center [652, 536] width 710 height 22
type textarea "Suur tä"
type textarea "Большой"
type textarea "Suur tänu pöör"
type textarea "Большое спасибо."
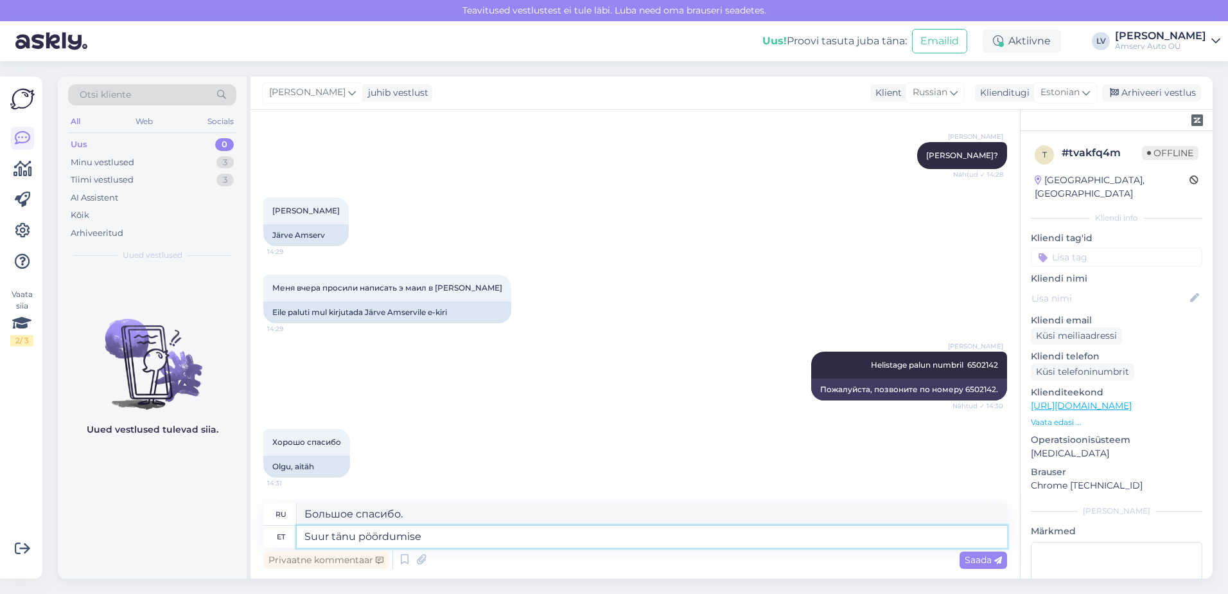
type textarea "Suur tänu pöördumise e"
type textarea "Большое спасибо за ваш отзыв."
type textarea "Suur tänu pöördumise eest ja"
type textarea "Большое спасибо, что связались с нами и"
type textarea "Suur tänu pöördumise eest ja ilusat o"
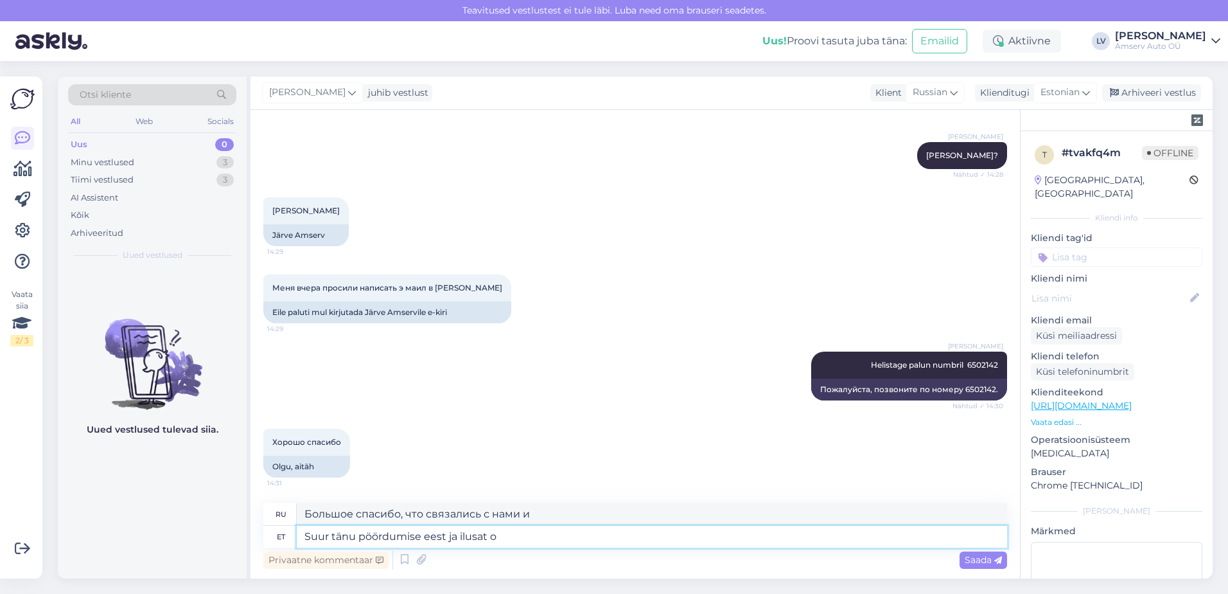
type textarea "Большое спасибо, что связались с нами, и желаем Вам хорошего дня."
type textarea "Suur tänu pöördumise eest ja ilusat päeva jätku Teile :)"
type textarea "Большое спасибо за обращение и хорошего вам дня :)"
type textarea "Suur tänu pöördumise eest ja ilusat päeva jätku Teile :)"
click at [994, 560] on icon at bounding box center [998, 560] width 8 height 8
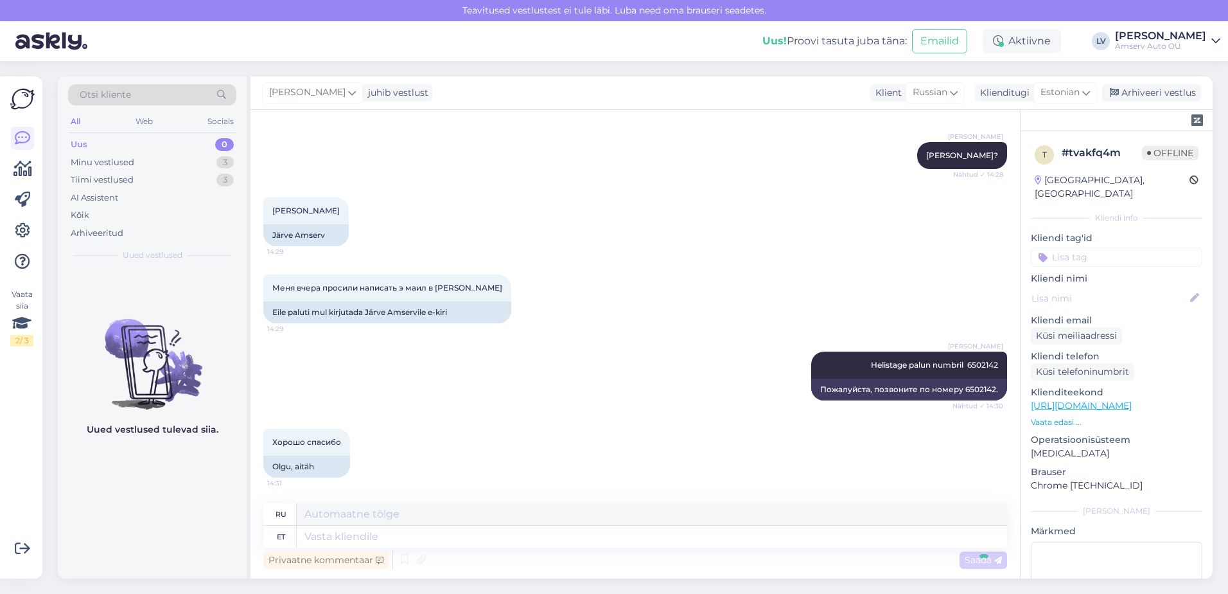
scroll to position [597, 0]
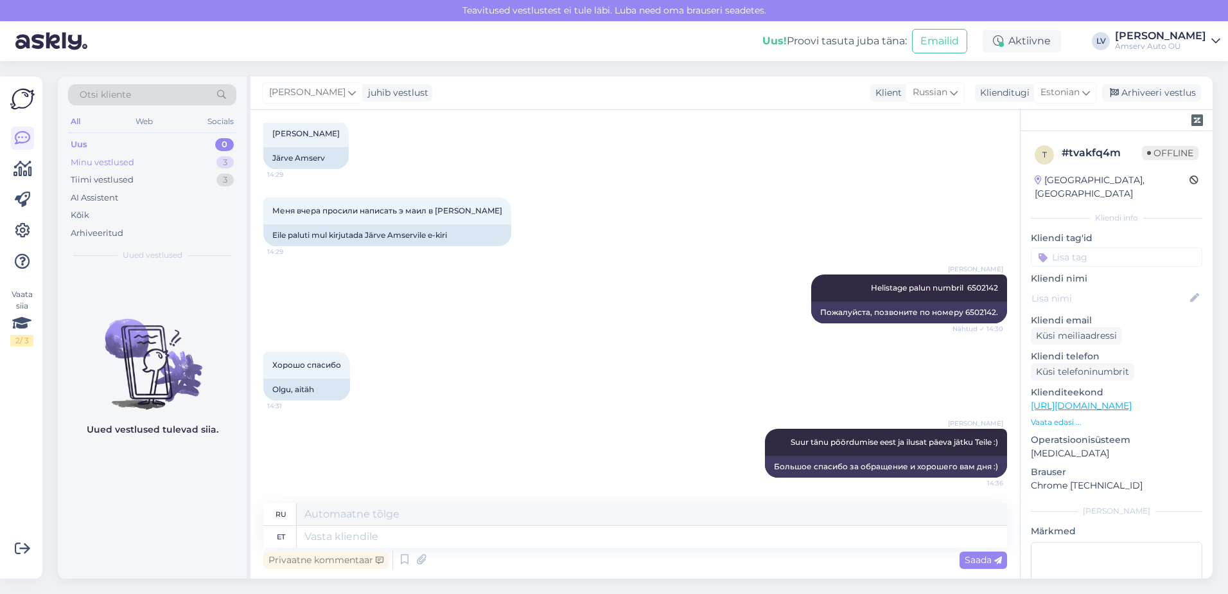
click at [153, 160] on div "Minu vestlused 3" at bounding box center [152, 163] width 168 height 18
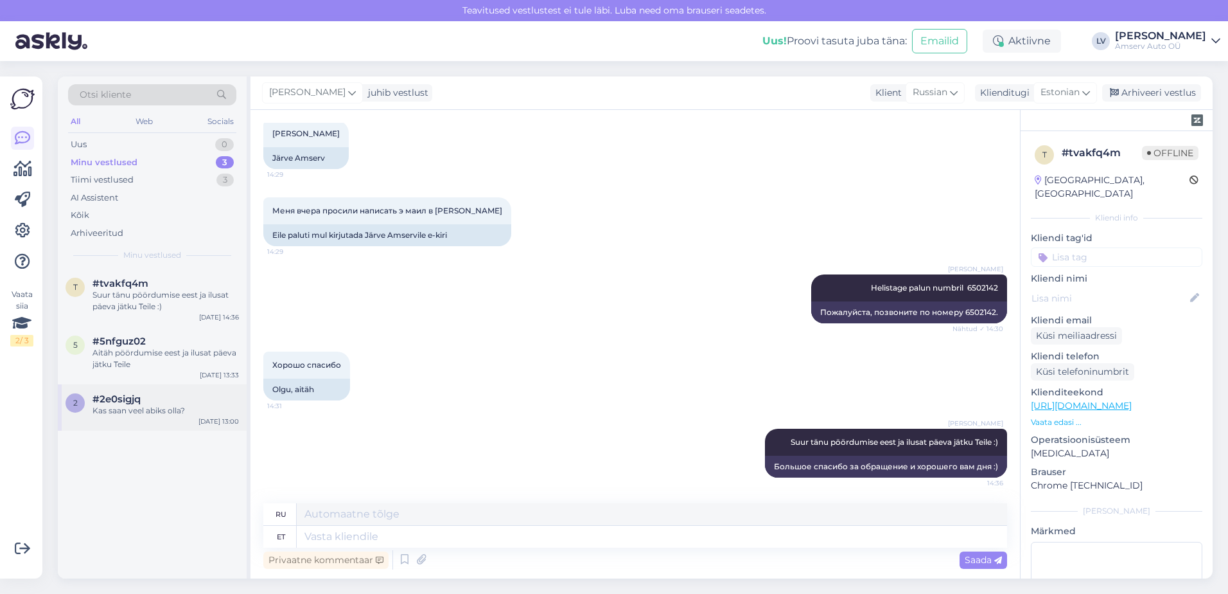
click at [138, 393] on span "#2e0sigjq" at bounding box center [117, 399] width 48 height 12
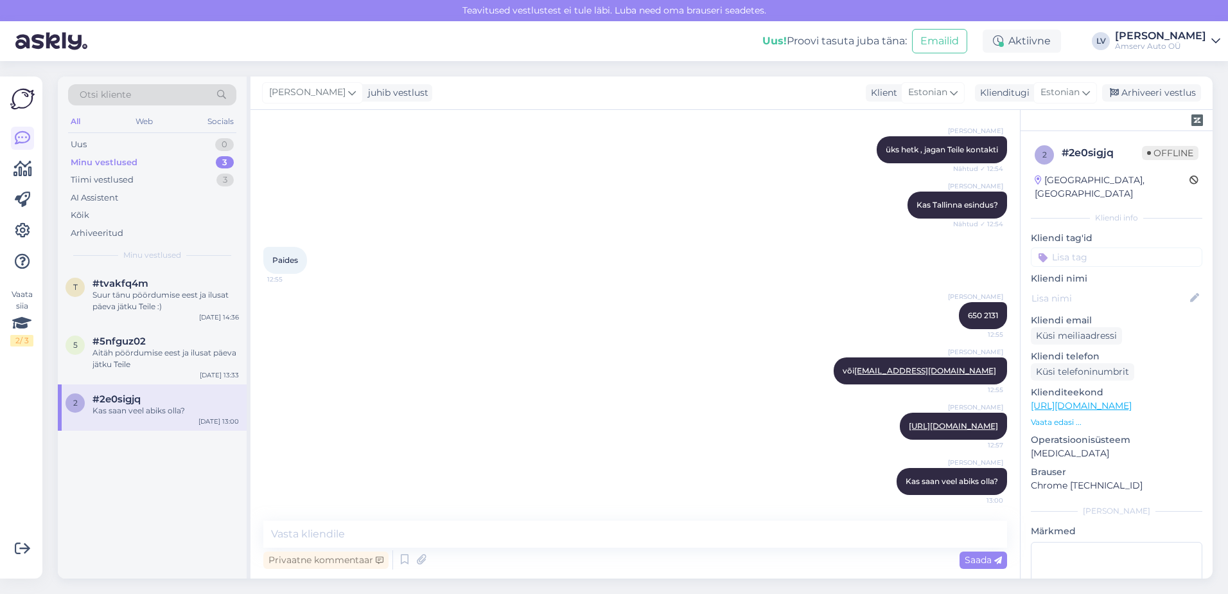
click at [1110, 247] on input at bounding box center [1117, 256] width 172 height 19
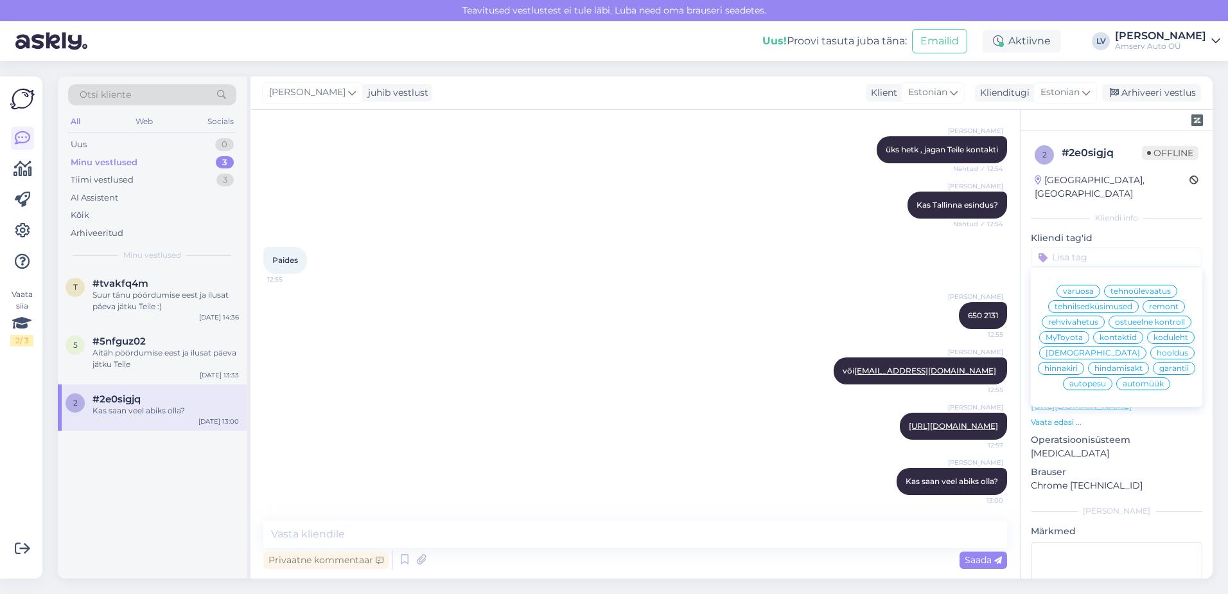
click at [1100, 337] on span "kontaktid" at bounding box center [1118, 337] width 37 height 8
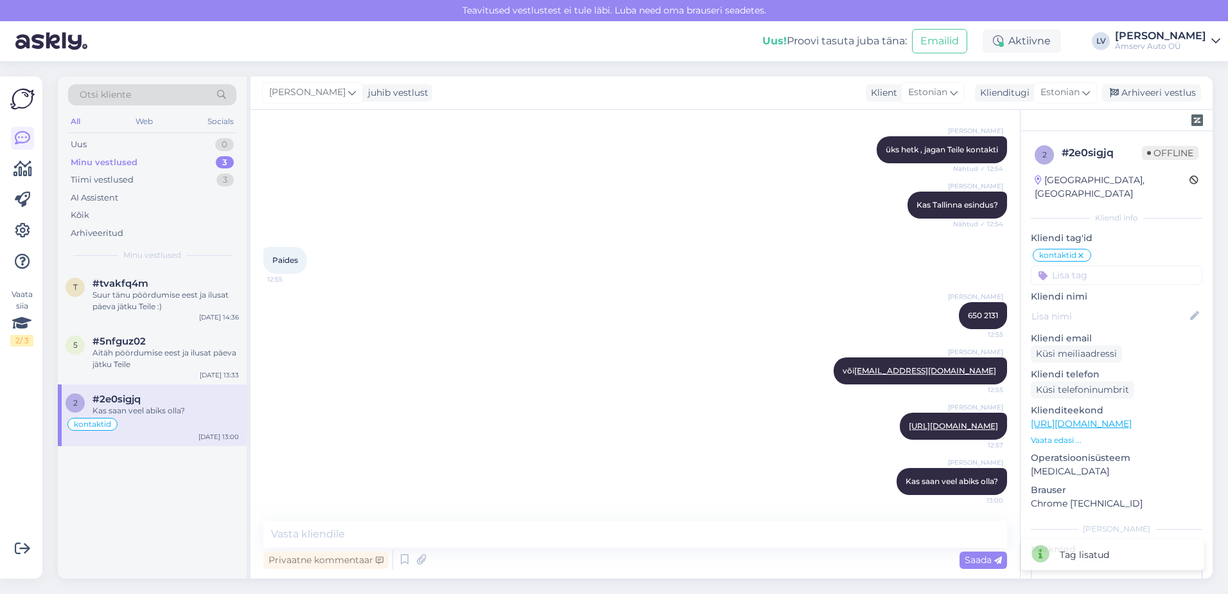
click at [1118, 269] on input at bounding box center [1117, 274] width 172 height 19
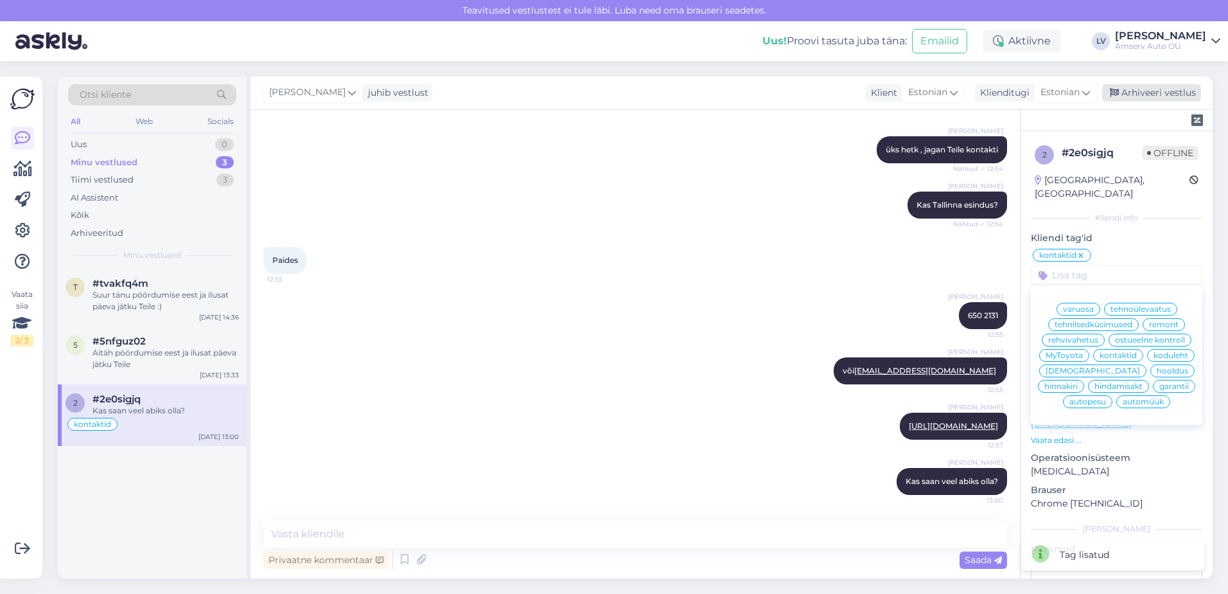
click at [1160, 91] on div "Arhiveeri vestlus" at bounding box center [1151, 92] width 99 height 17
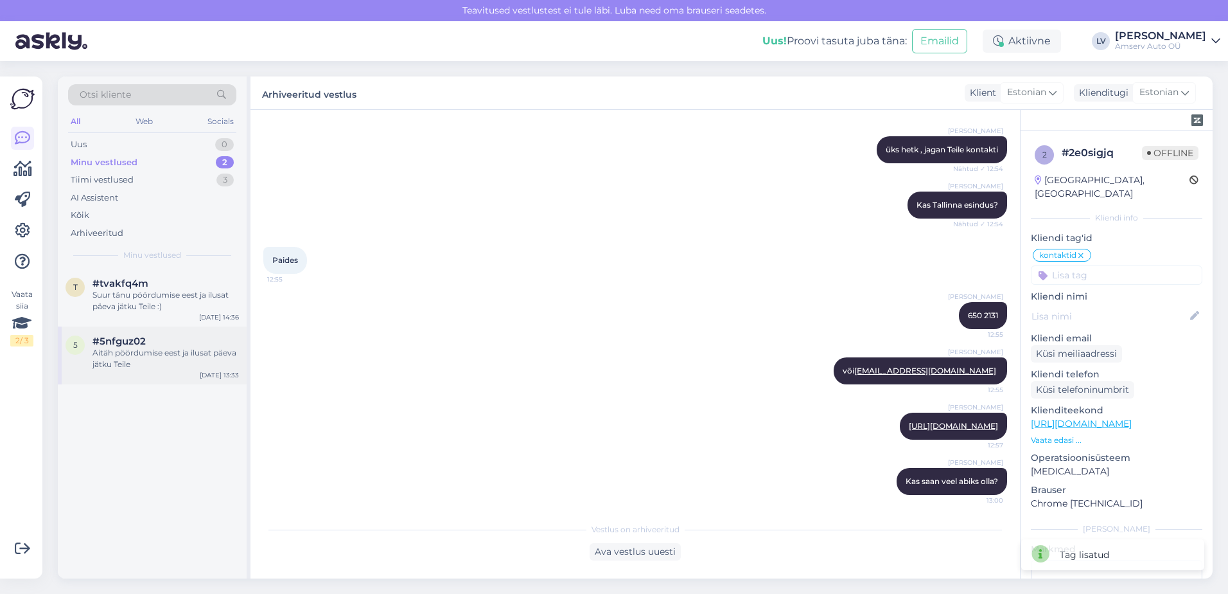
click at [139, 350] on div "Aitäh pöördumise eest ja ilusat päeva jätku Teile" at bounding box center [166, 358] width 146 height 23
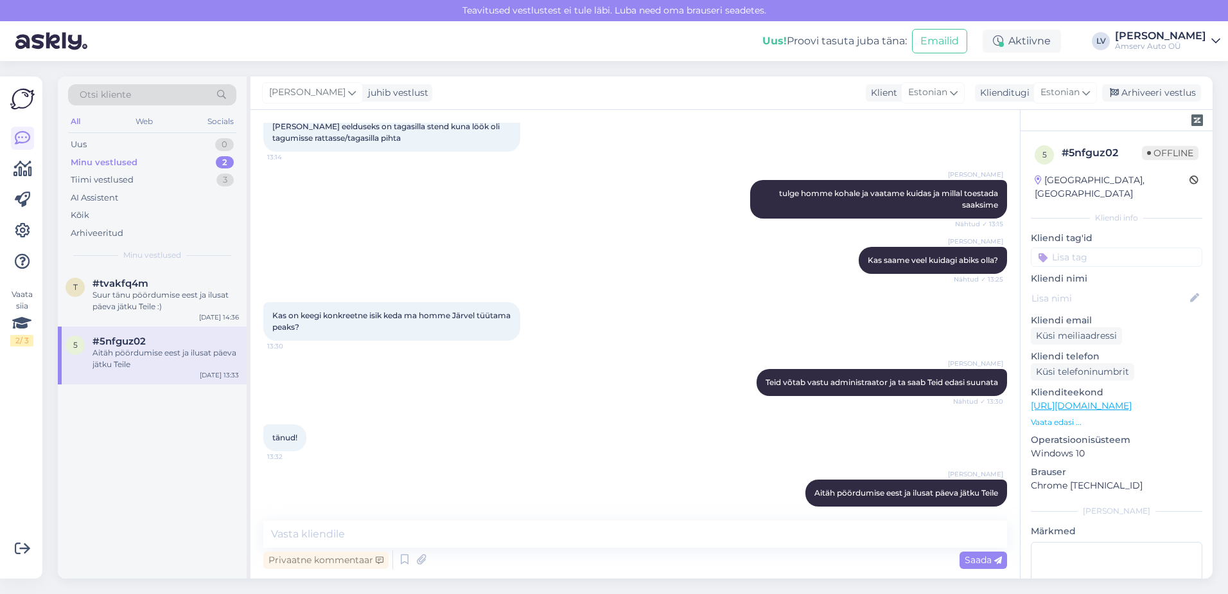
click at [1107, 247] on input at bounding box center [1117, 256] width 172 height 19
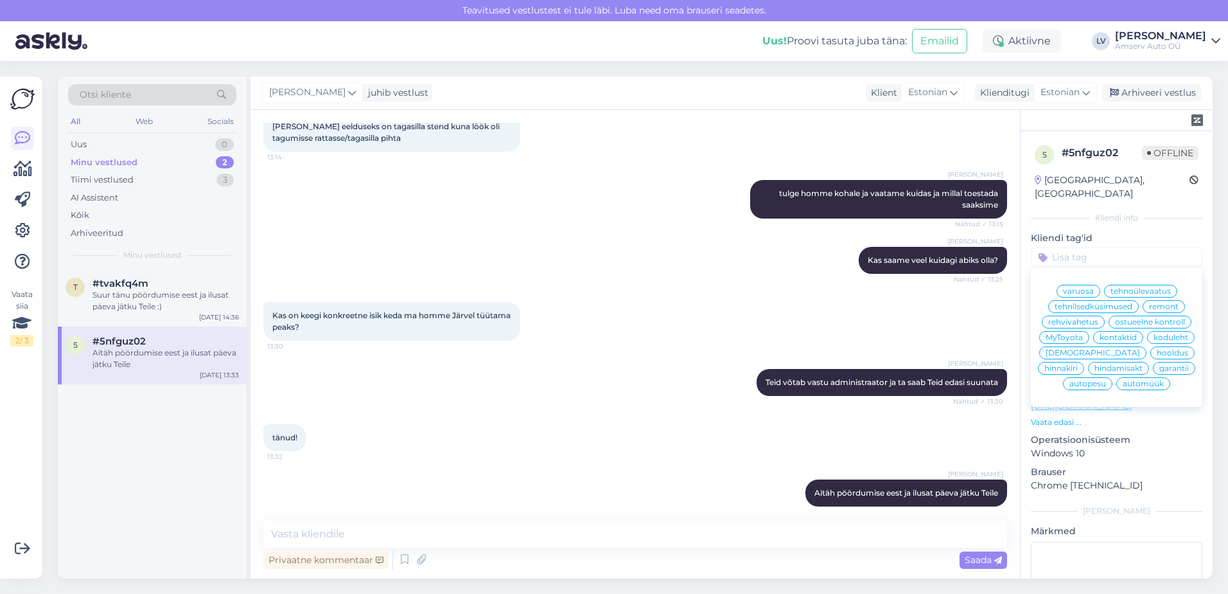
click at [1156, 303] on span "remont" at bounding box center [1164, 307] width 30 height 8
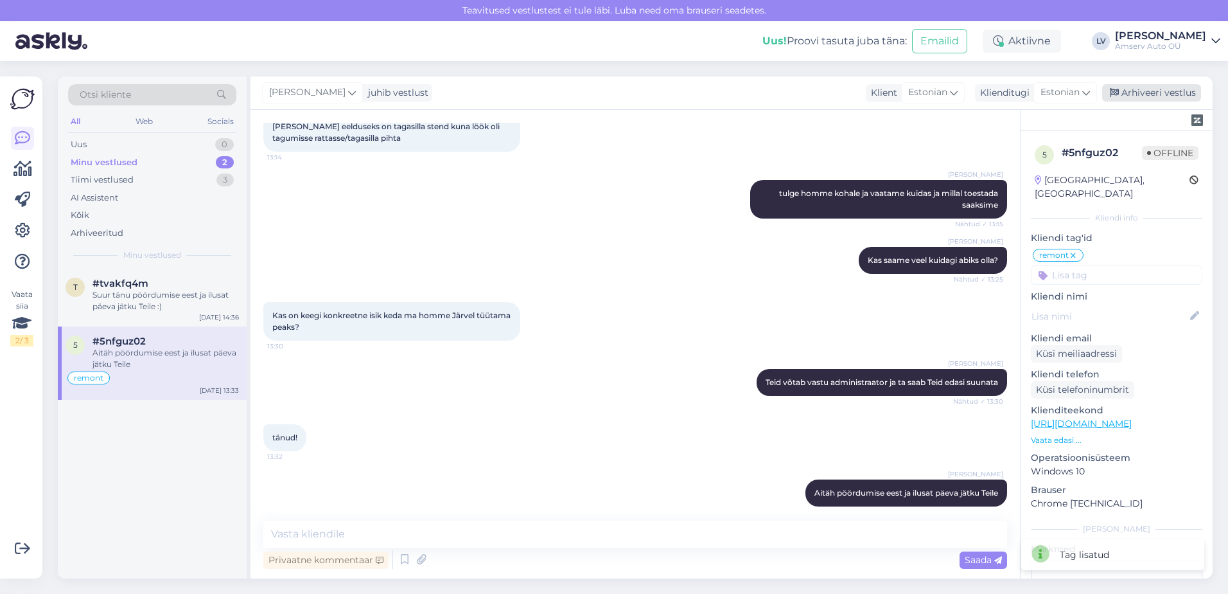
click at [1149, 95] on div "Arhiveeri vestlus" at bounding box center [1151, 92] width 99 height 17
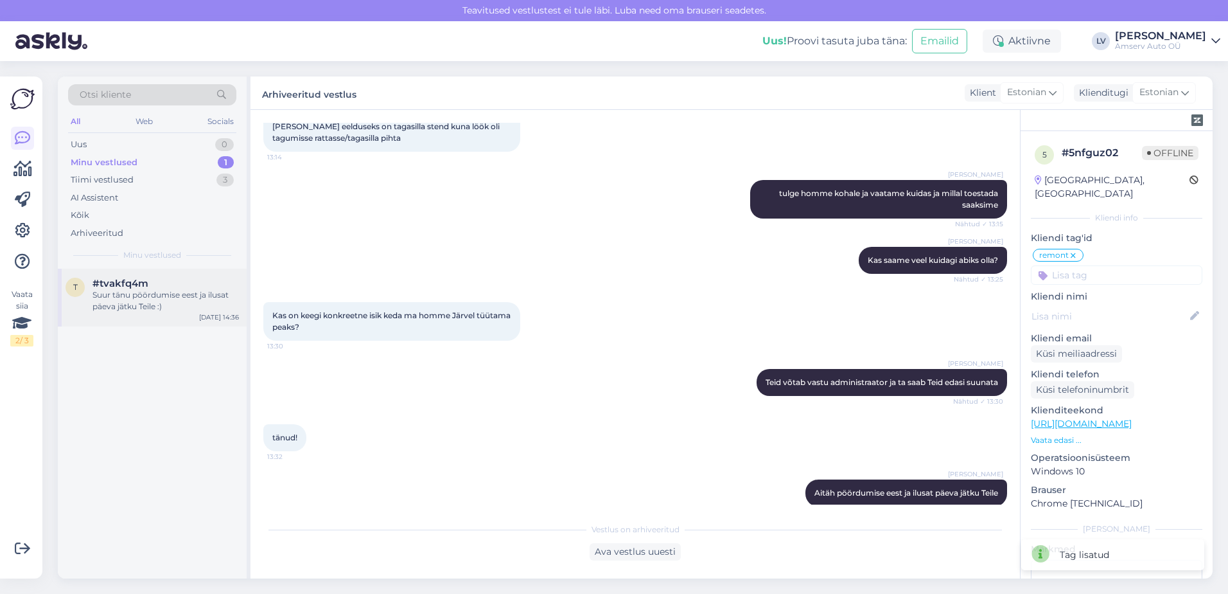
click at [142, 290] on div "Suur tänu pöördumise eest ja ilusat päeva jätku Teile :)" at bounding box center [166, 300] width 146 height 23
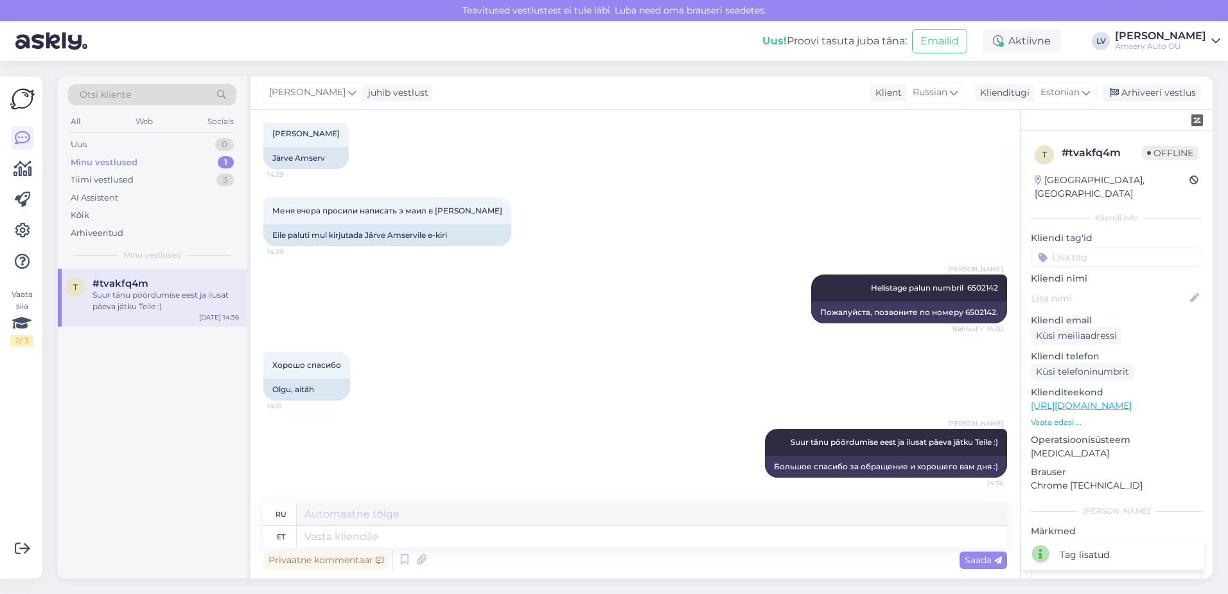
click at [1093, 252] on input at bounding box center [1117, 256] width 172 height 19
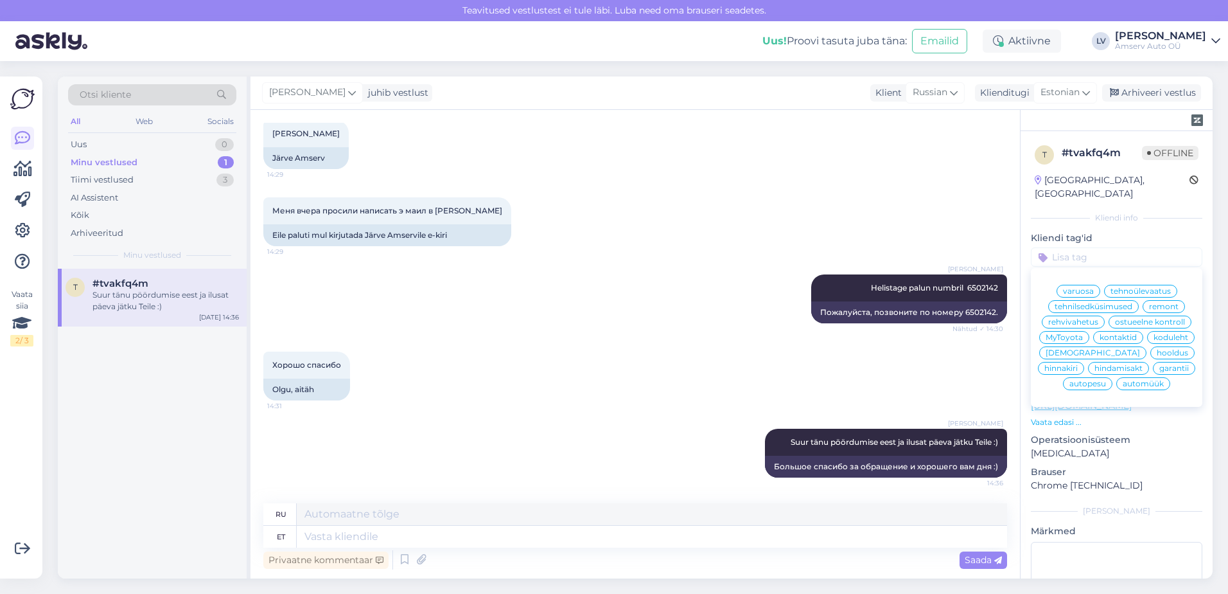
click at [1160, 303] on span "remont" at bounding box center [1164, 307] width 30 height 8
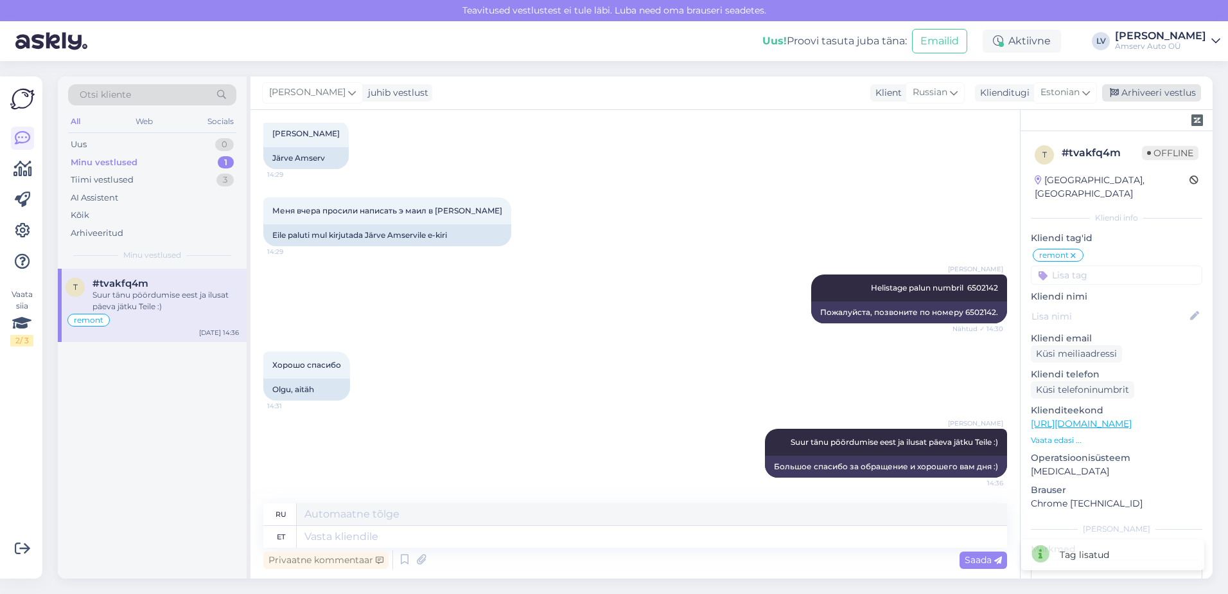
click at [1164, 95] on div "Arhiveeri vestlus" at bounding box center [1151, 92] width 99 height 17
